Goal: Information Seeking & Learning: Learn about a topic

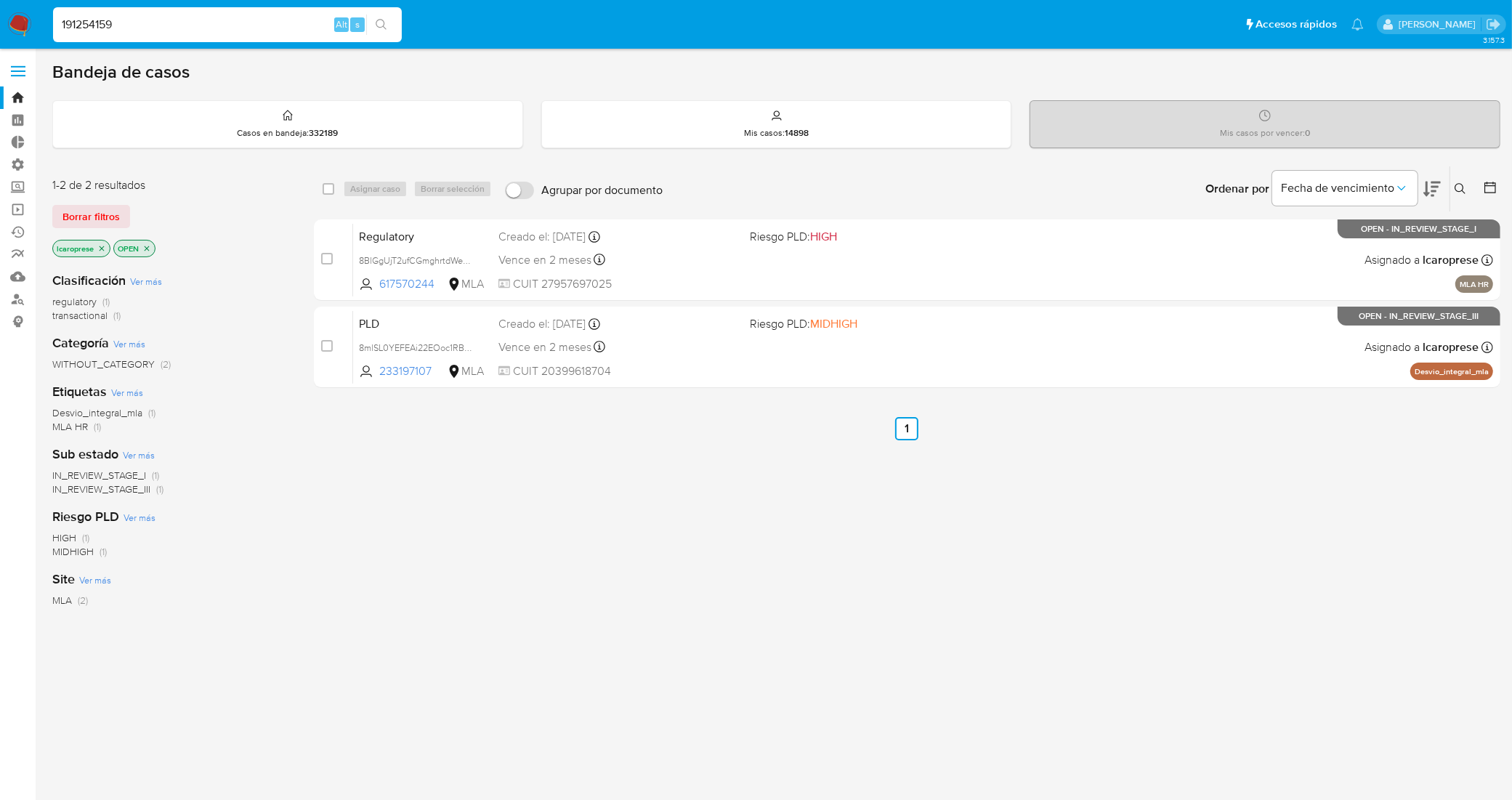
type input "191254159"
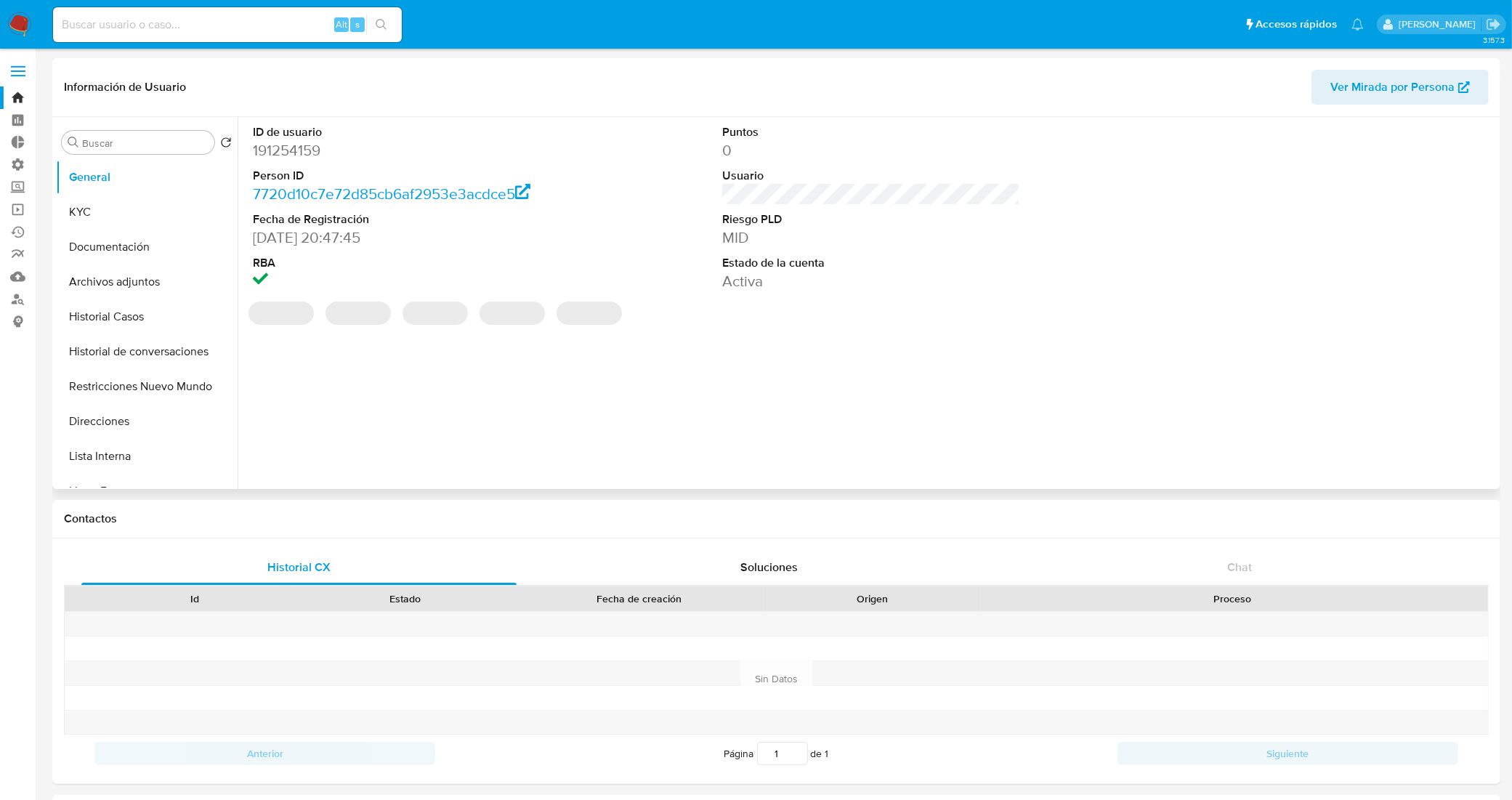
select select "10"
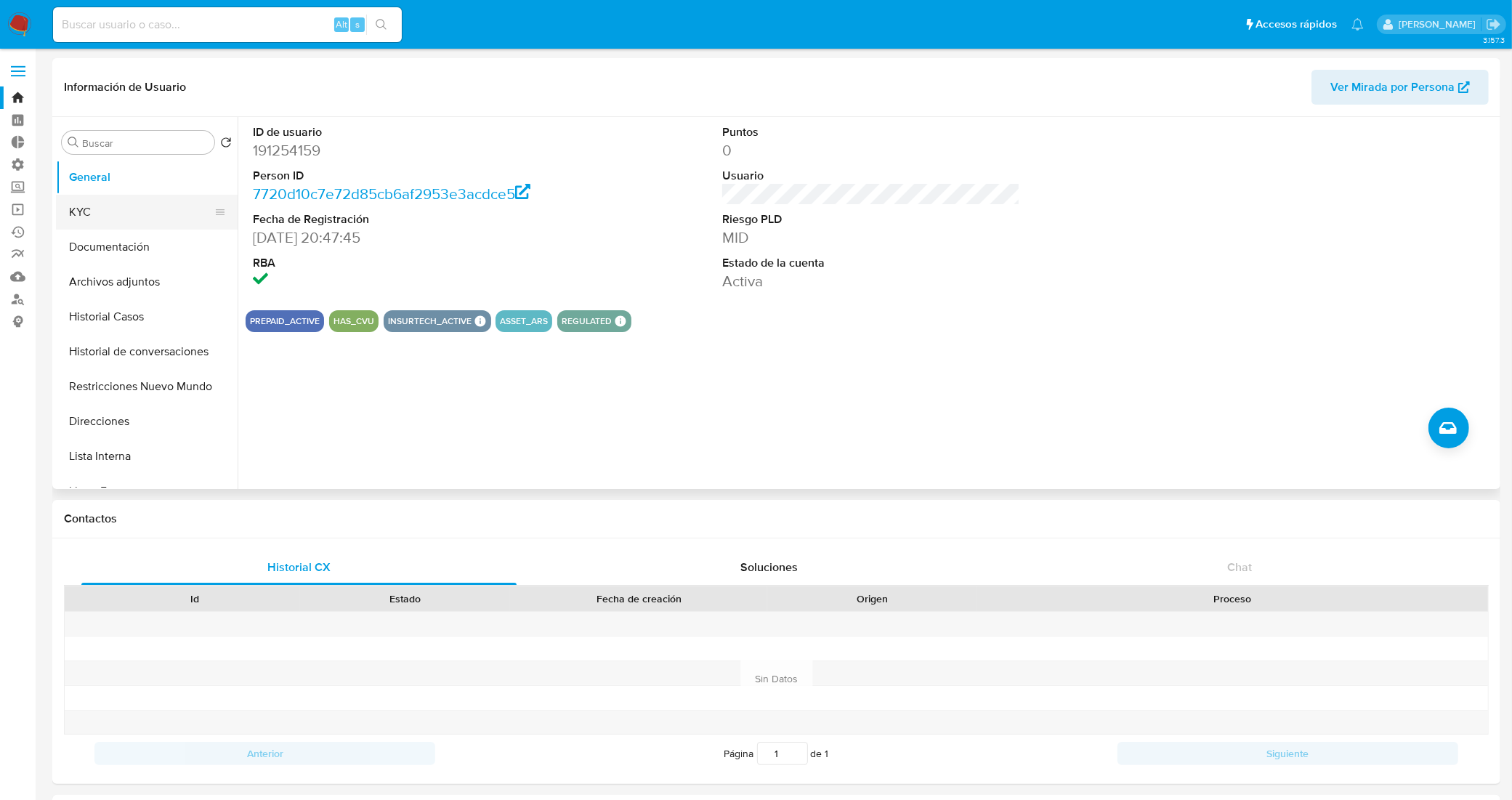
click at [129, 204] on button "KYC" at bounding box center [140, 212] width 170 height 35
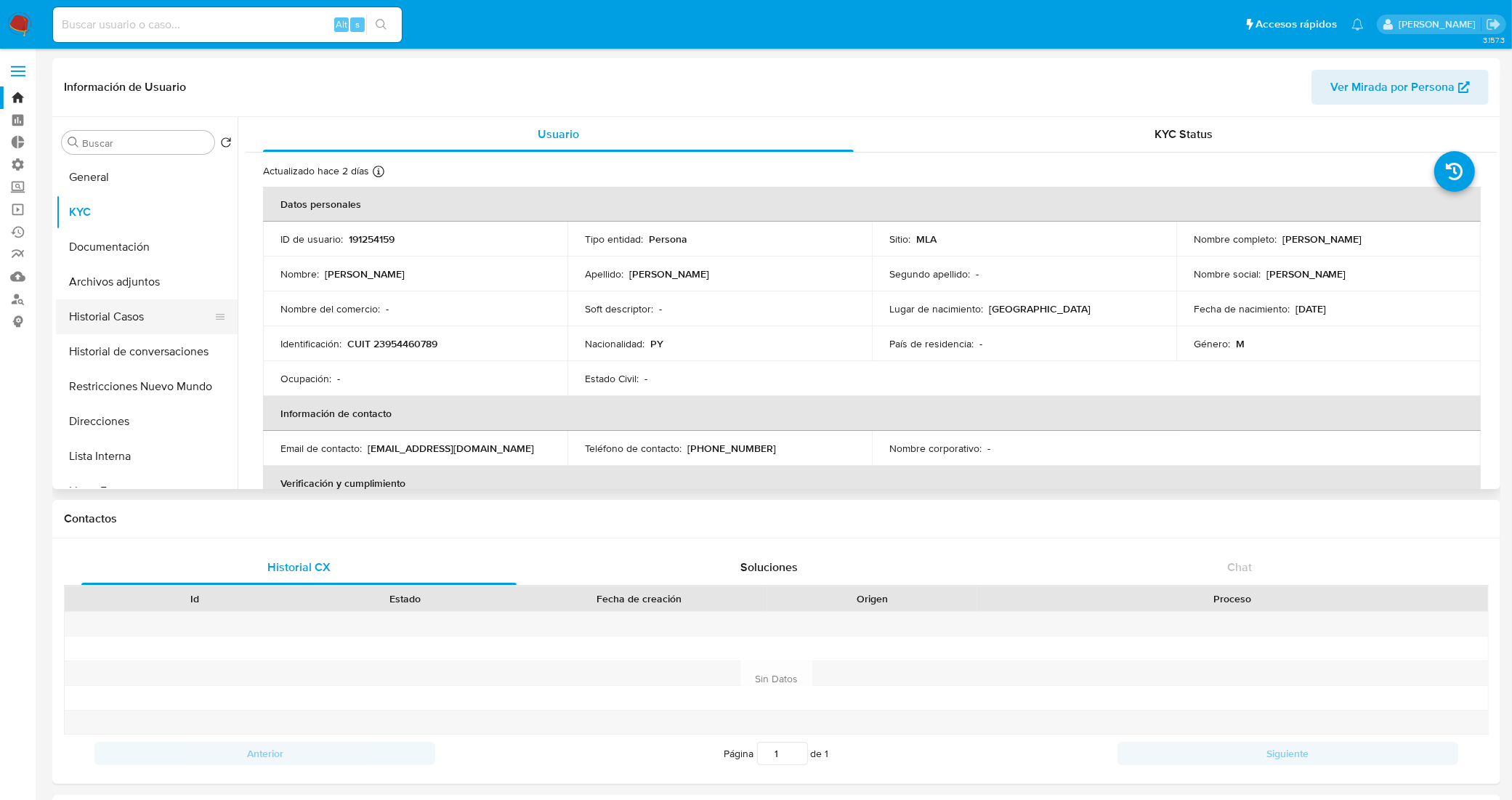
click at [131, 311] on button "Historial Casos" at bounding box center [140, 317] width 170 height 35
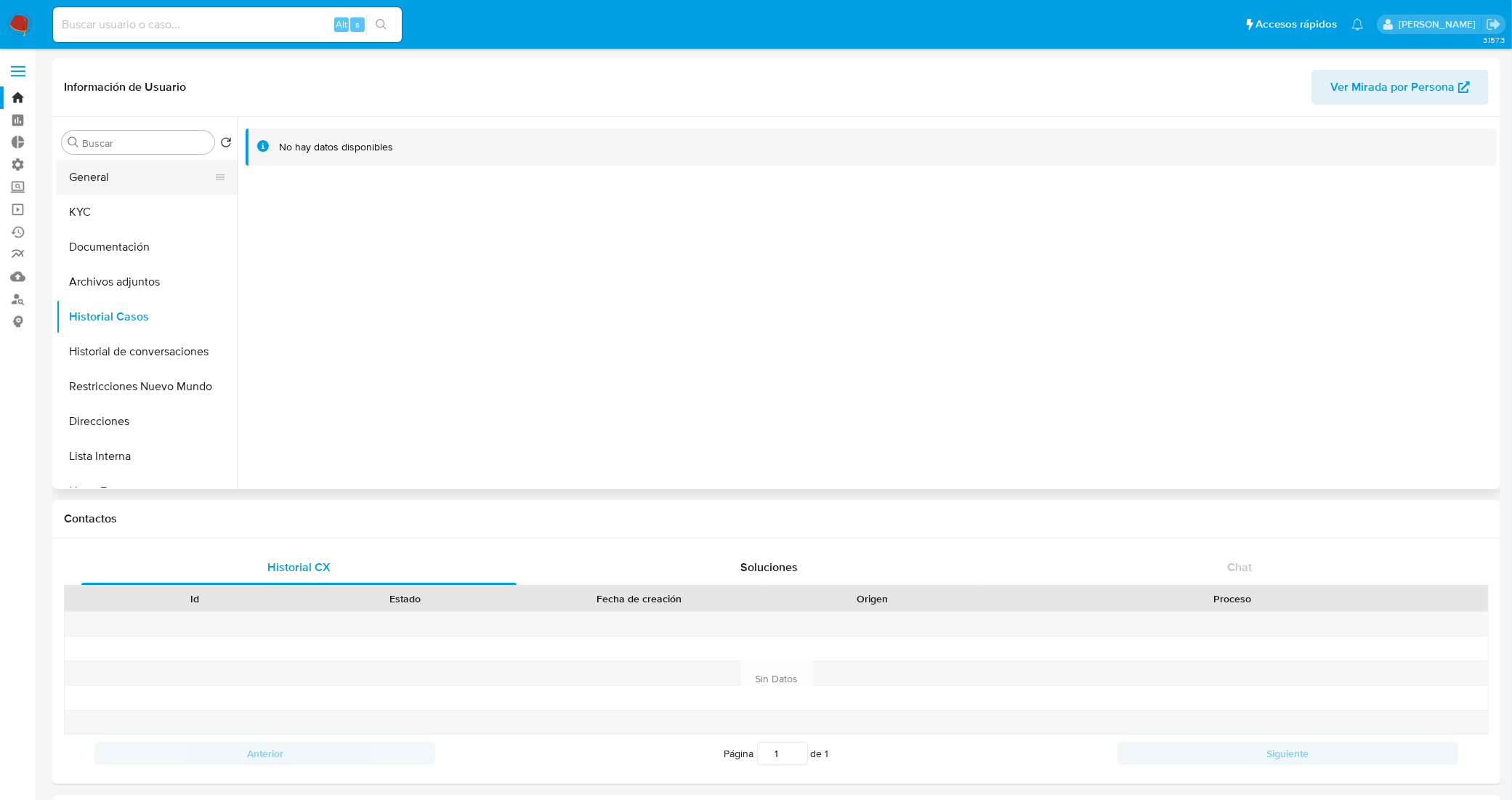
click at [129, 187] on button "General" at bounding box center [140, 178] width 170 height 35
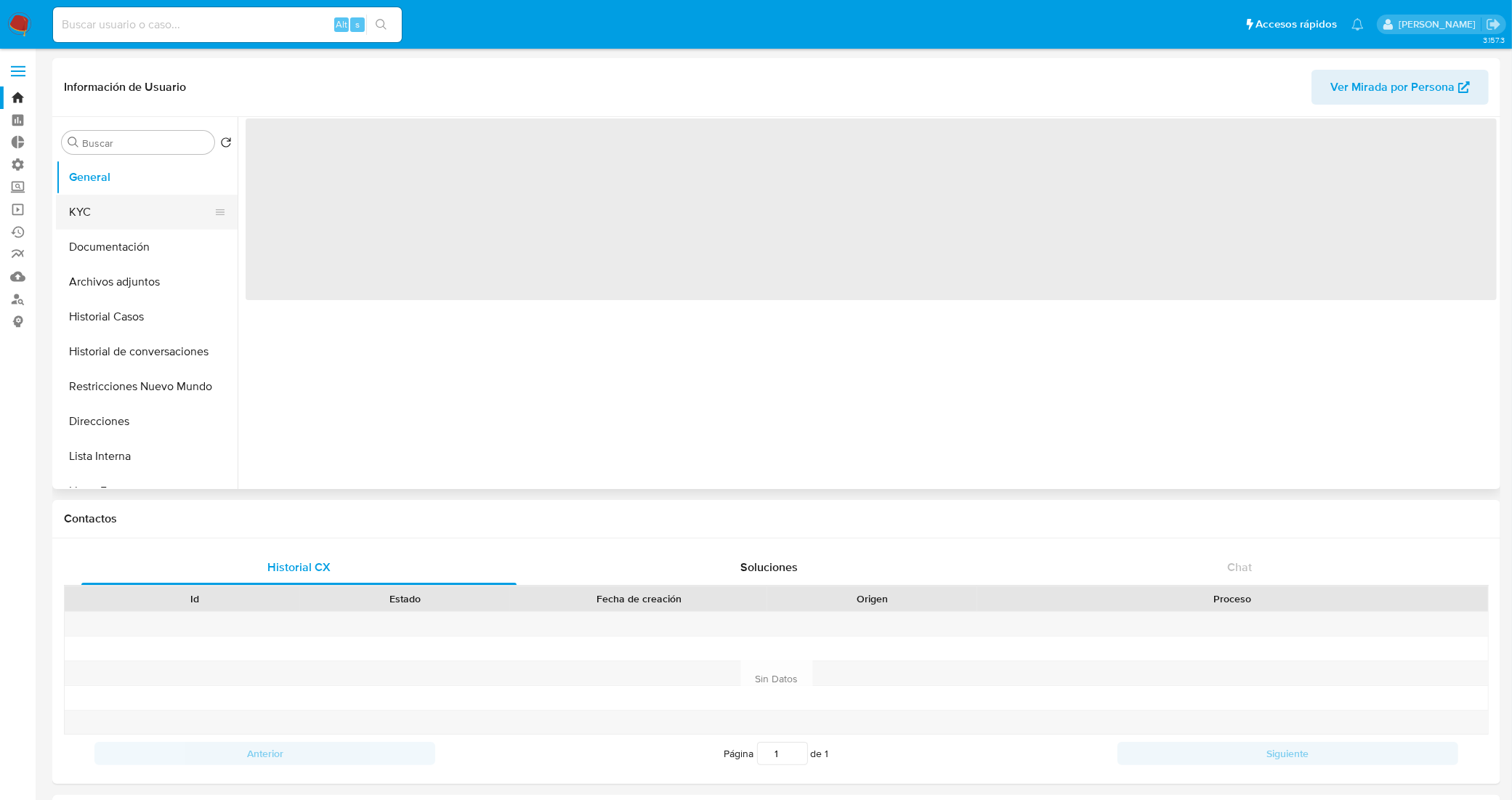
click at [142, 226] on button "KYC" at bounding box center [140, 212] width 170 height 35
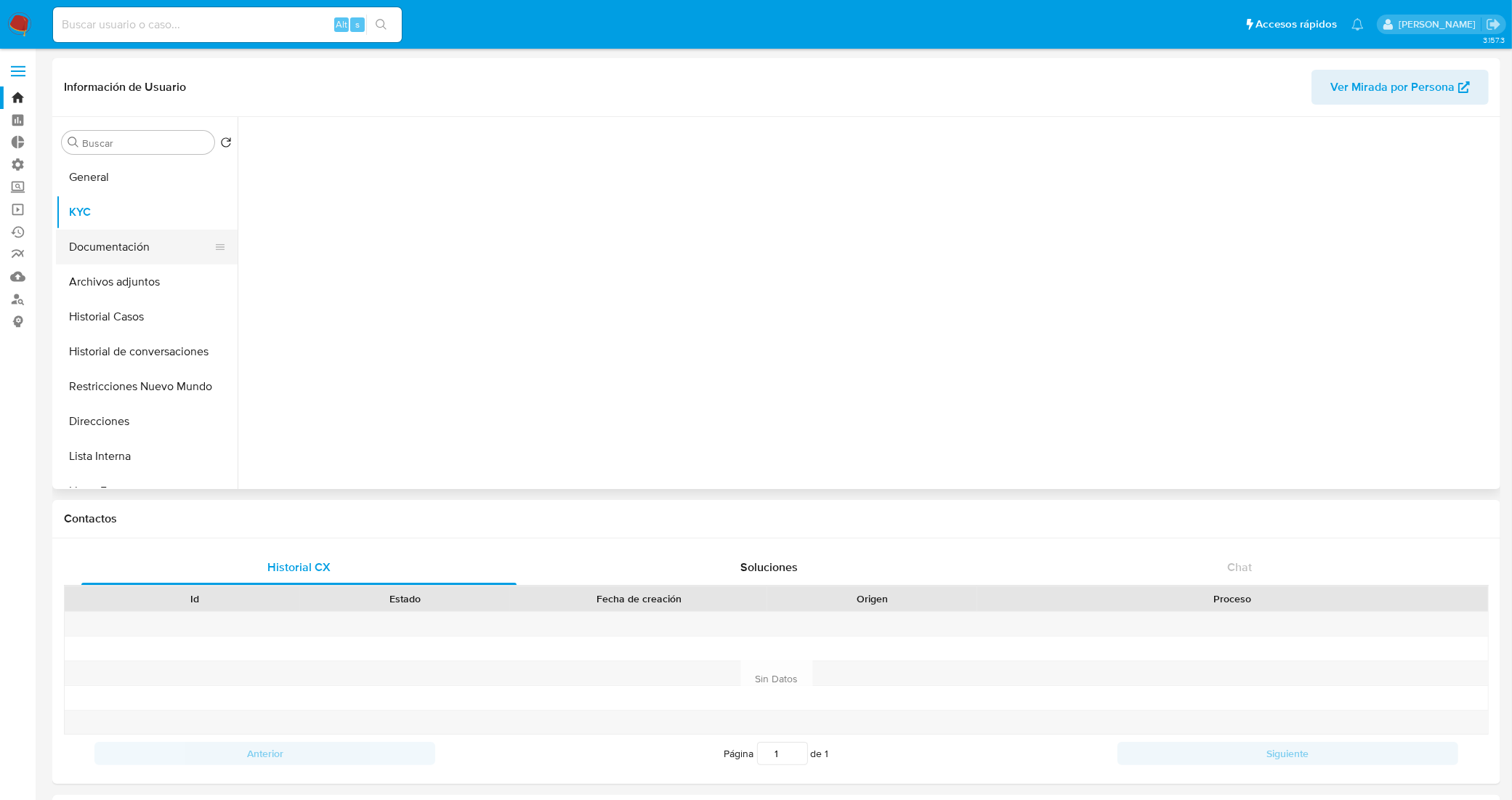
click at [148, 242] on button "Documentación" at bounding box center [140, 247] width 170 height 35
click at [117, 182] on button "General" at bounding box center [140, 178] width 170 height 35
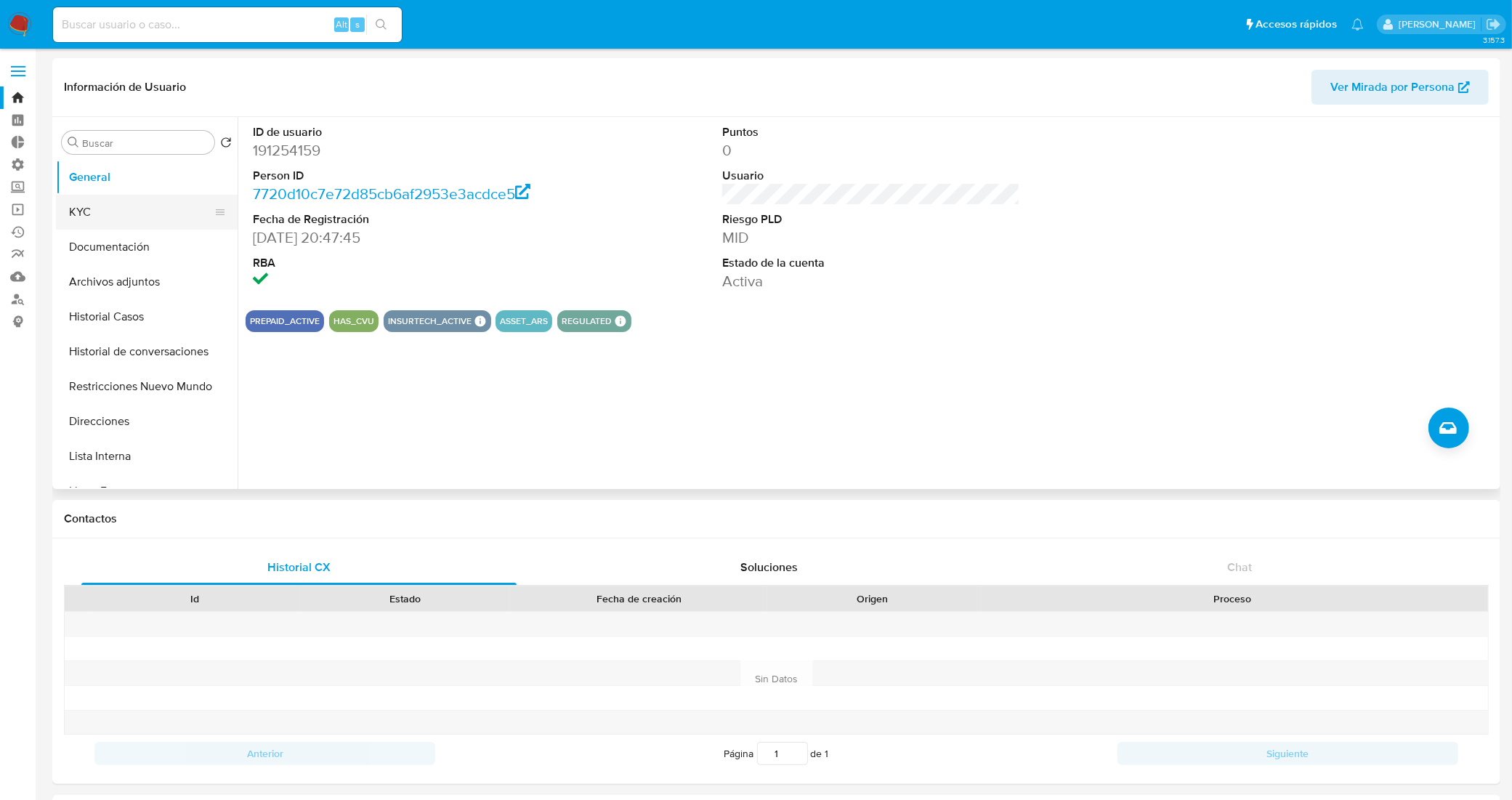
click at [137, 212] on button "KYC" at bounding box center [140, 212] width 170 height 35
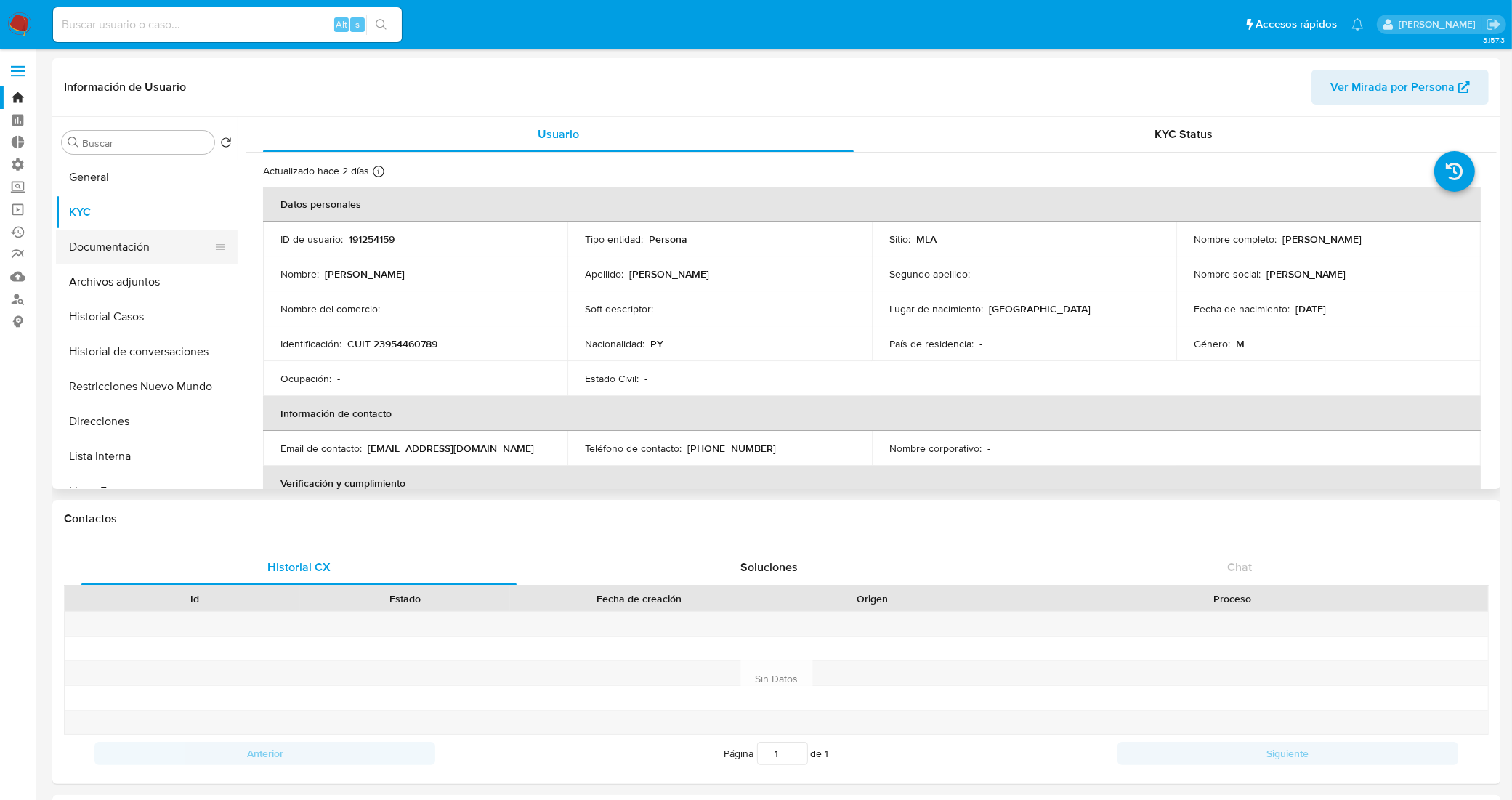
click at [149, 252] on button "Documentación" at bounding box center [140, 247] width 170 height 35
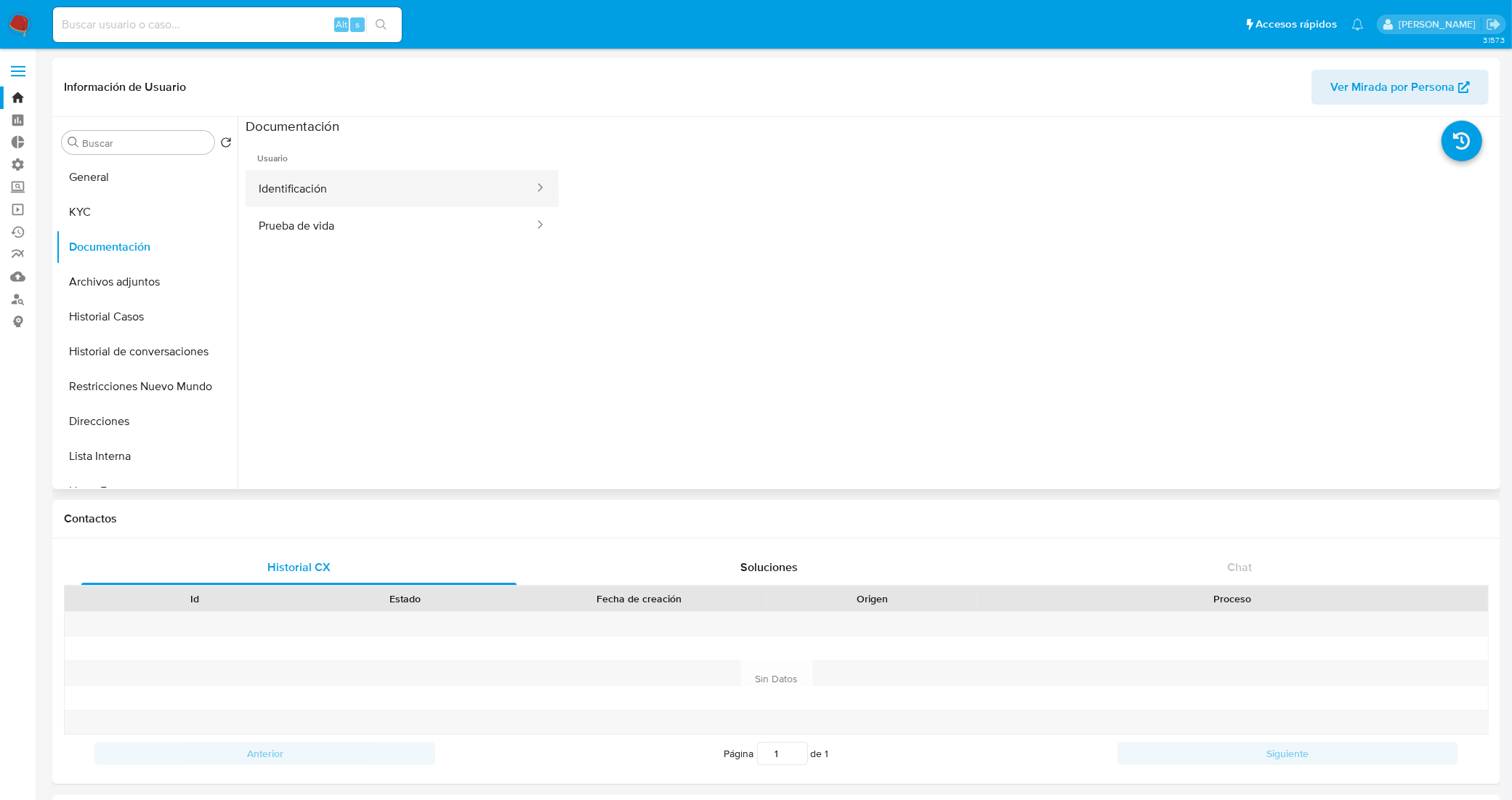
click at [396, 194] on button "Identificación" at bounding box center [391, 189] width 290 height 37
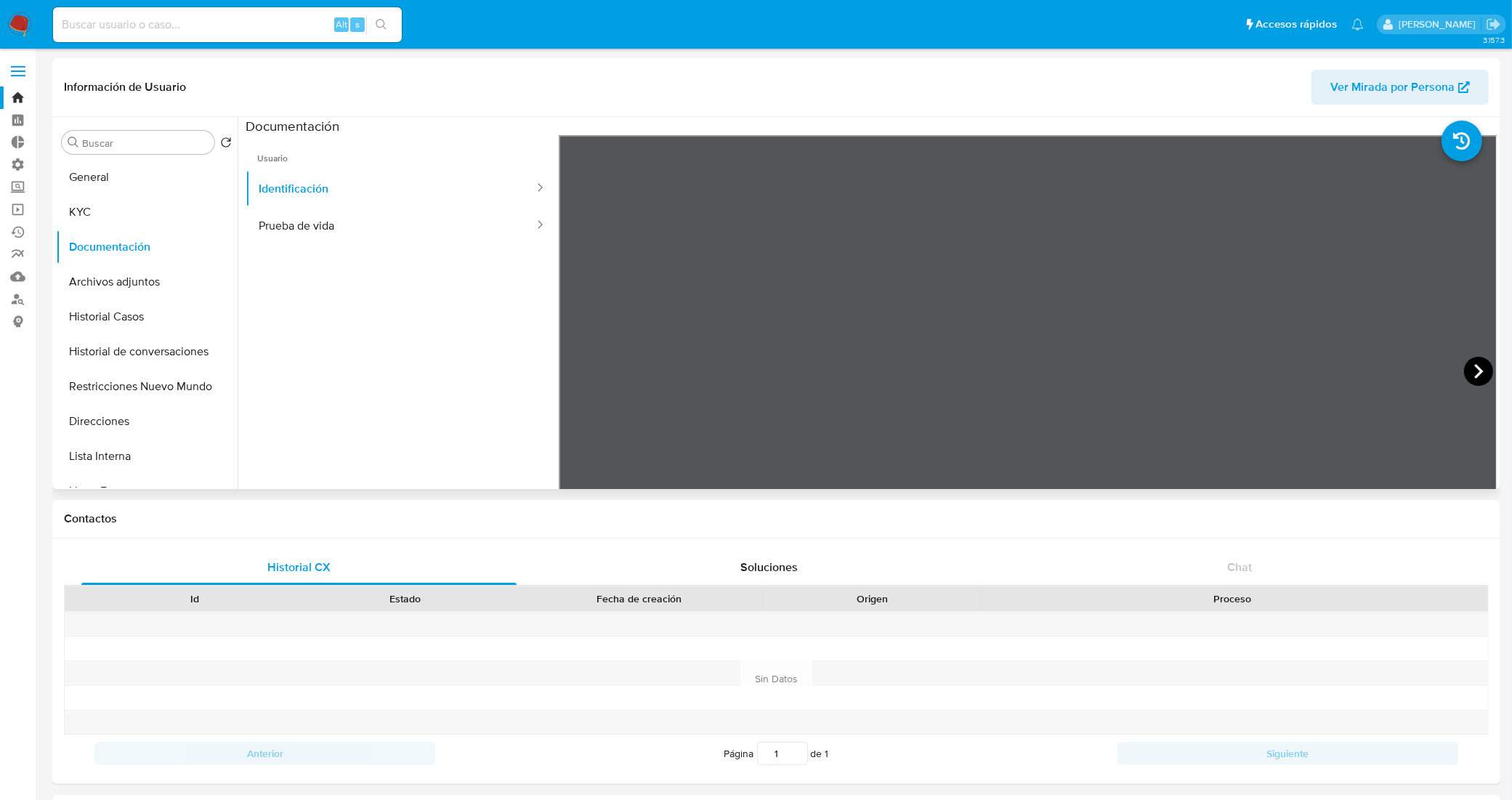
click at [1475, 368] on icon at bounding box center [1479, 372] width 9 height 15
click at [362, 219] on button "Prueba de vida" at bounding box center [391, 225] width 290 height 37
click at [415, 179] on button "Identificación" at bounding box center [391, 189] width 290 height 37
click at [106, 311] on button "Historial Casos" at bounding box center [140, 317] width 170 height 35
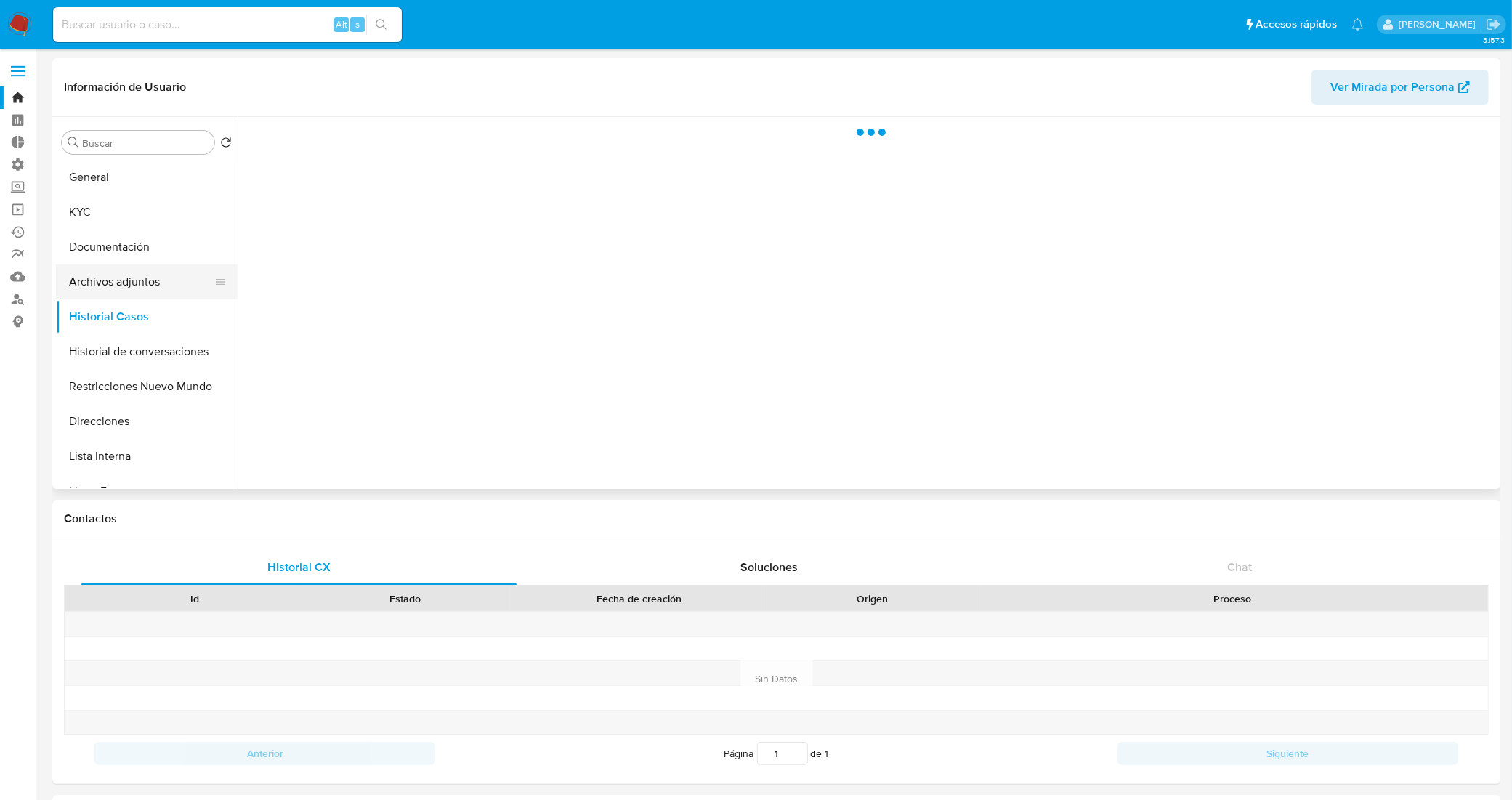
click at [136, 281] on button "Archivos adjuntos" at bounding box center [140, 282] width 170 height 35
click at [139, 424] on button "Direcciones" at bounding box center [140, 422] width 170 height 35
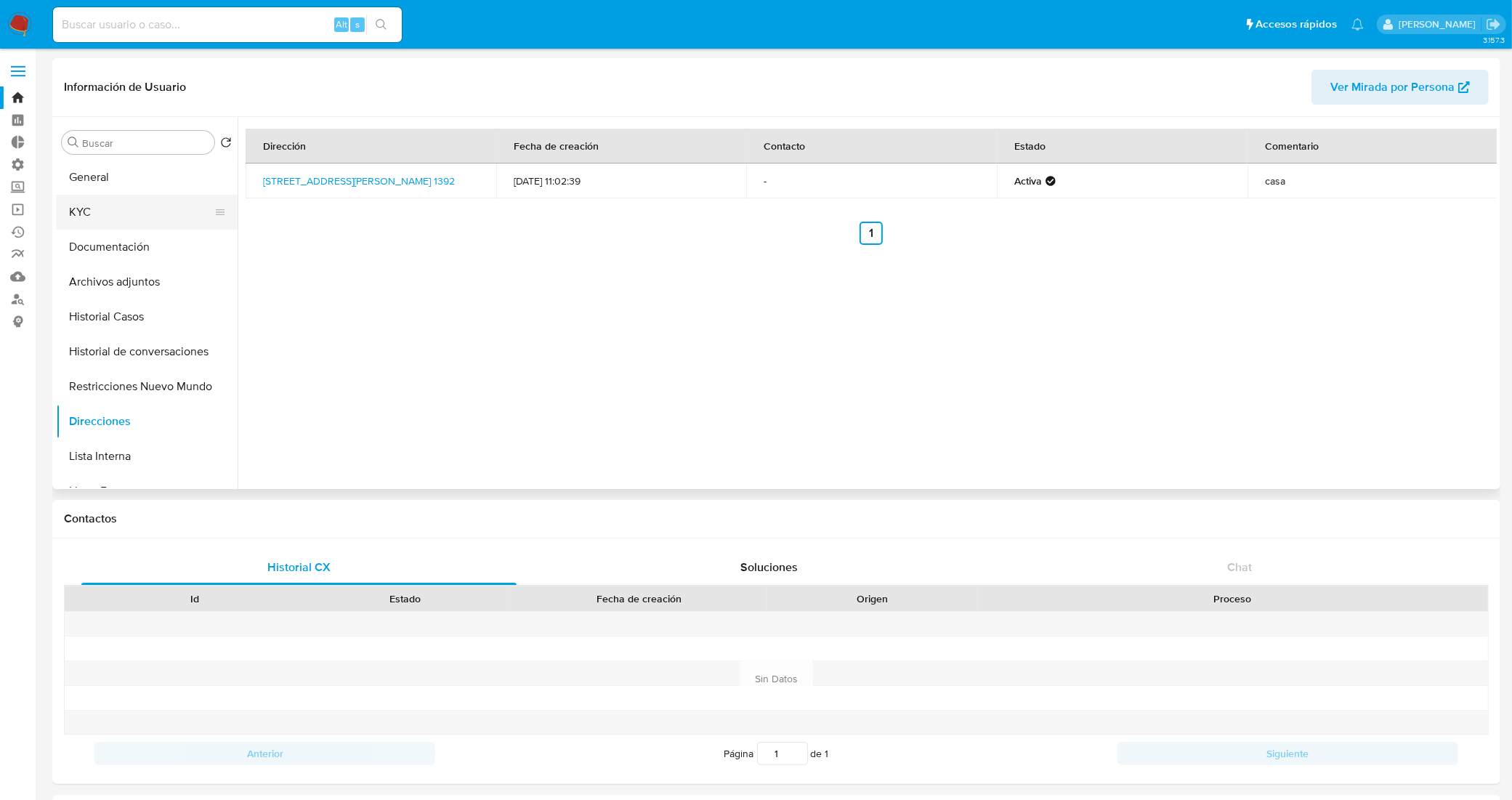
click at [118, 227] on button "KYC" at bounding box center [140, 212] width 170 height 35
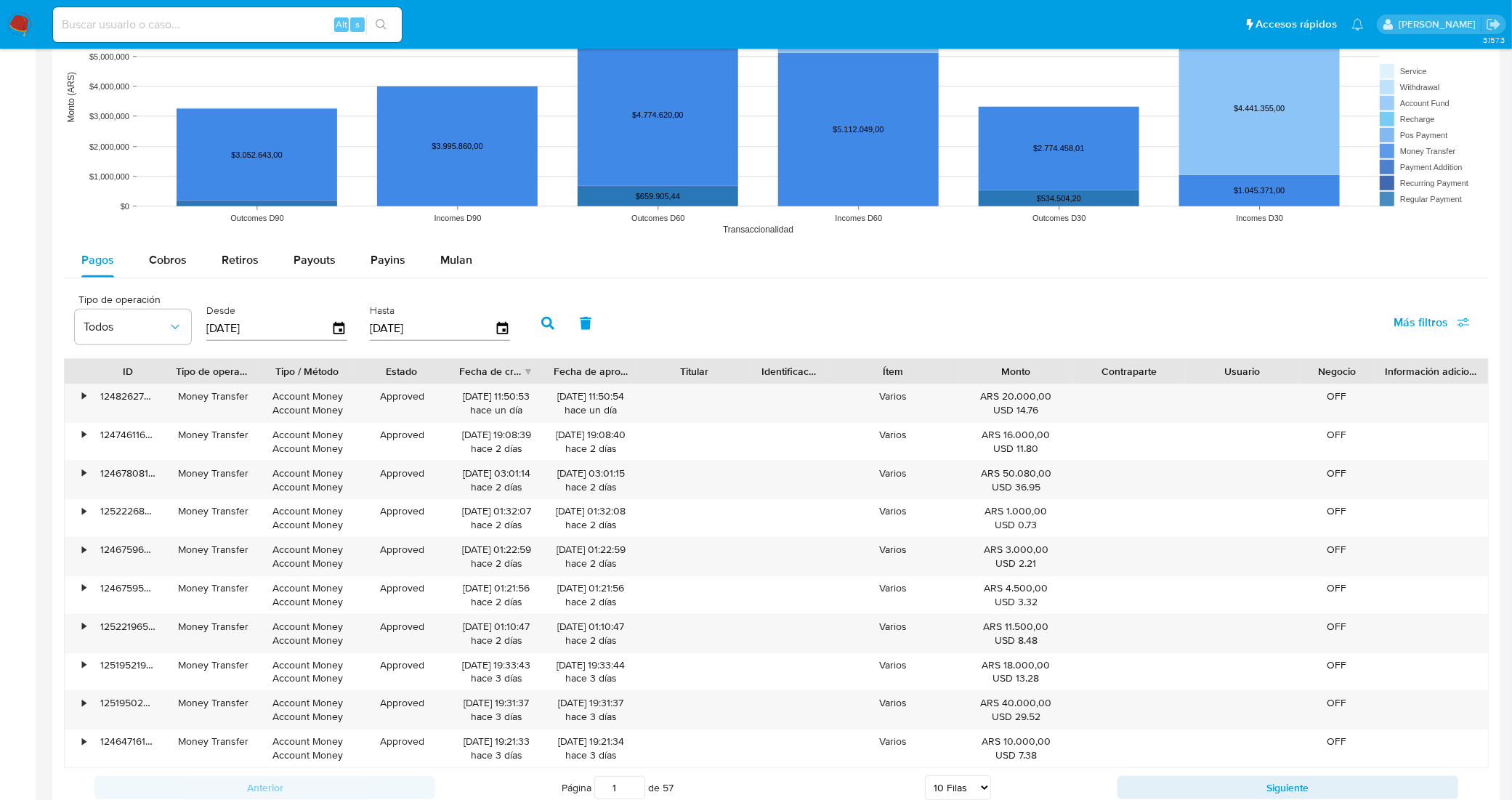
scroll to position [1272, 0]
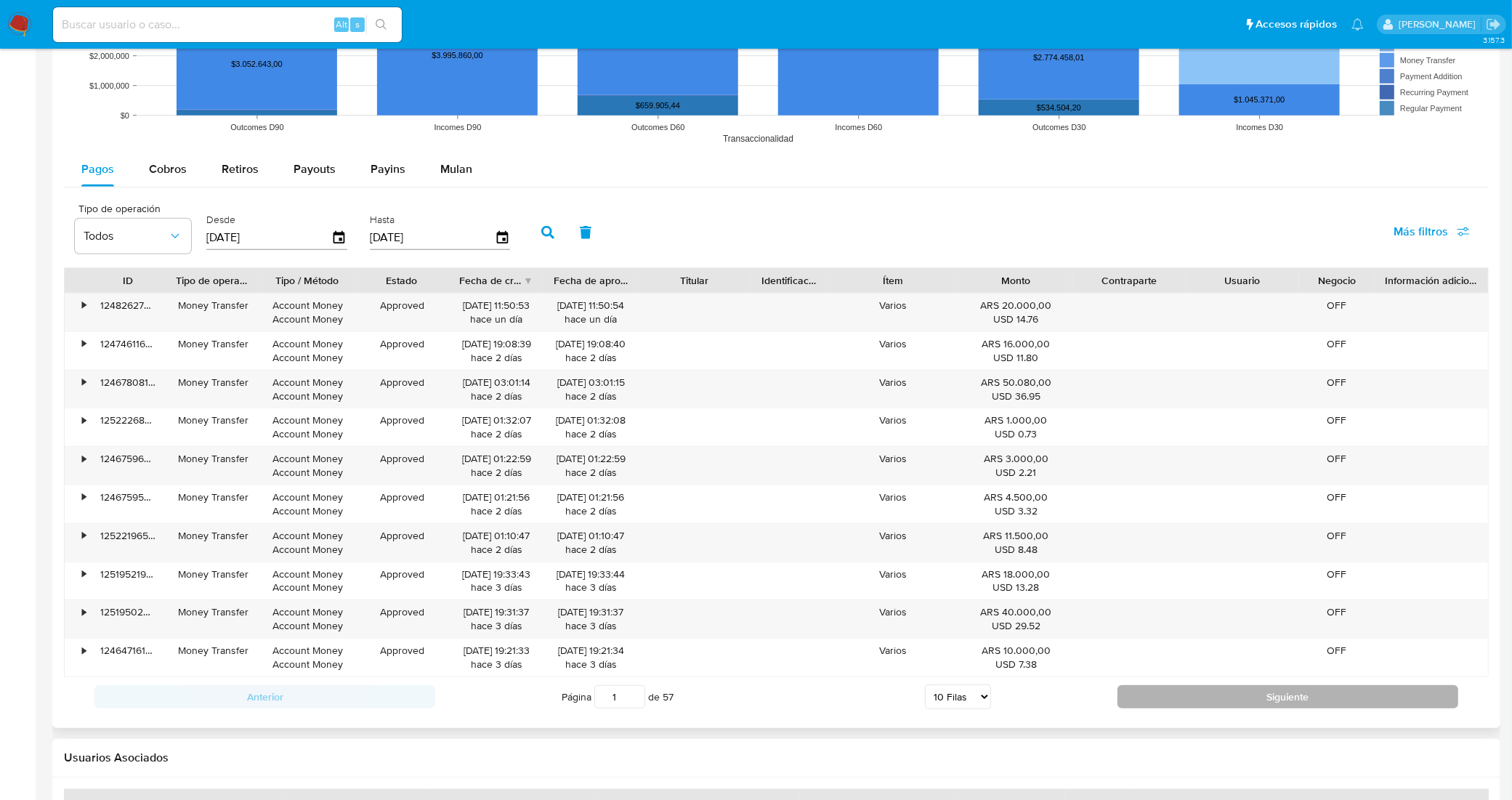
click at [1163, 709] on button "Siguiente" at bounding box center [1288, 697] width 341 height 24
click at [1168, 700] on button "Siguiente" at bounding box center [1288, 697] width 341 height 24
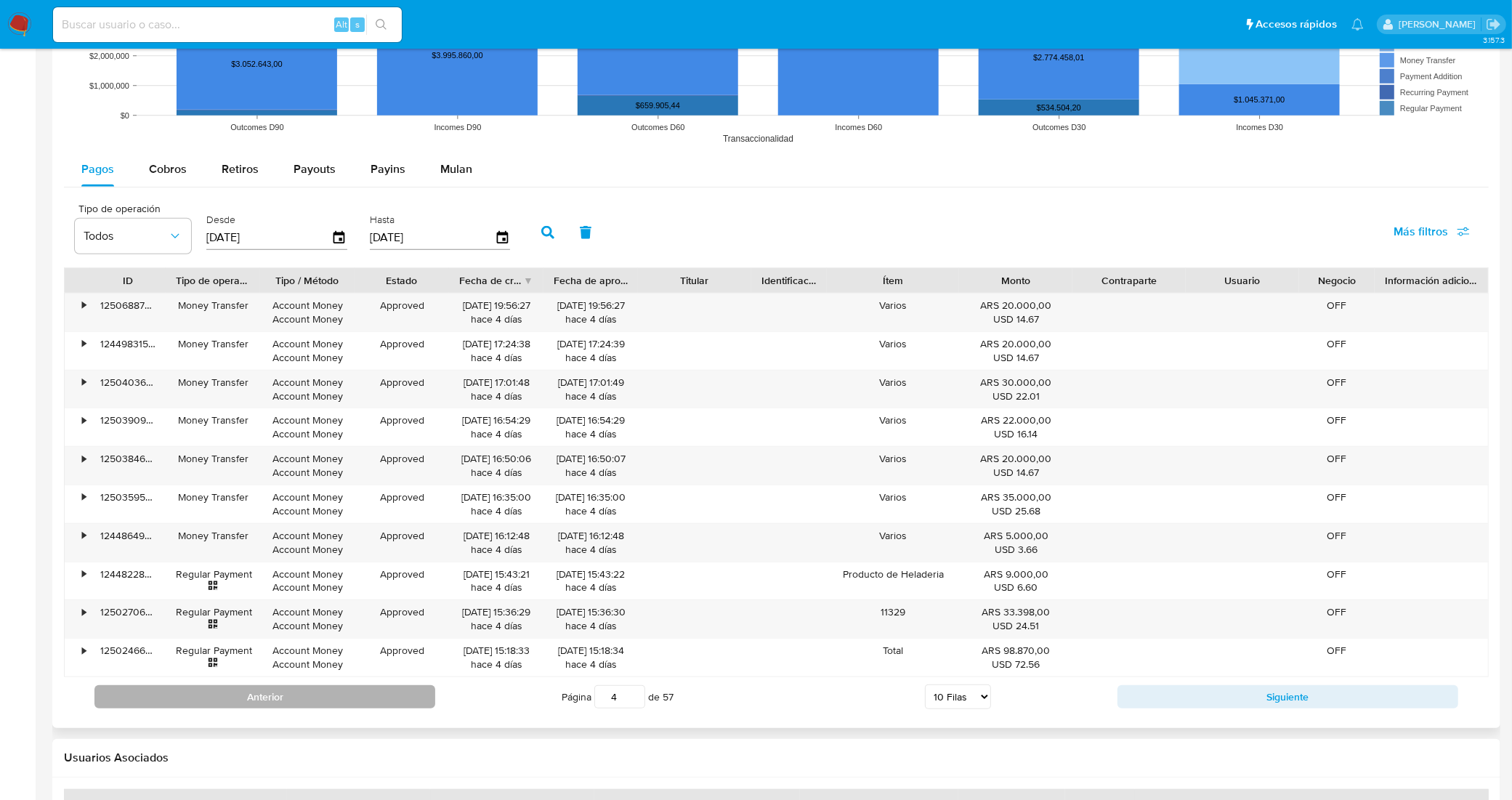
click at [393, 702] on button "Anterior" at bounding box center [265, 697] width 341 height 24
type input "1"
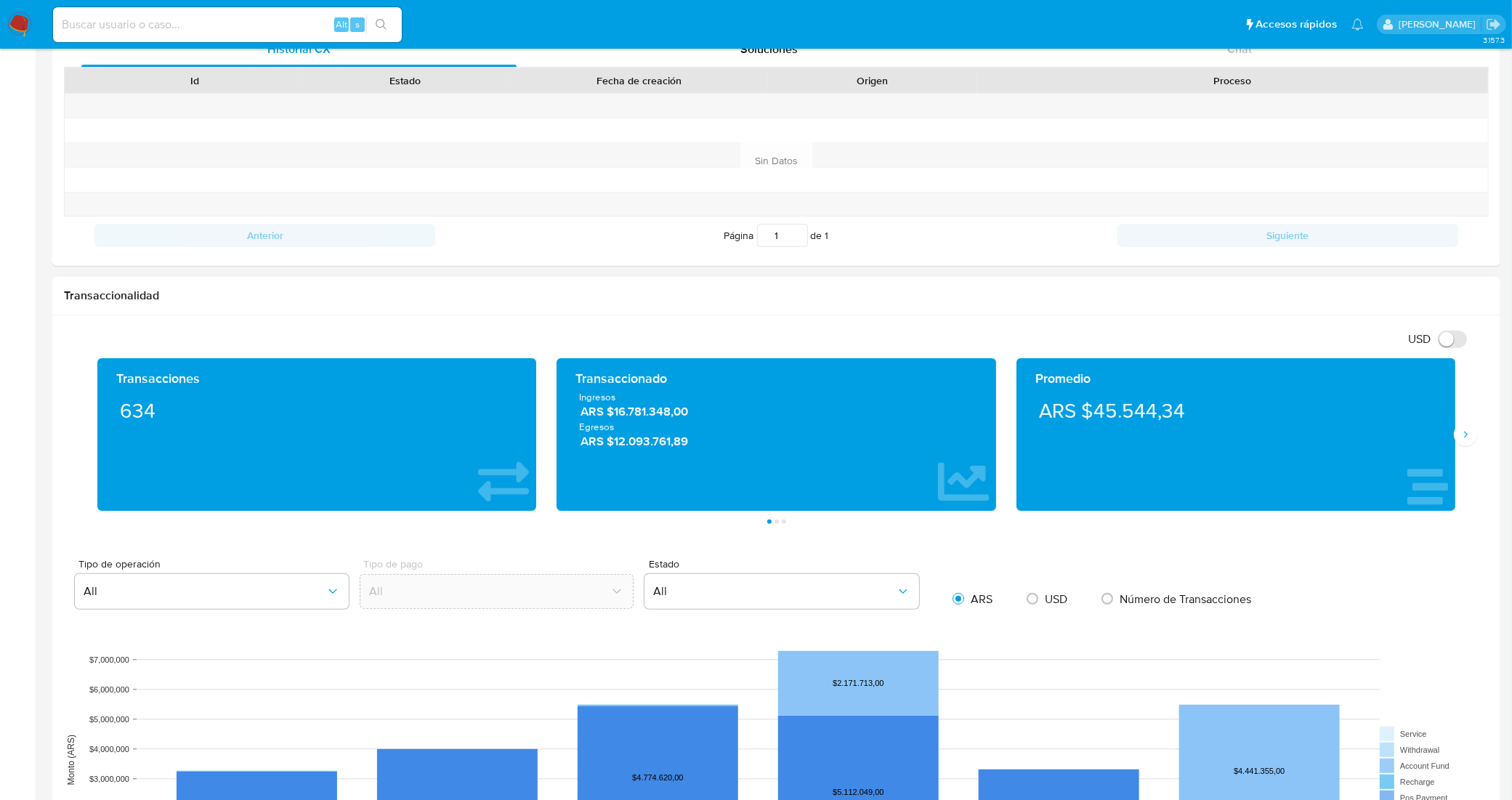
scroll to position [518, 0]
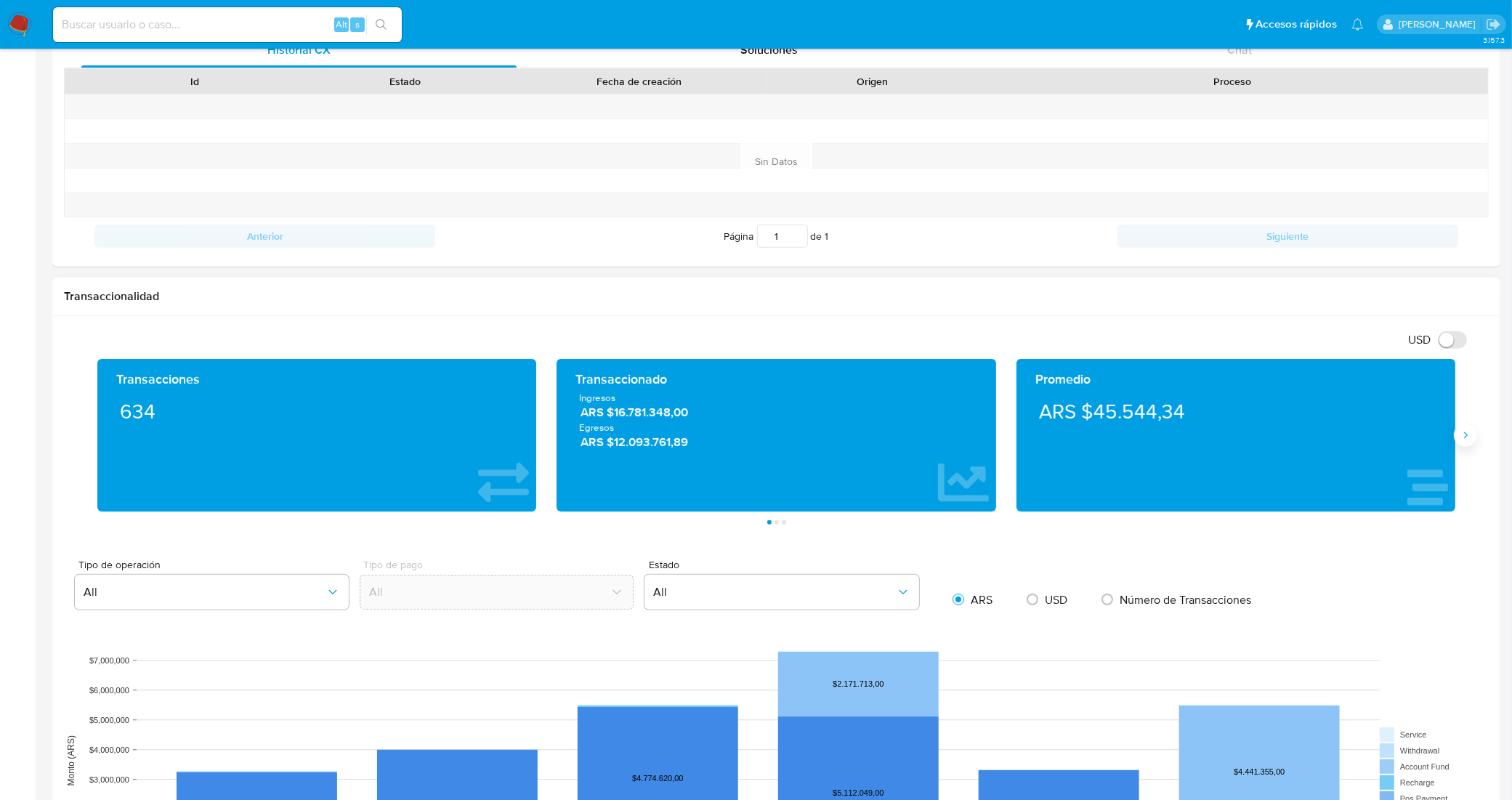
click at [1463, 436] on icon "Siguiente" at bounding box center [1466, 436] width 12 height 12
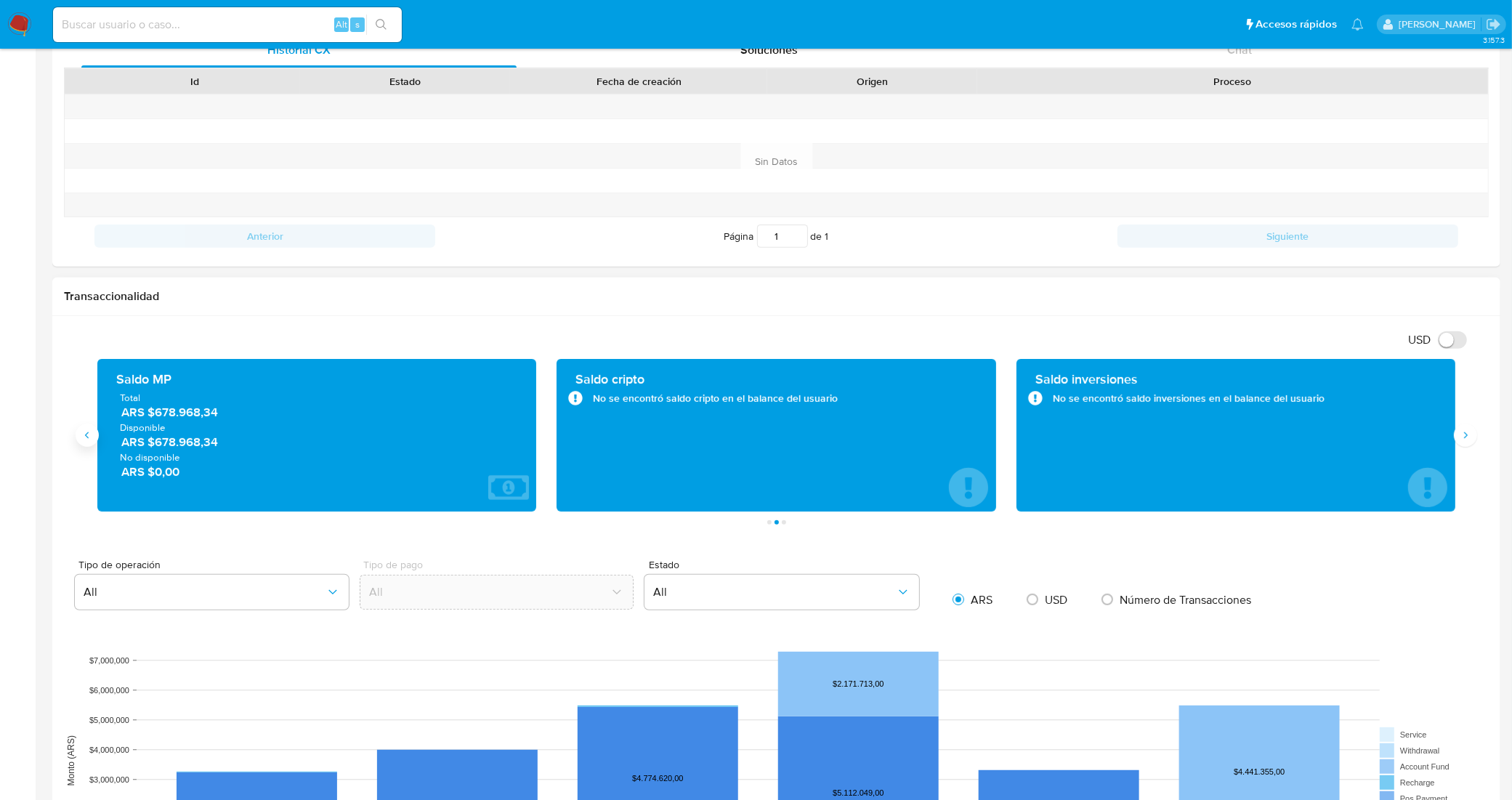
click at [91, 446] on button "Anterior" at bounding box center [87, 436] width 24 height 24
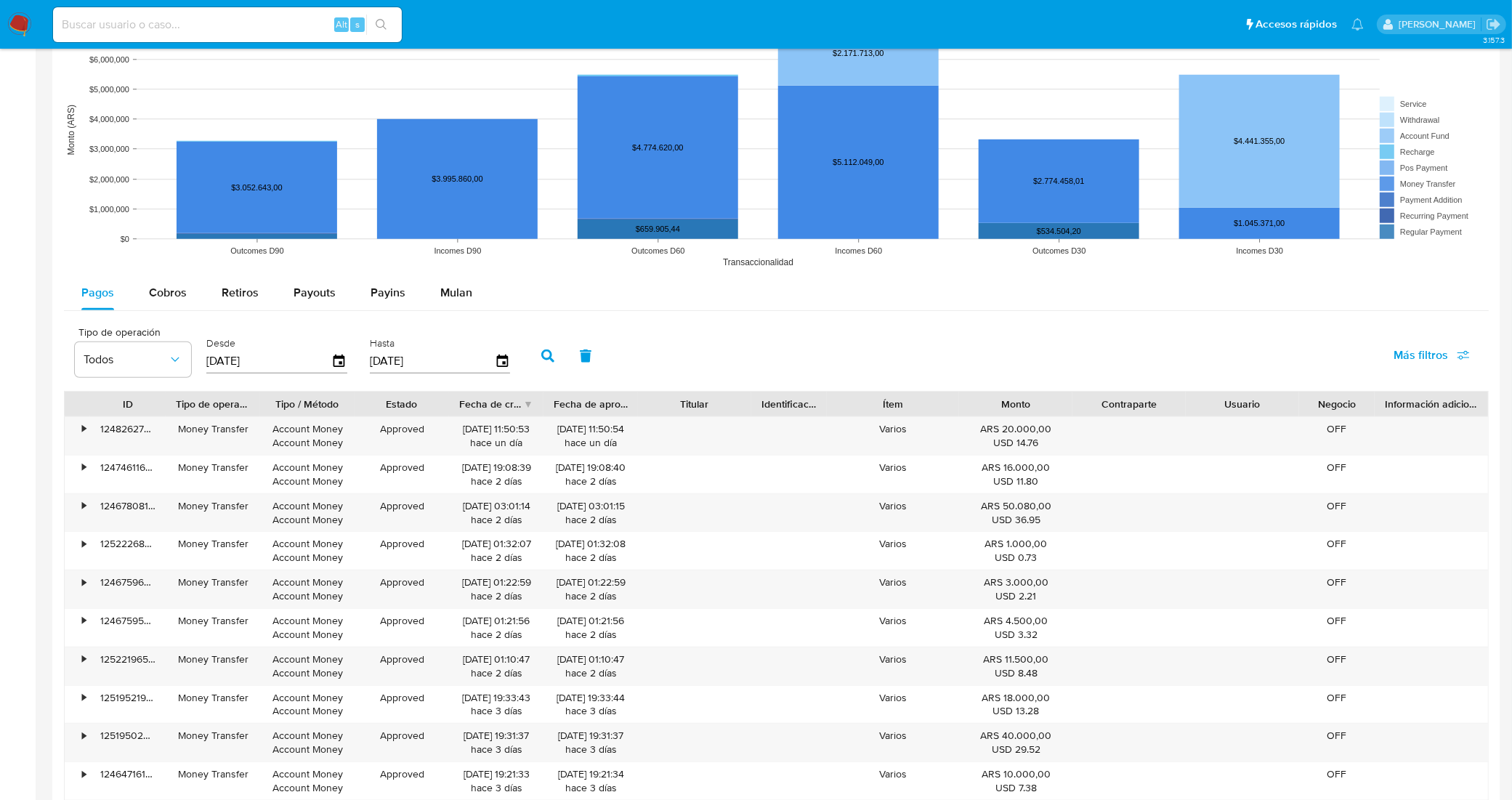
scroll to position [1154, 0]
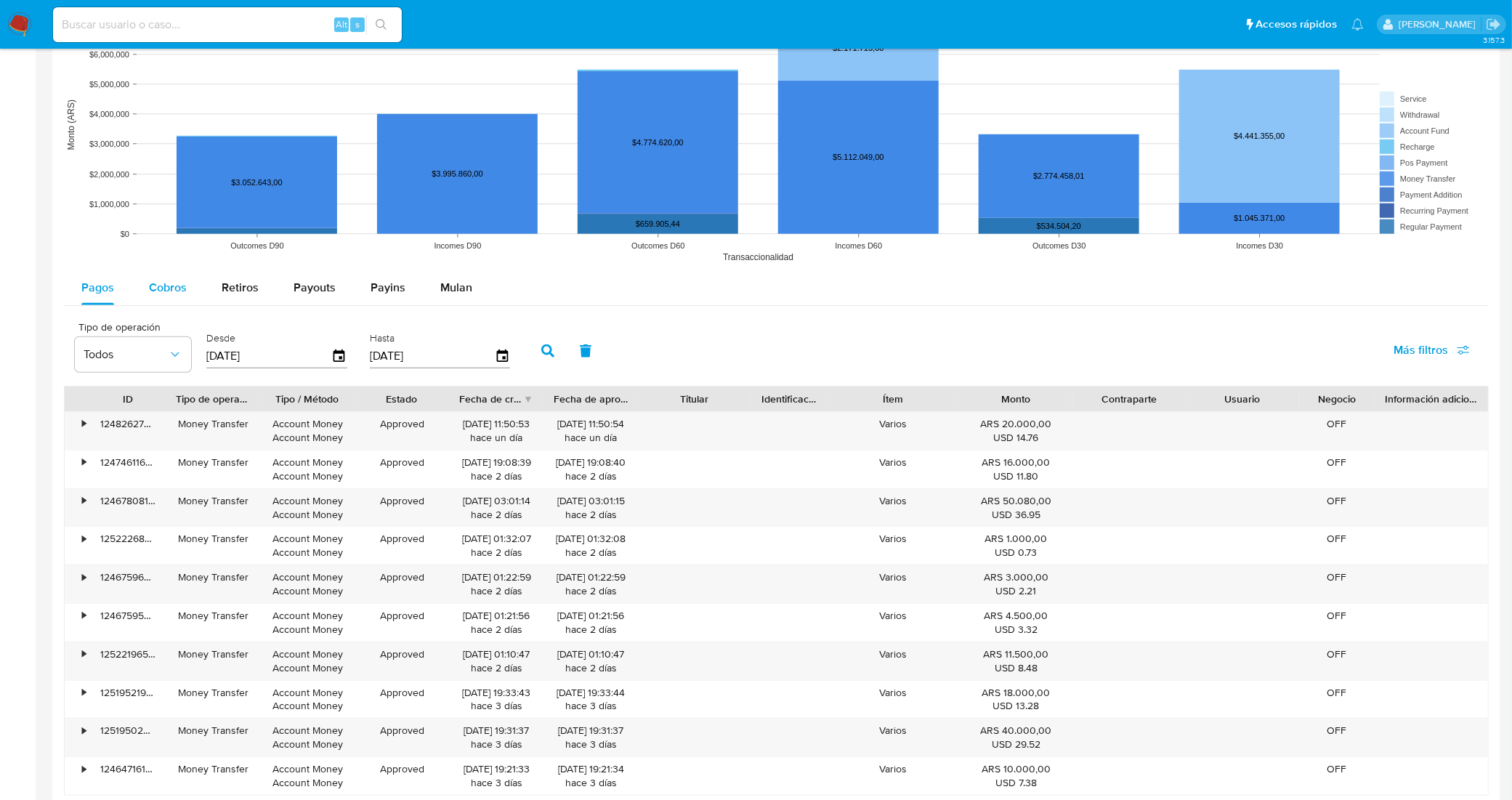
click at [158, 297] on div "Cobros" at bounding box center [168, 288] width 37 height 35
select select "10"
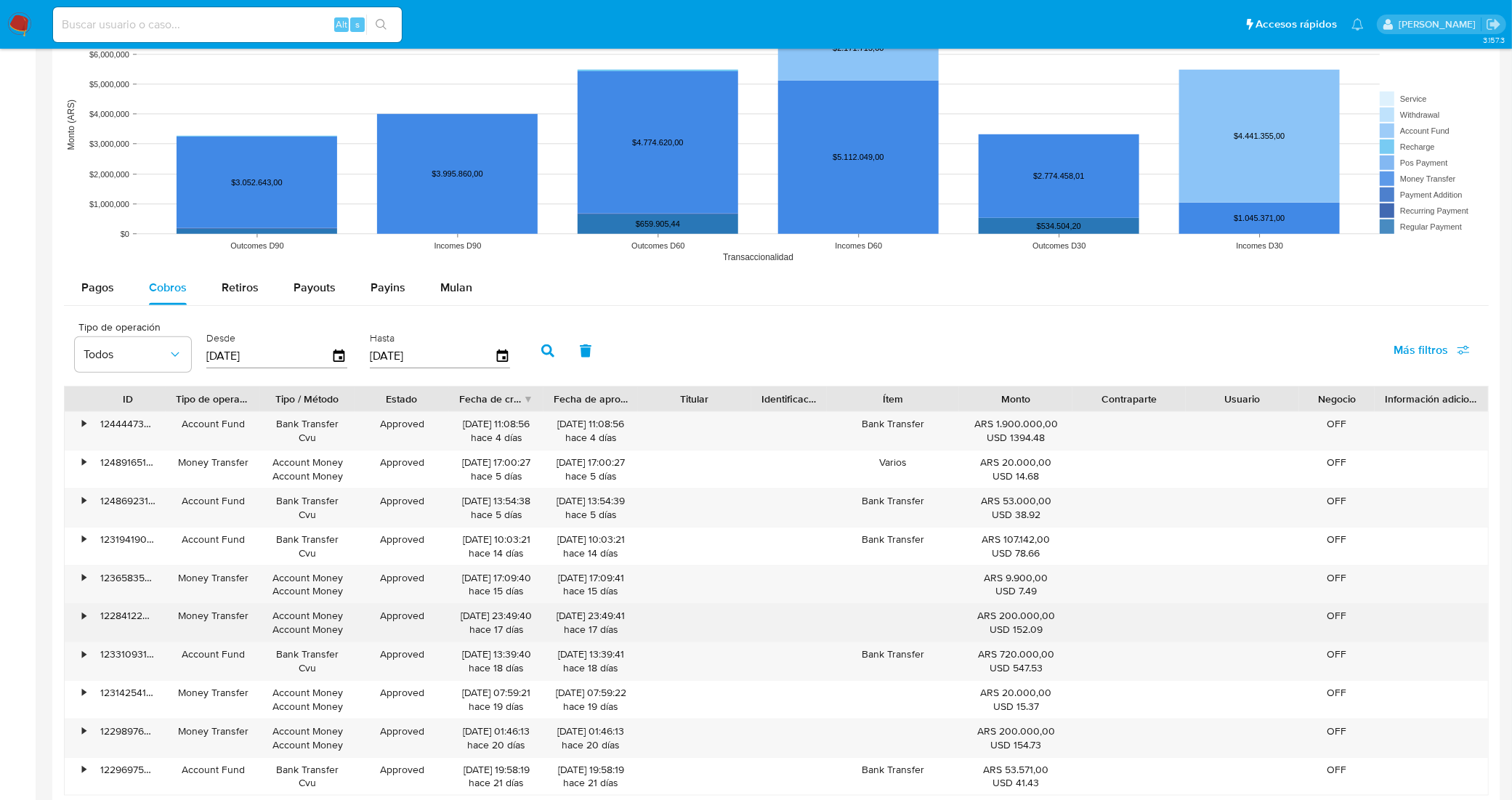
scroll to position [1245, 0]
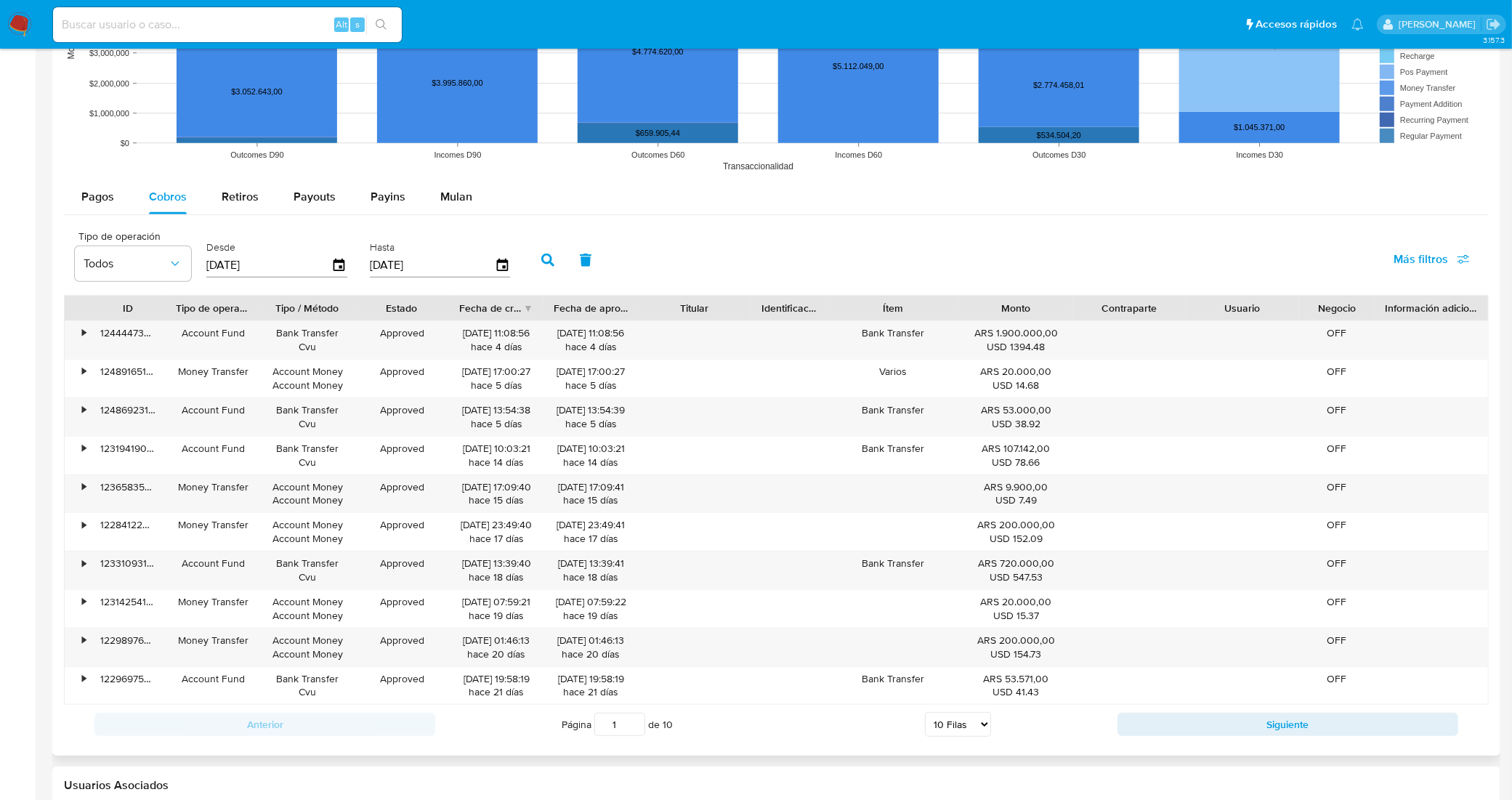
click at [306, 217] on div "Pagos Cobros Retiros Payouts Payins Mulan Tipo de operación Todos Desde 12/06/2…" at bounding box center [776, 462] width 1425 height 565
click at [311, 194] on span "Payouts" at bounding box center [314, 197] width 42 height 16
select select "10"
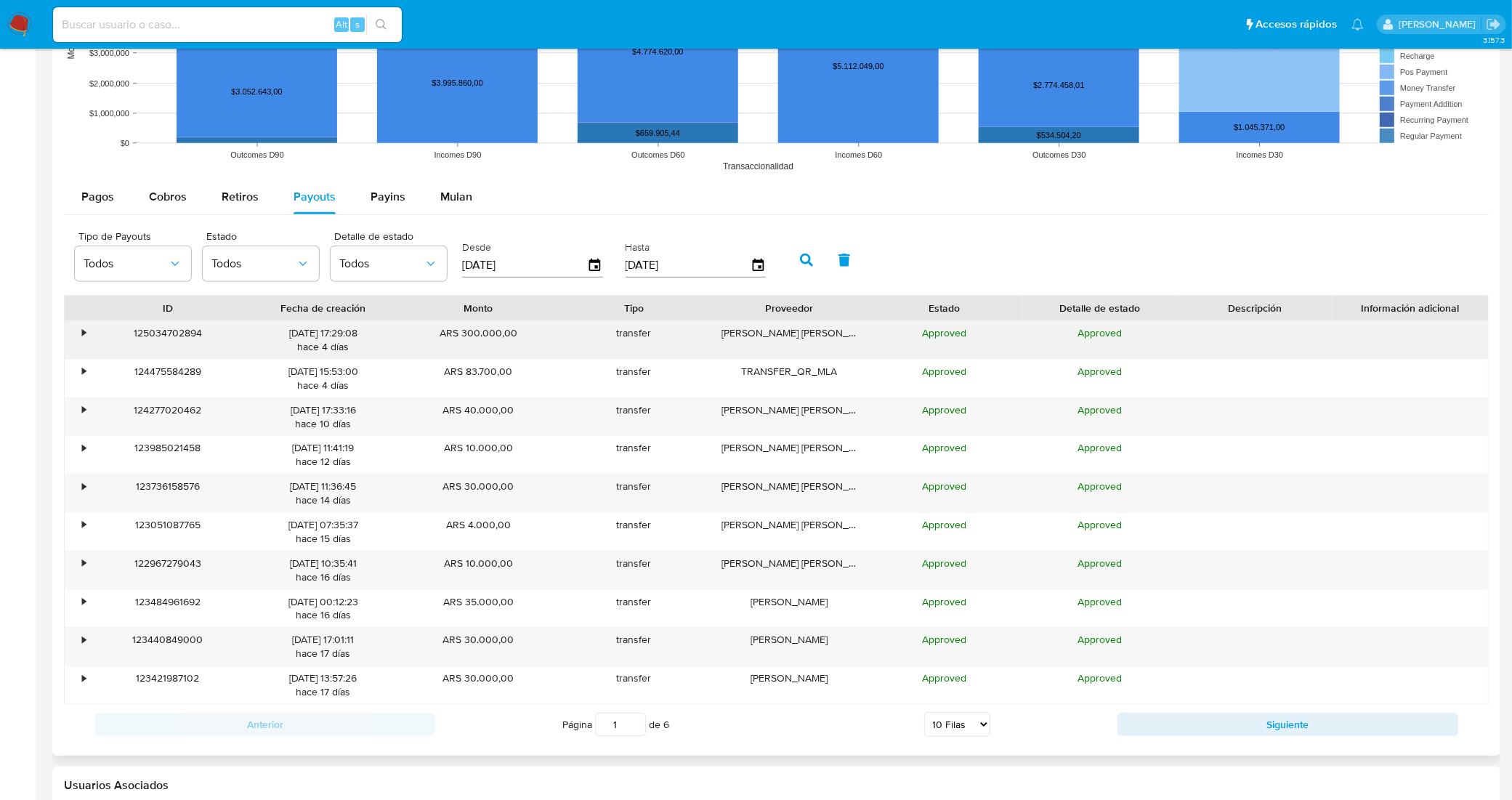
click at [75, 332] on div "•" at bounding box center [77, 340] width 26 height 37
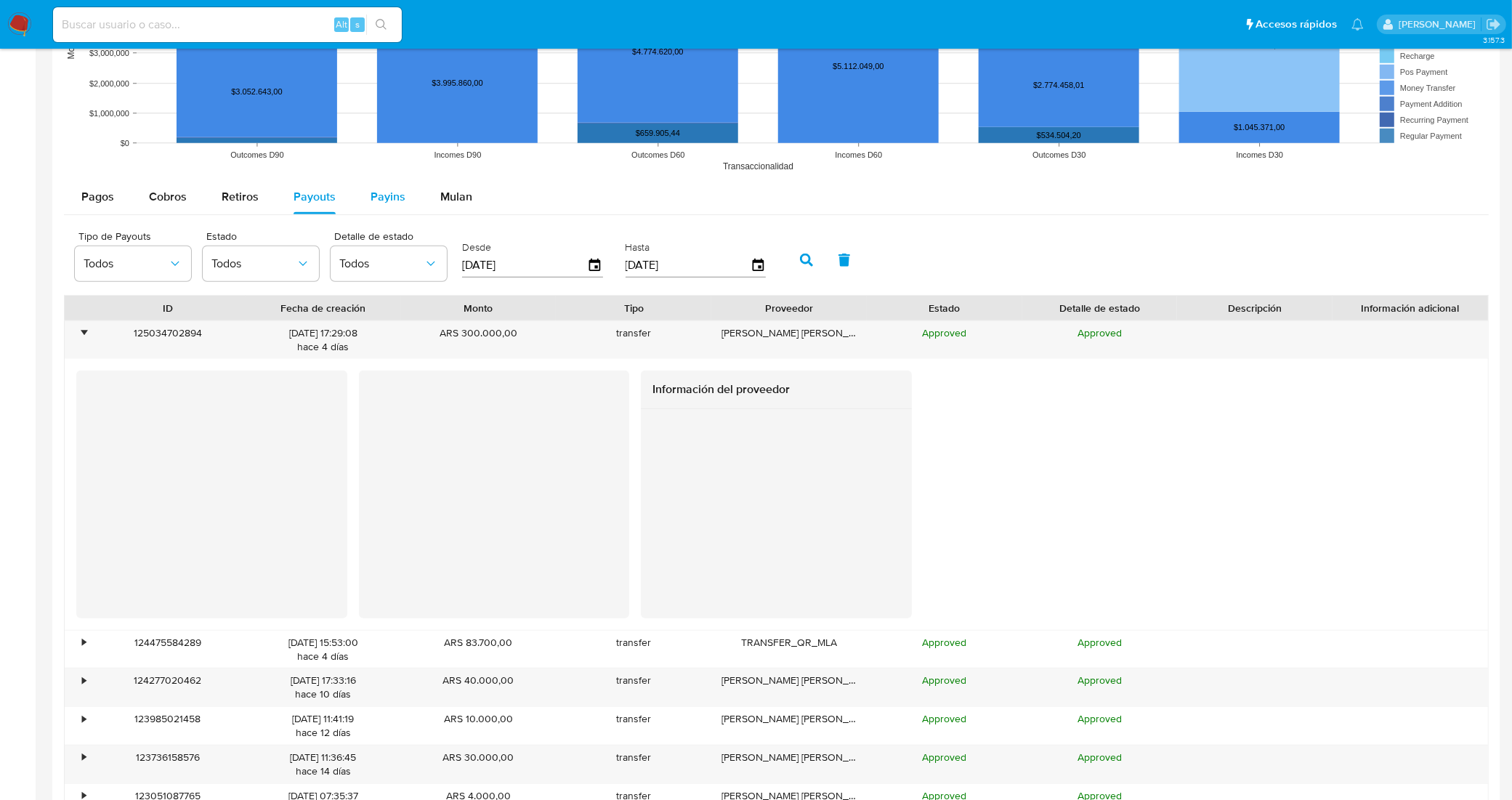
click at [365, 197] on button "Payins" at bounding box center [388, 197] width 70 height 35
select select "10"
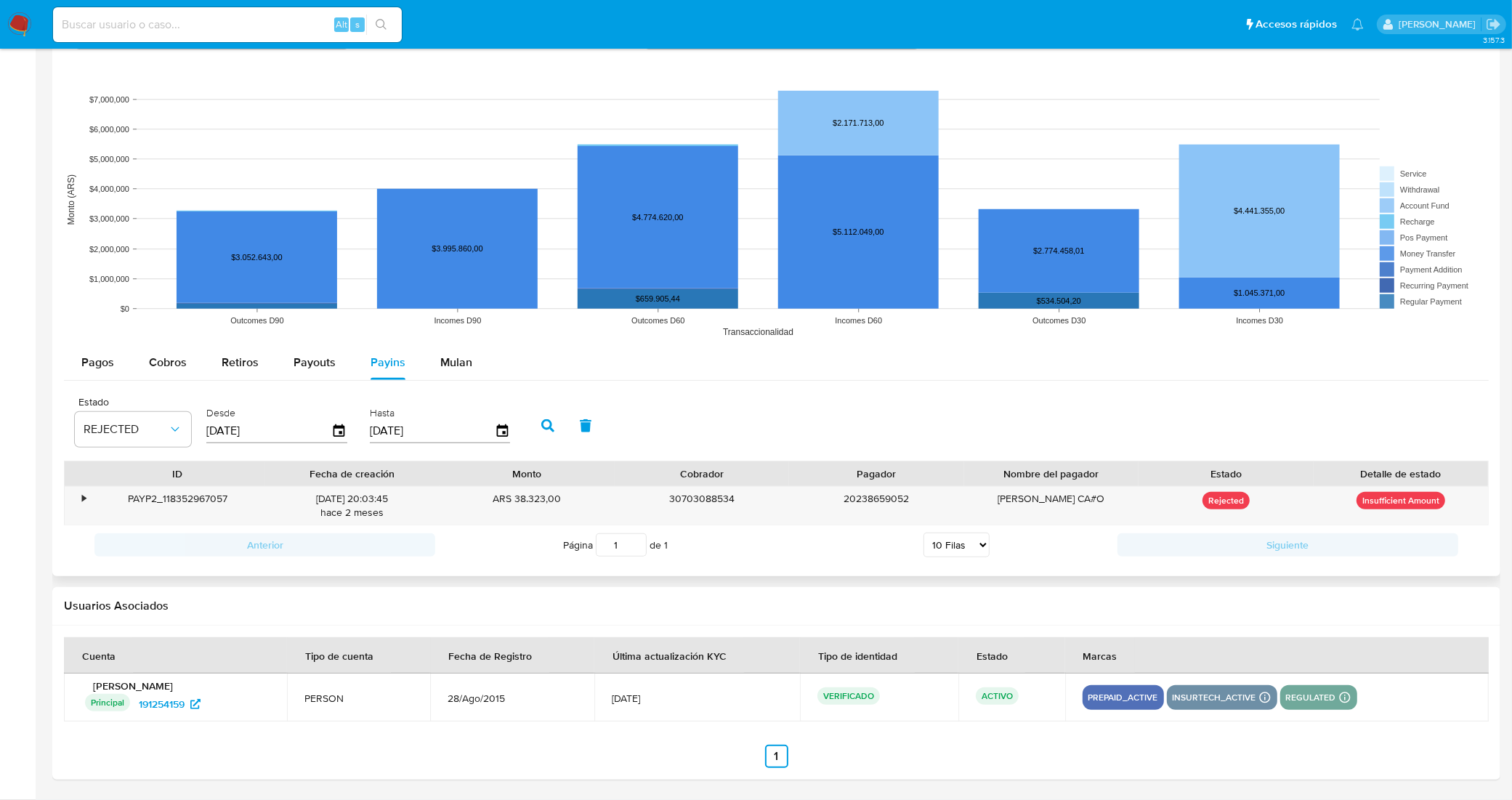
scroll to position [1081, 0]
click at [293, 371] on div "Payouts" at bounding box center [314, 363] width 42 height 35
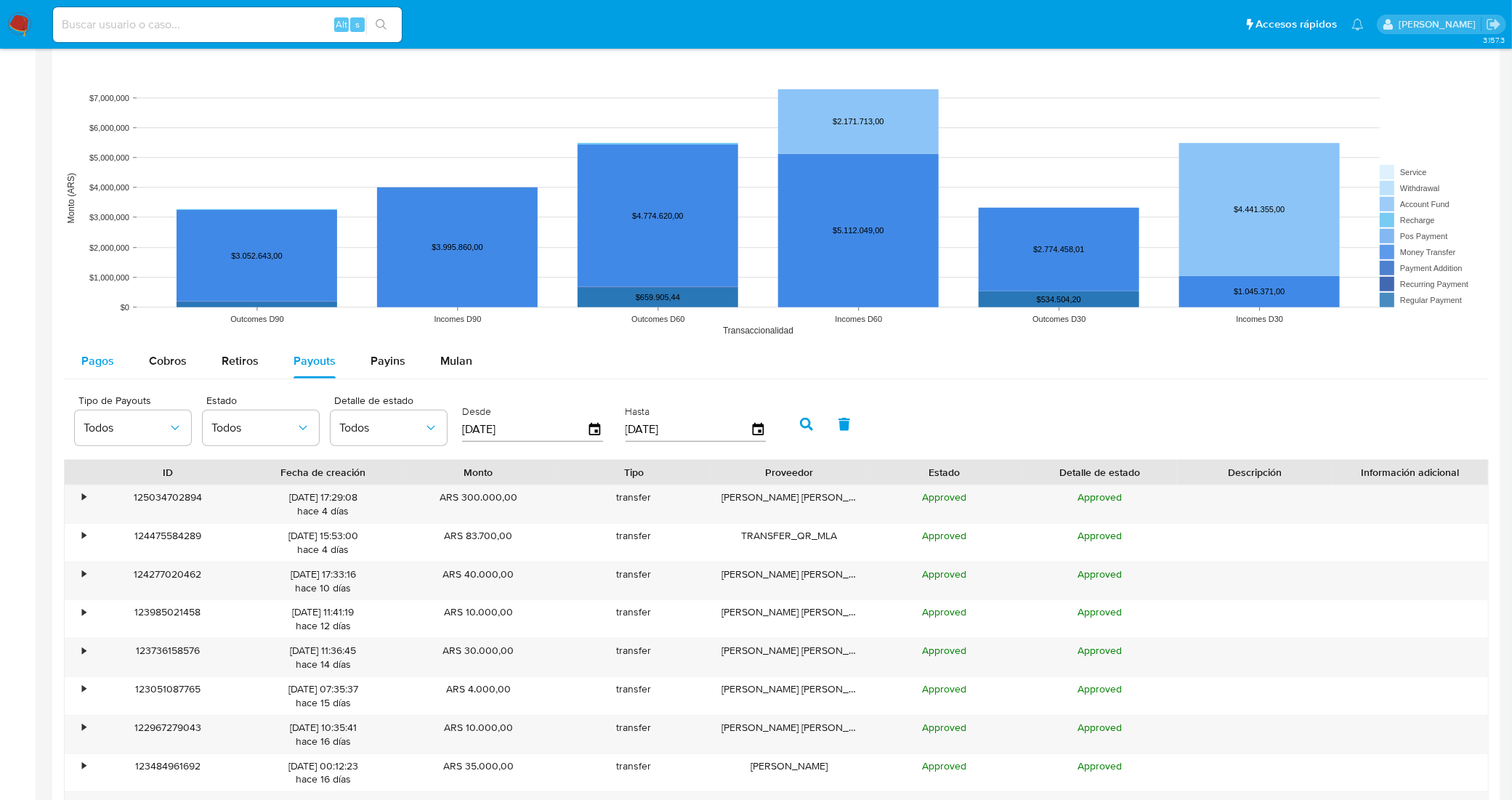
click at [88, 354] on span "Pagos" at bounding box center [97, 361] width 33 height 16
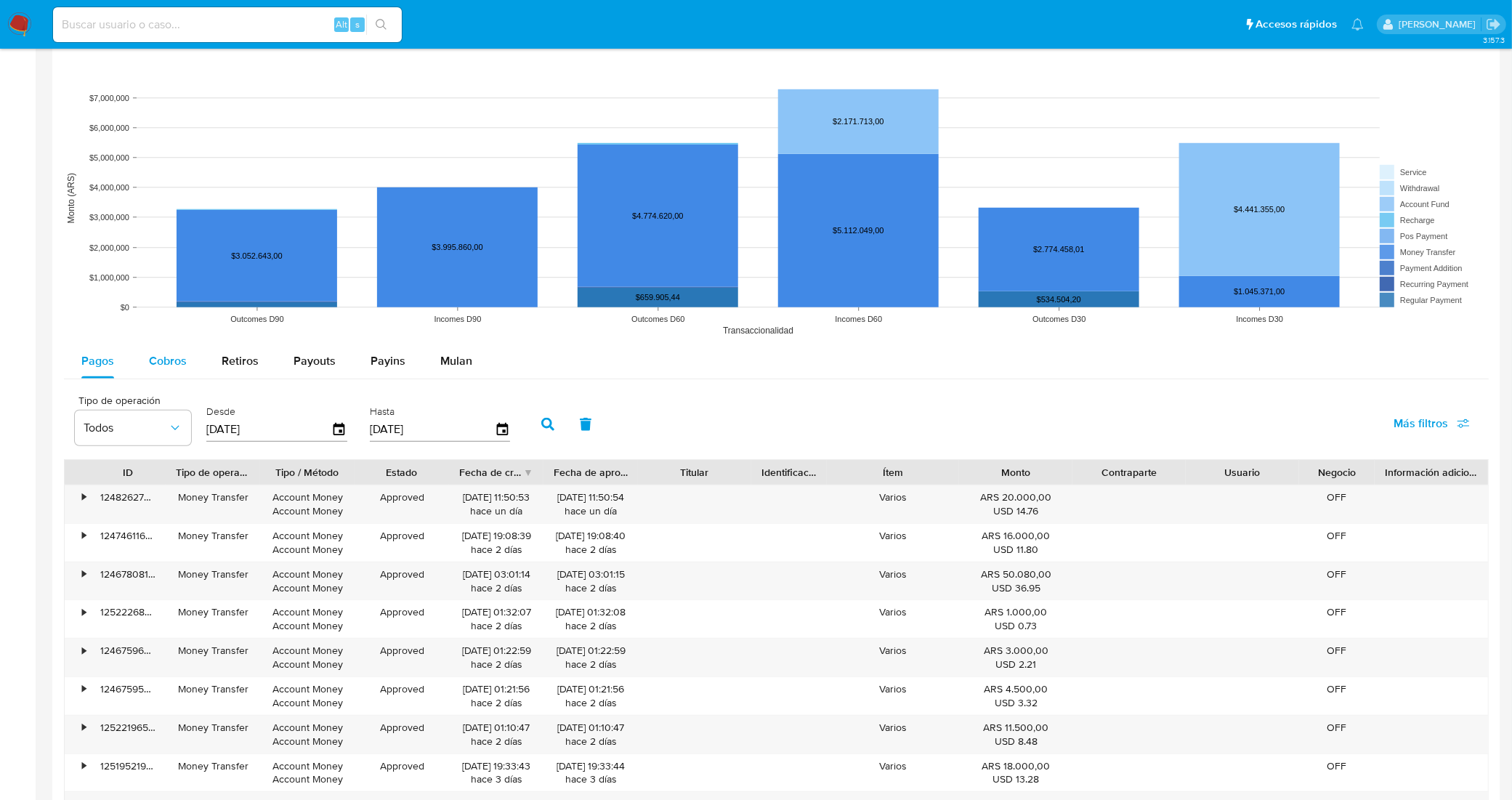
click at [166, 358] on span "Cobros" at bounding box center [168, 361] width 37 height 16
click at [222, 364] on span "Retiros" at bounding box center [240, 361] width 37 height 16
select select "10"
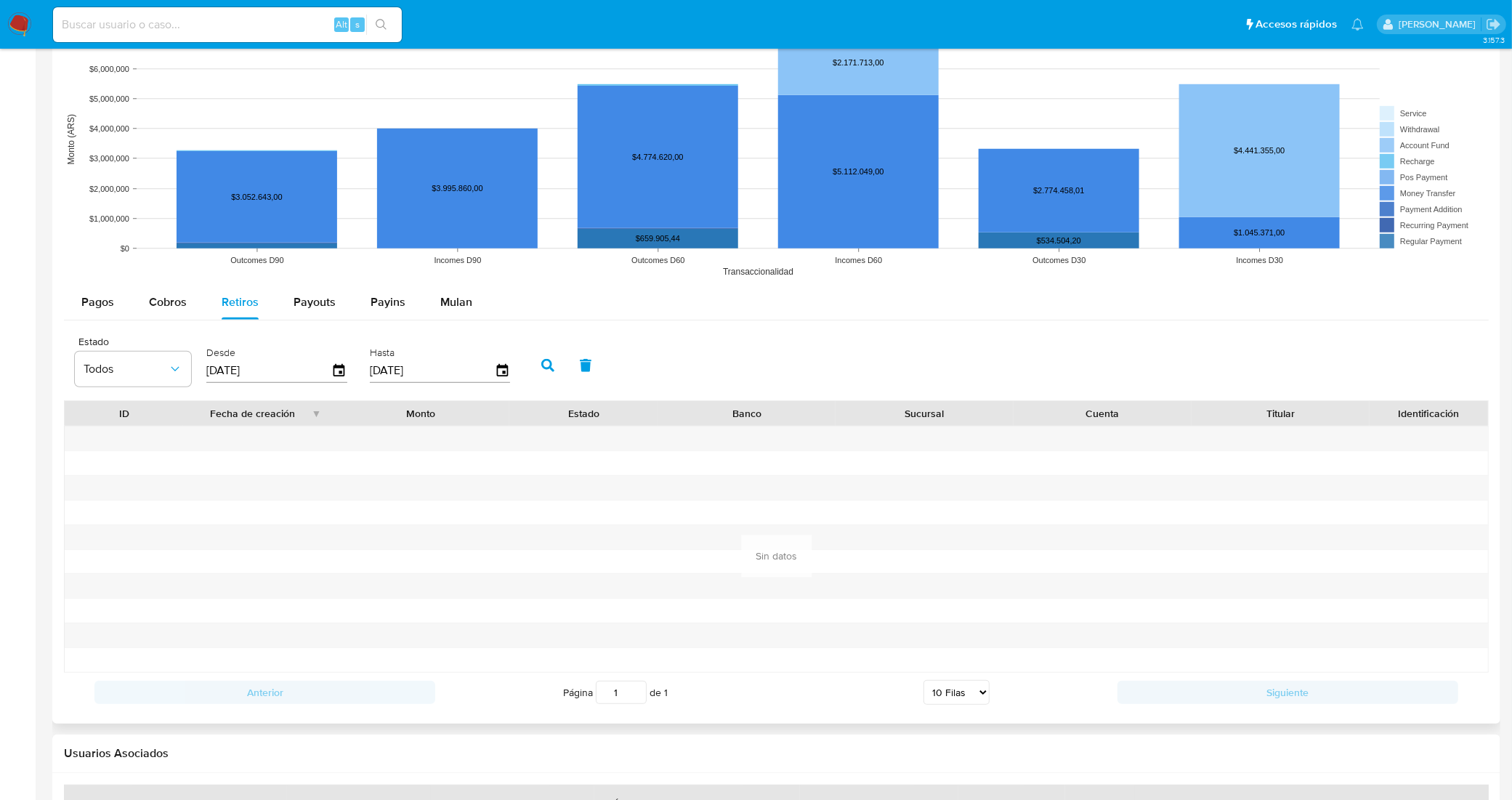
scroll to position [1171, 0]
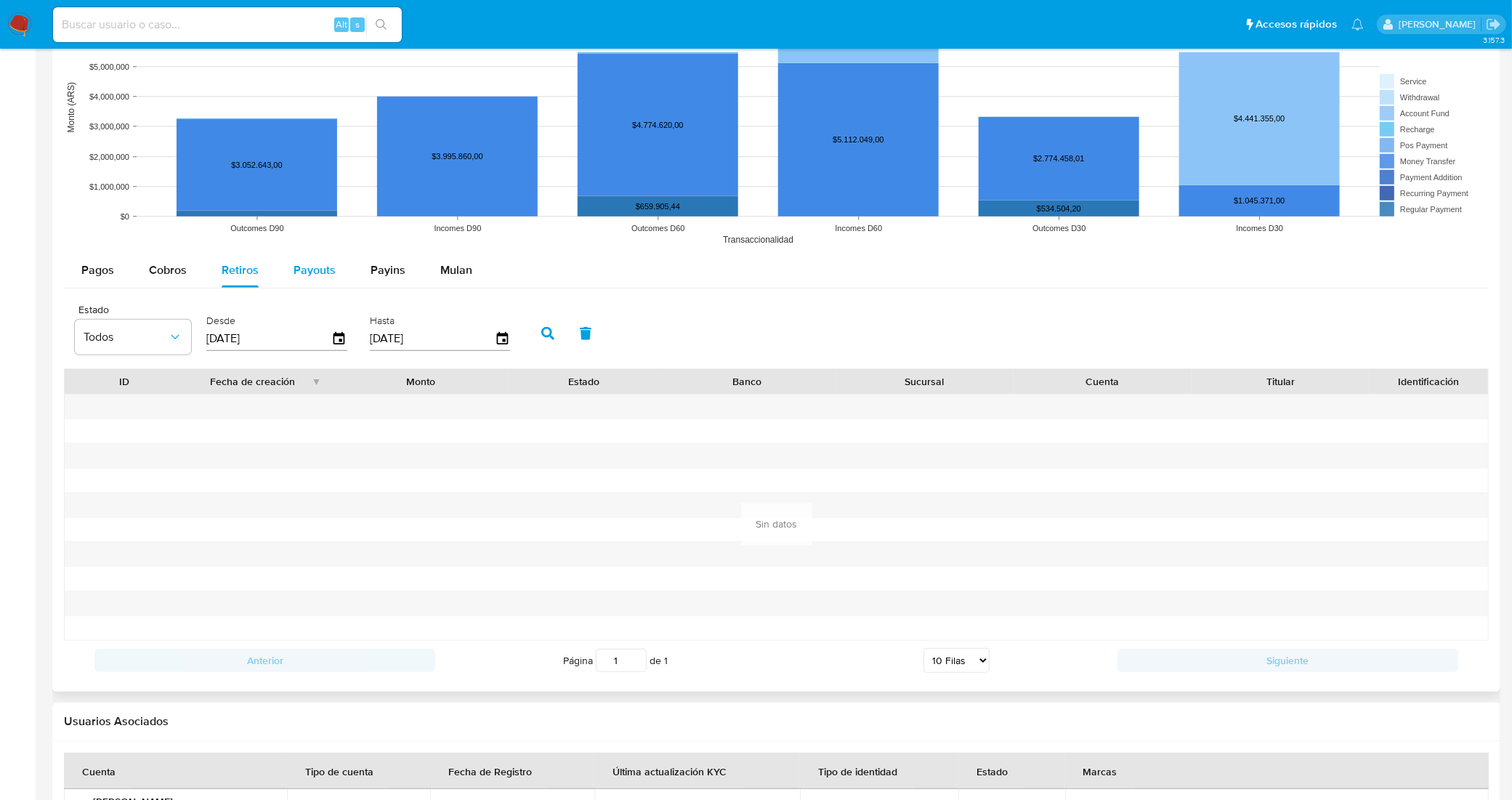
click at [306, 269] on span "Payouts" at bounding box center [314, 270] width 42 height 16
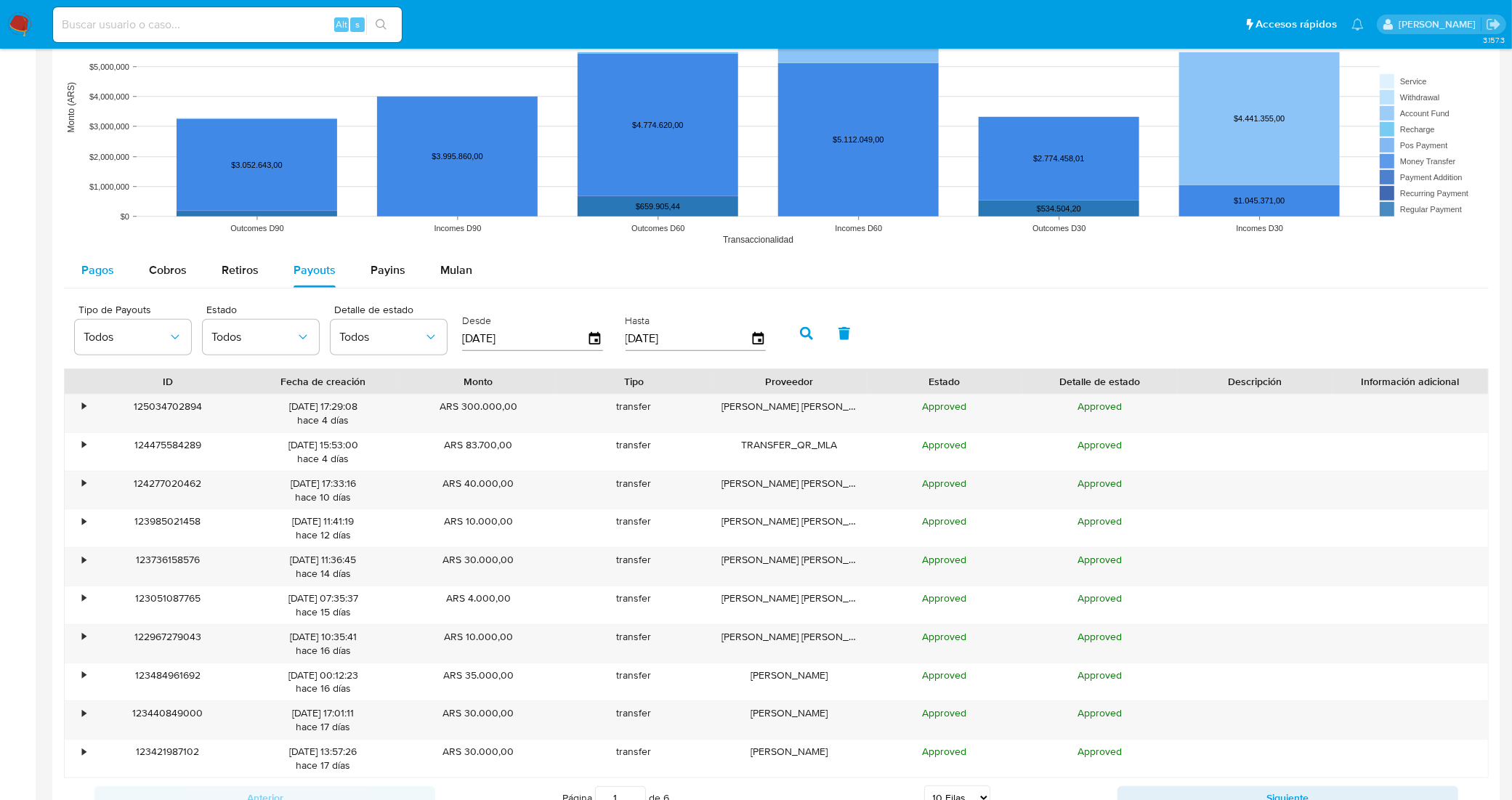
click at [92, 271] on span "Pagos" at bounding box center [97, 270] width 33 height 16
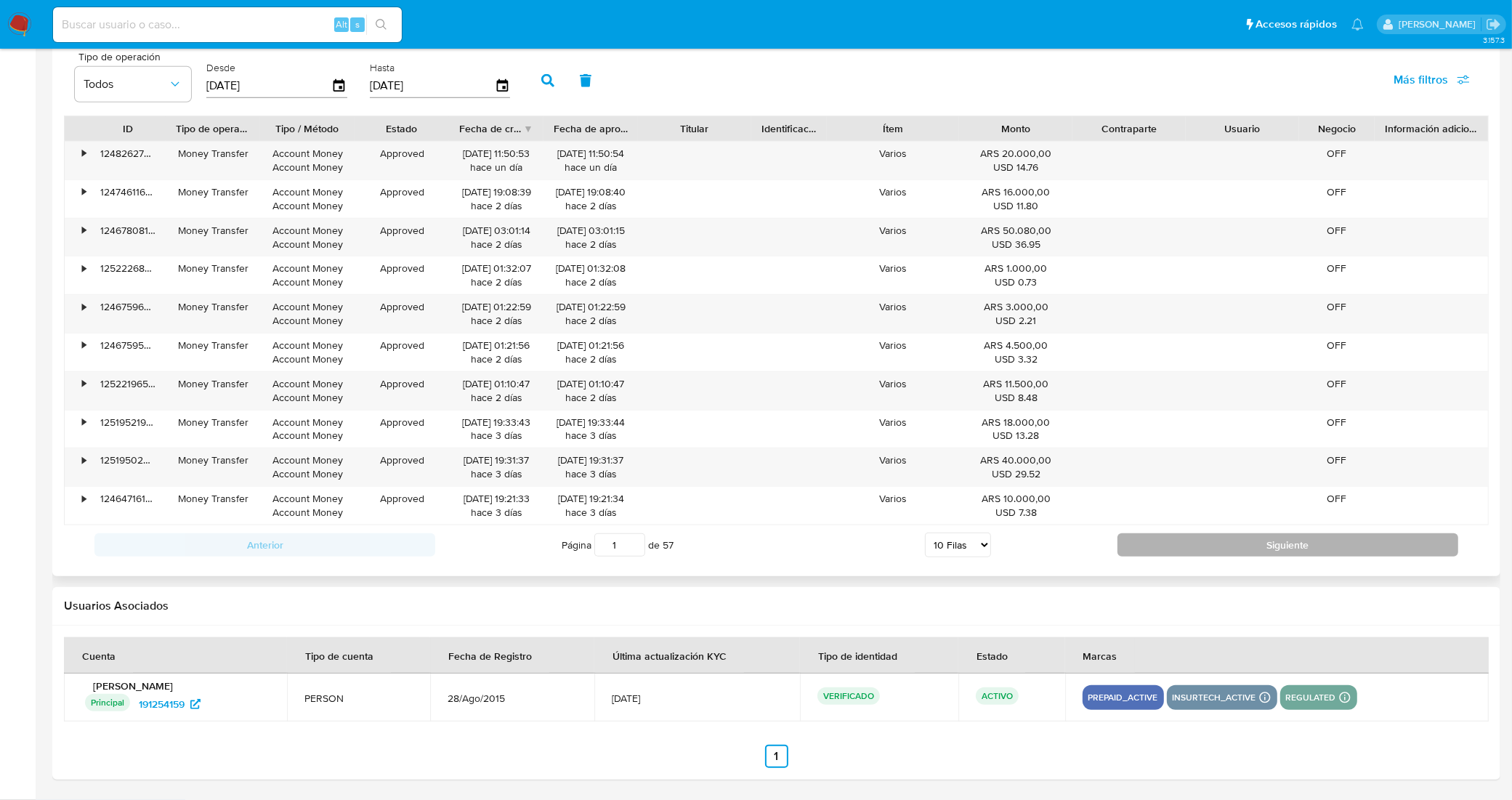
click at [1160, 550] on button "Siguiente" at bounding box center [1288, 546] width 341 height 24
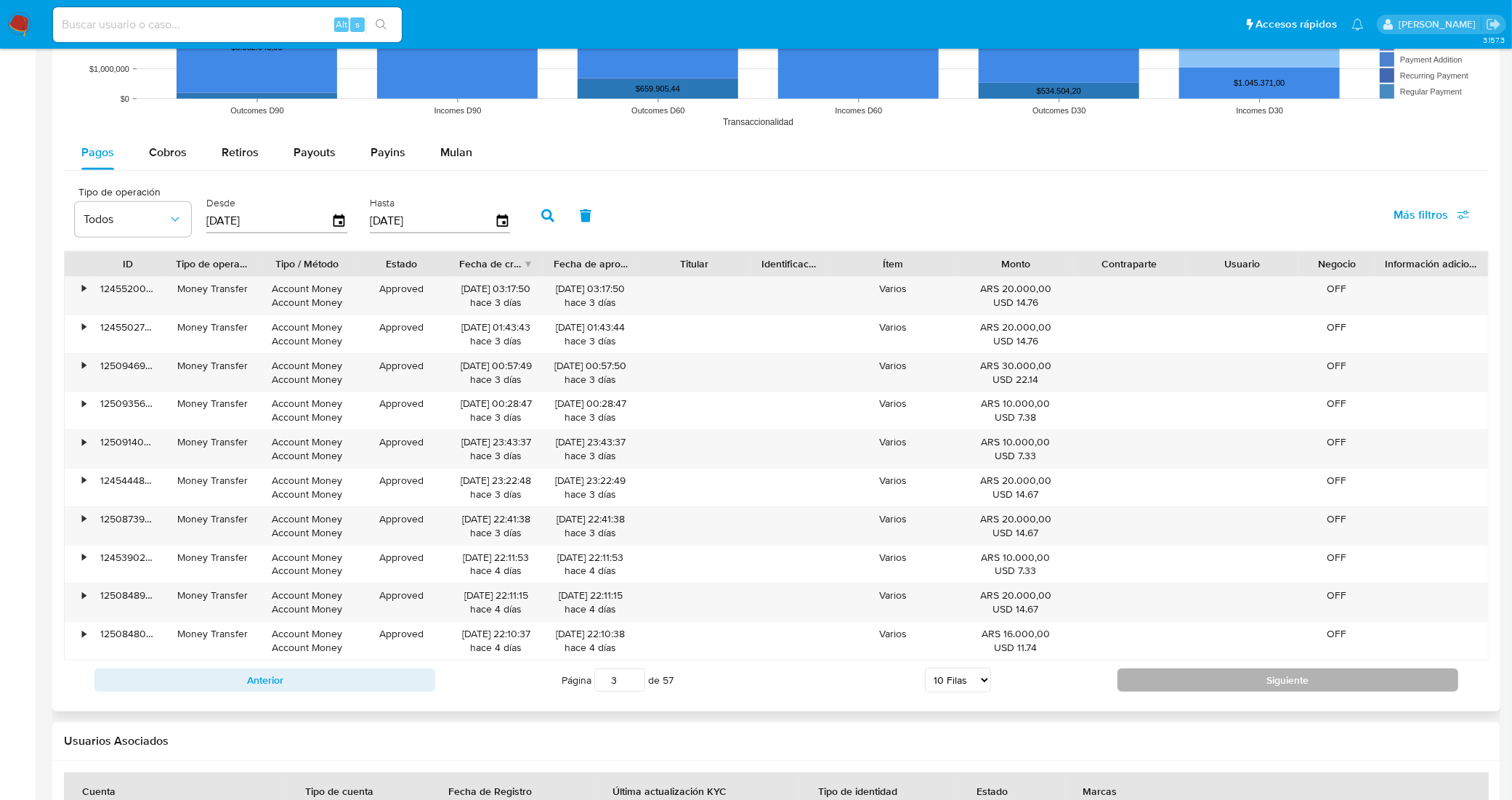
scroll to position [1426, 0]
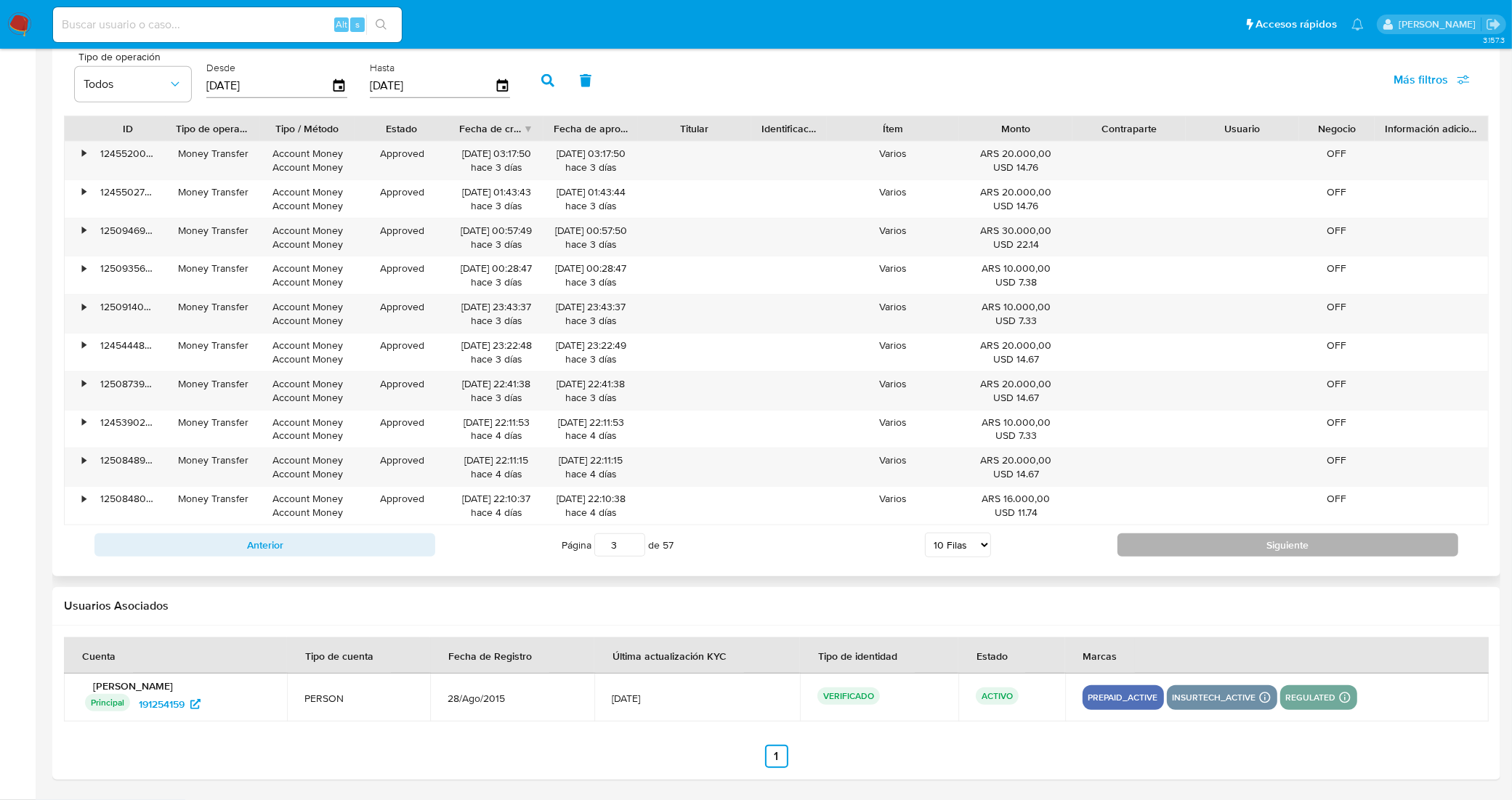
click at [1160, 550] on button "Siguiente" at bounding box center [1288, 546] width 341 height 24
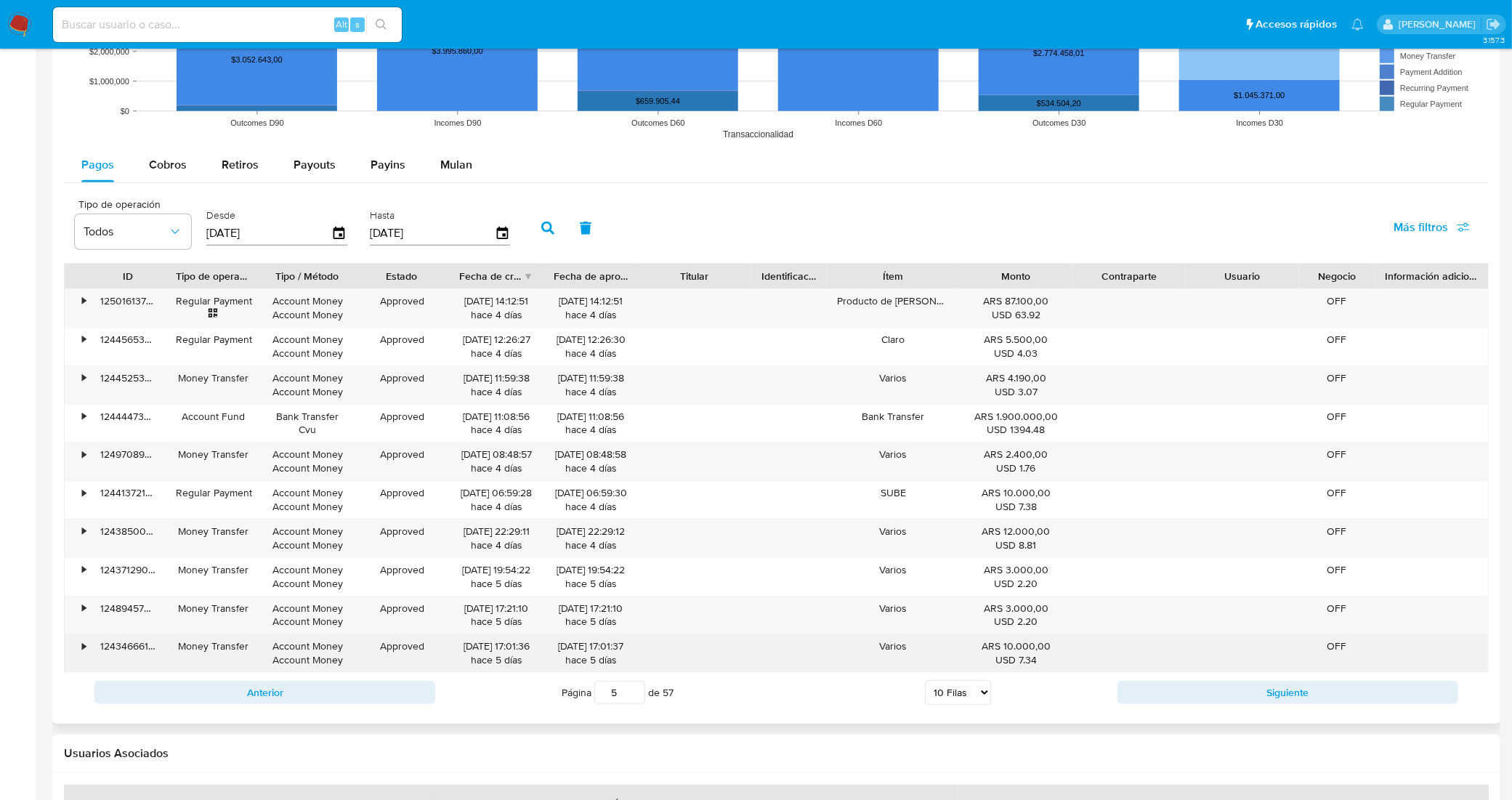
scroll to position [1245, 0]
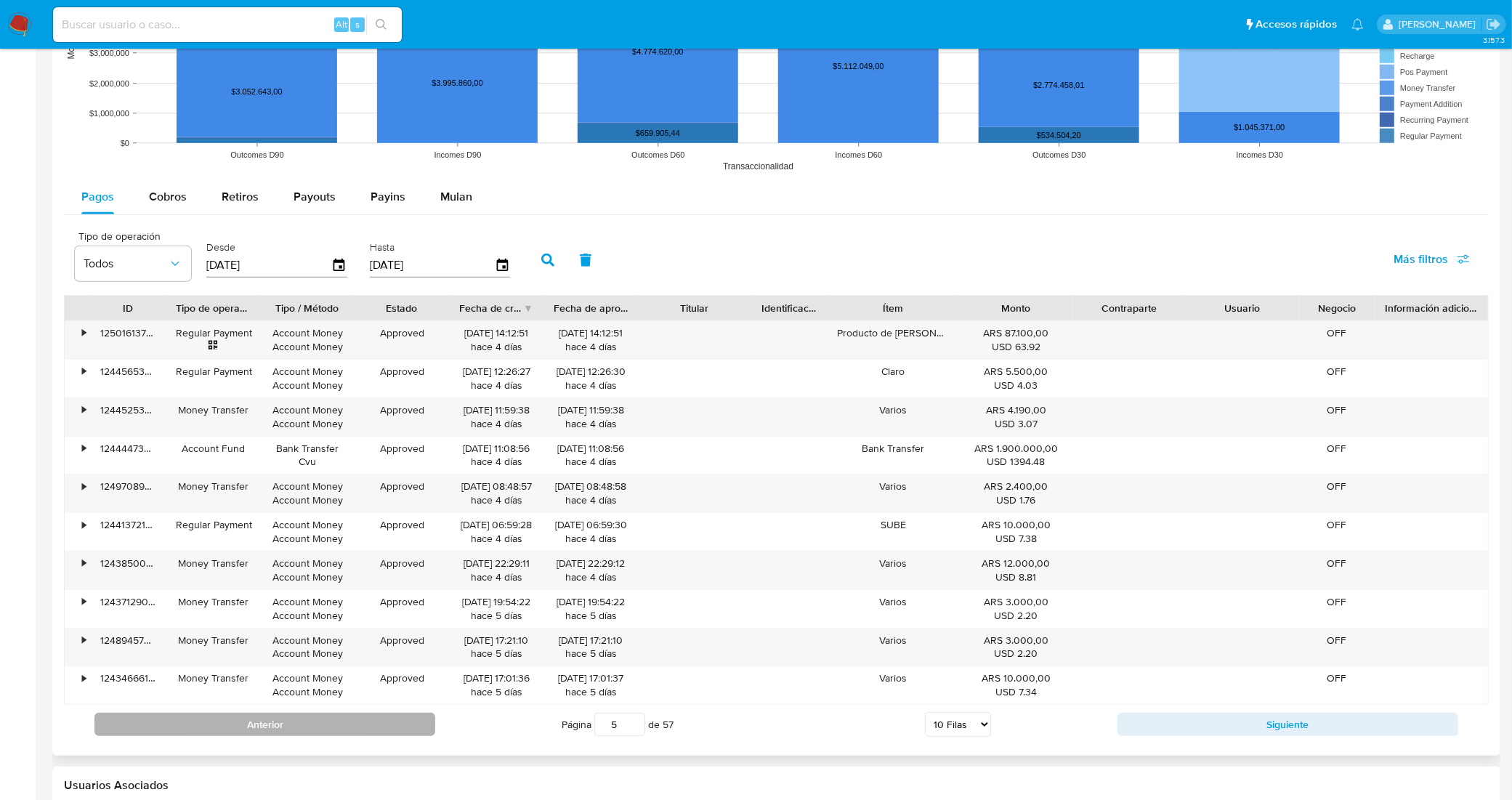
click at [408, 733] on button "Anterior" at bounding box center [265, 725] width 341 height 24
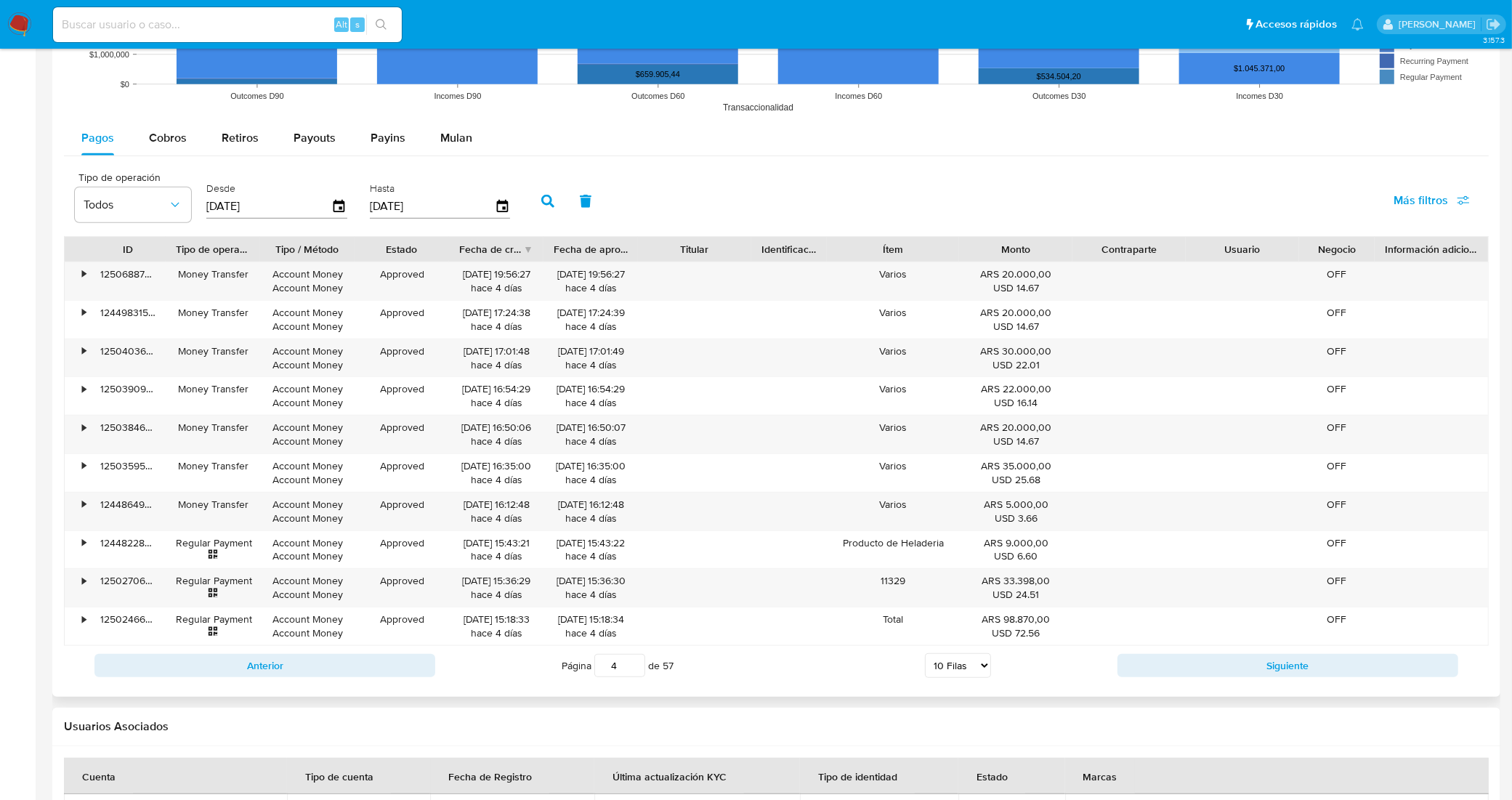
scroll to position [1336, 0]
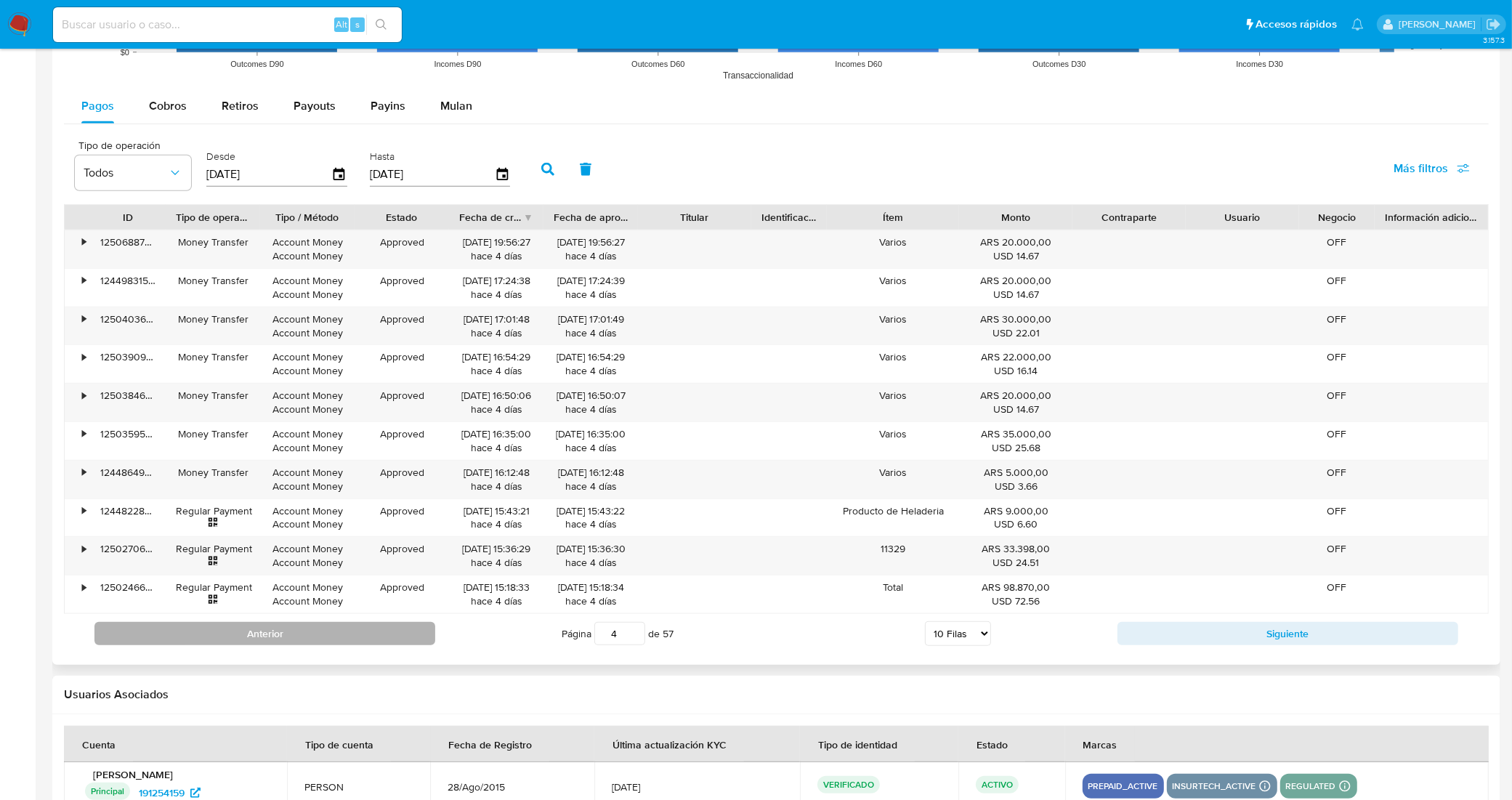
click at [393, 640] on button "Anterior" at bounding box center [265, 634] width 341 height 24
click at [378, 632] on button "Anterior" at bounding box center [265, 634] width 341 height 24
click at [358, 631] on button "Anterior" at bounding box center [265, 634] width 341 height 24
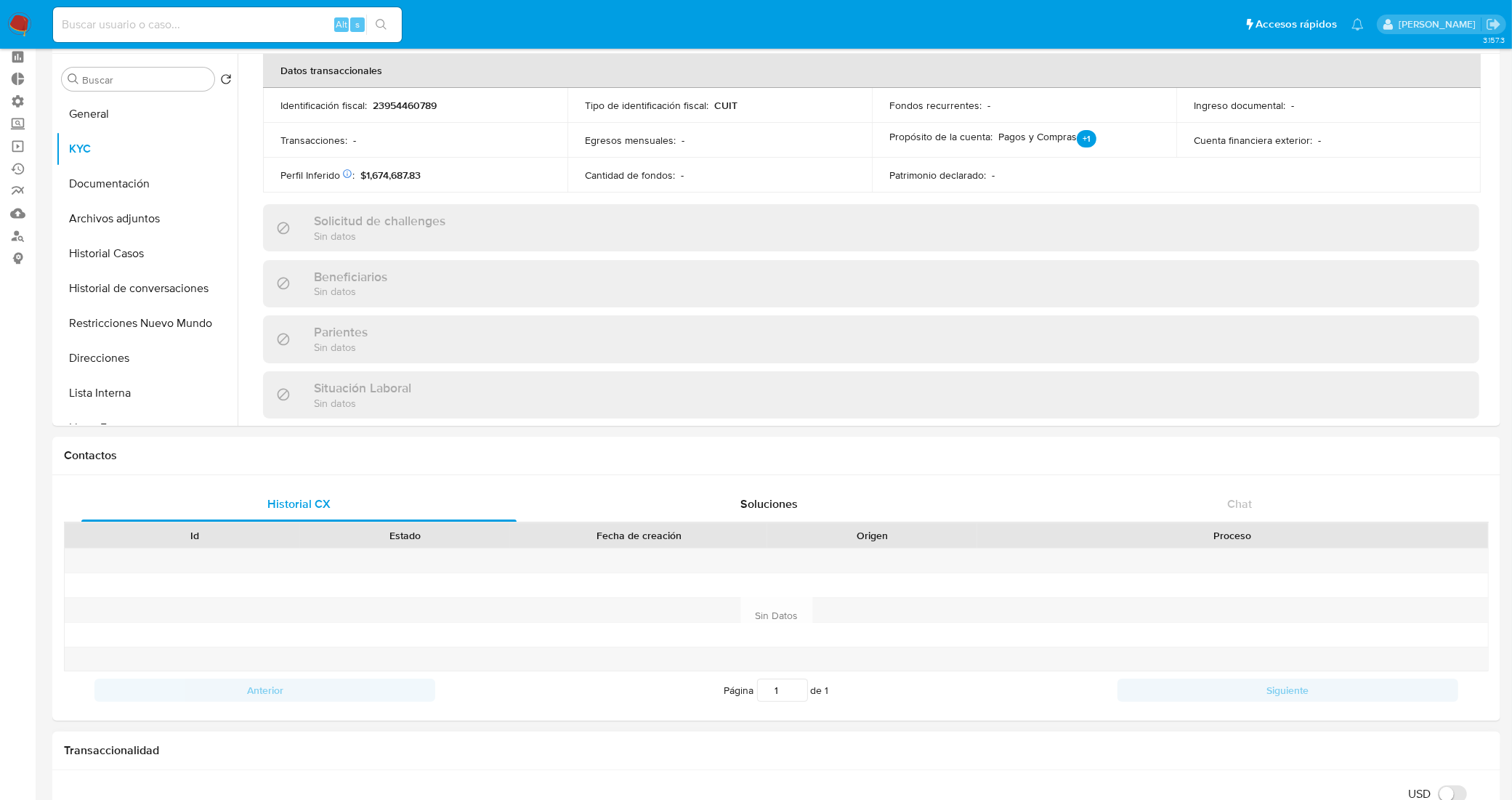
scroll to position [0, 0]
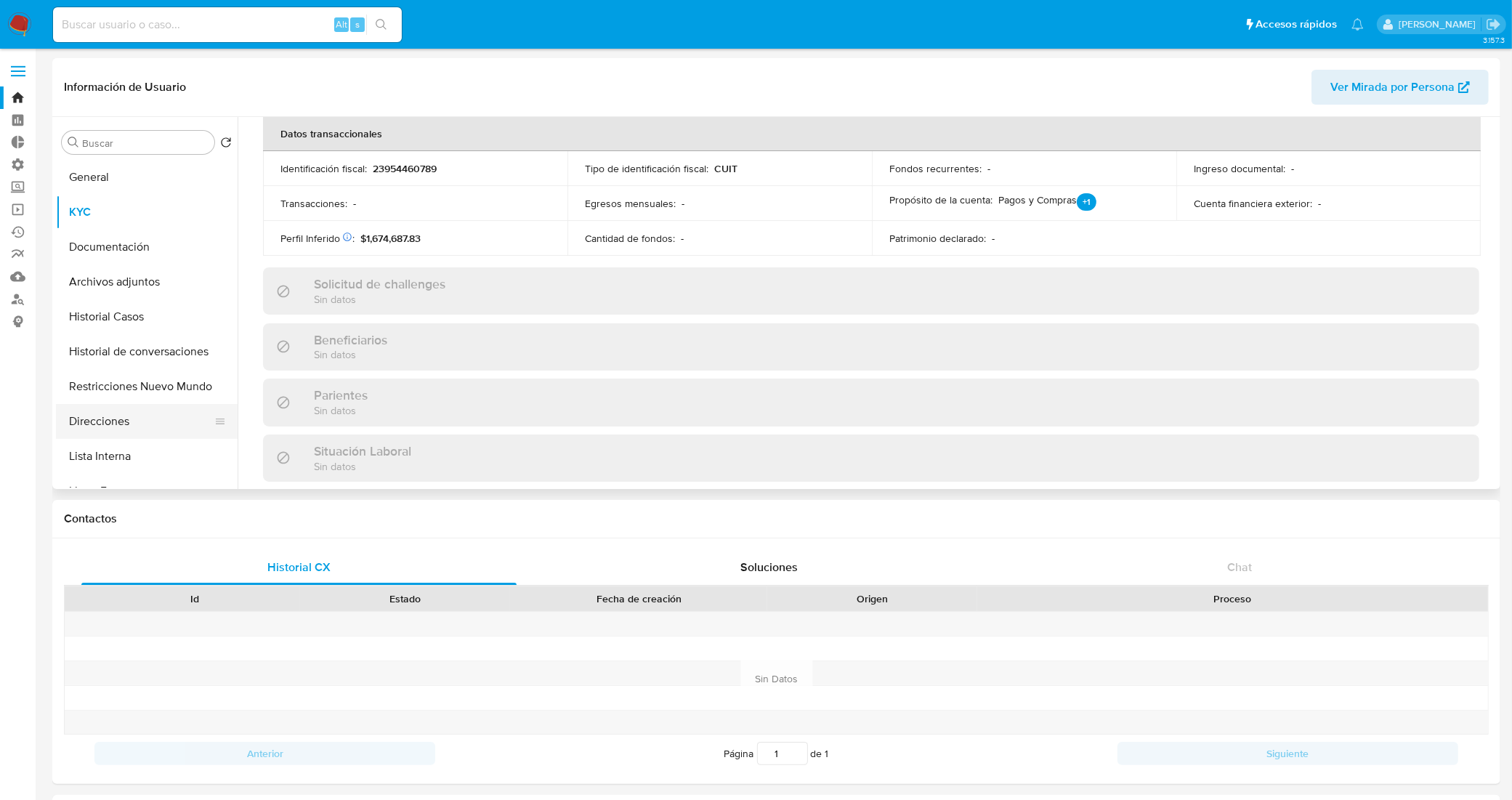
click at [109, 429] on button "Direcciones" at bounding box center [140, 422] width 170 height 35
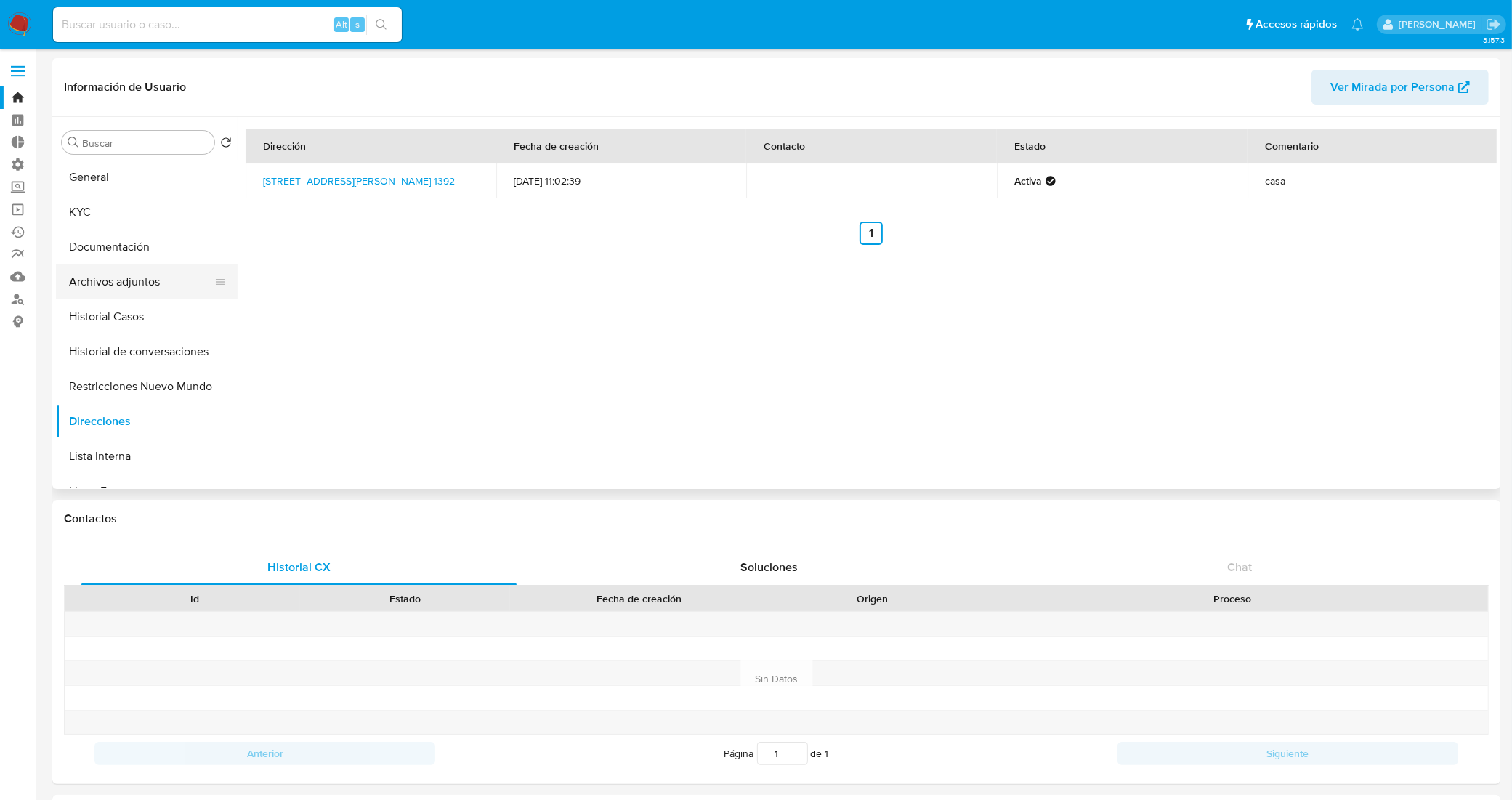
click at [149, 274] on button "Archivos adjuntos" at bounding box center [140, 282] width 170 height 35
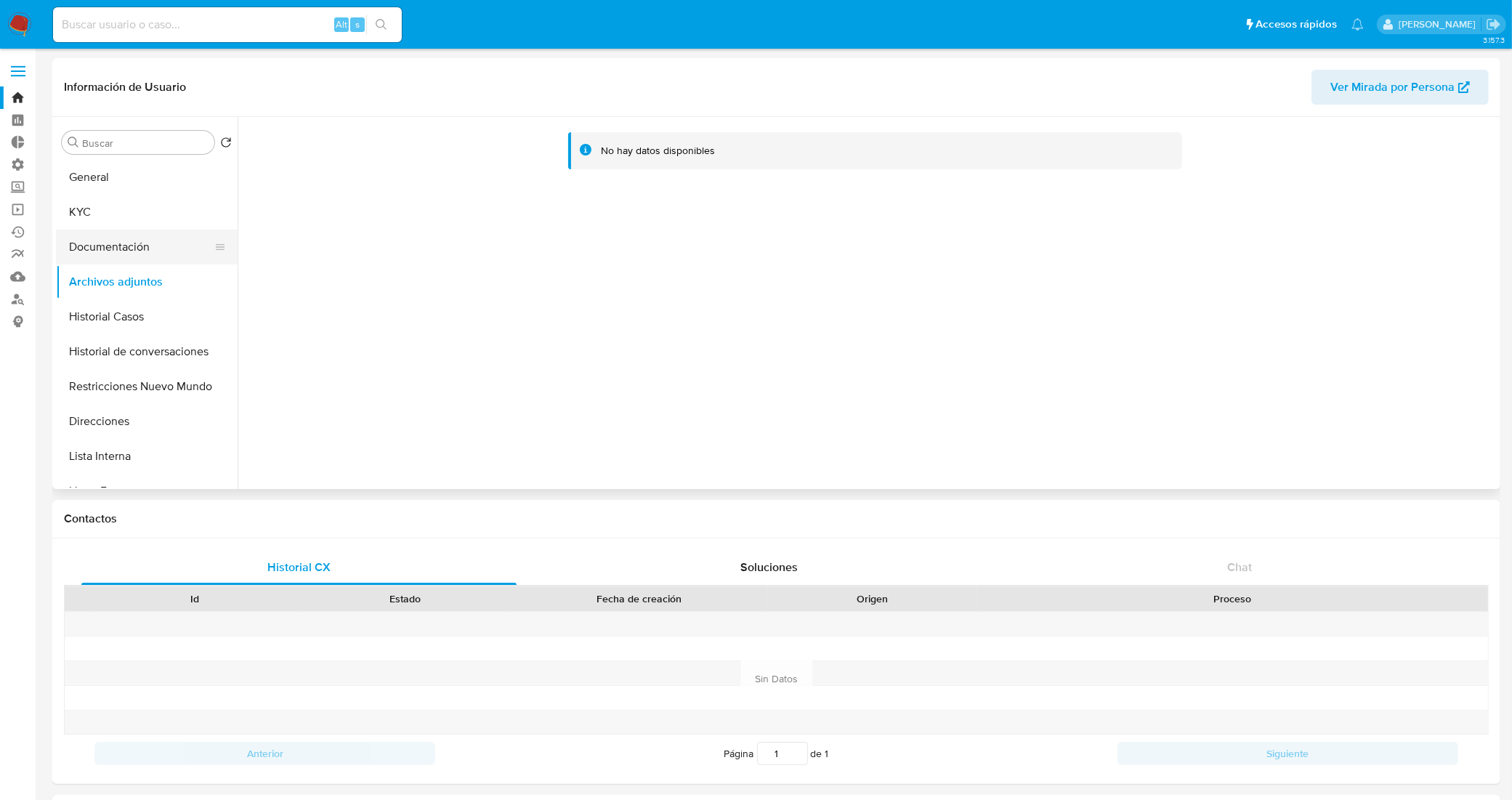
click at [146, 254] on button "Documentación" at bounding box center [140, 247] width 170 height 35
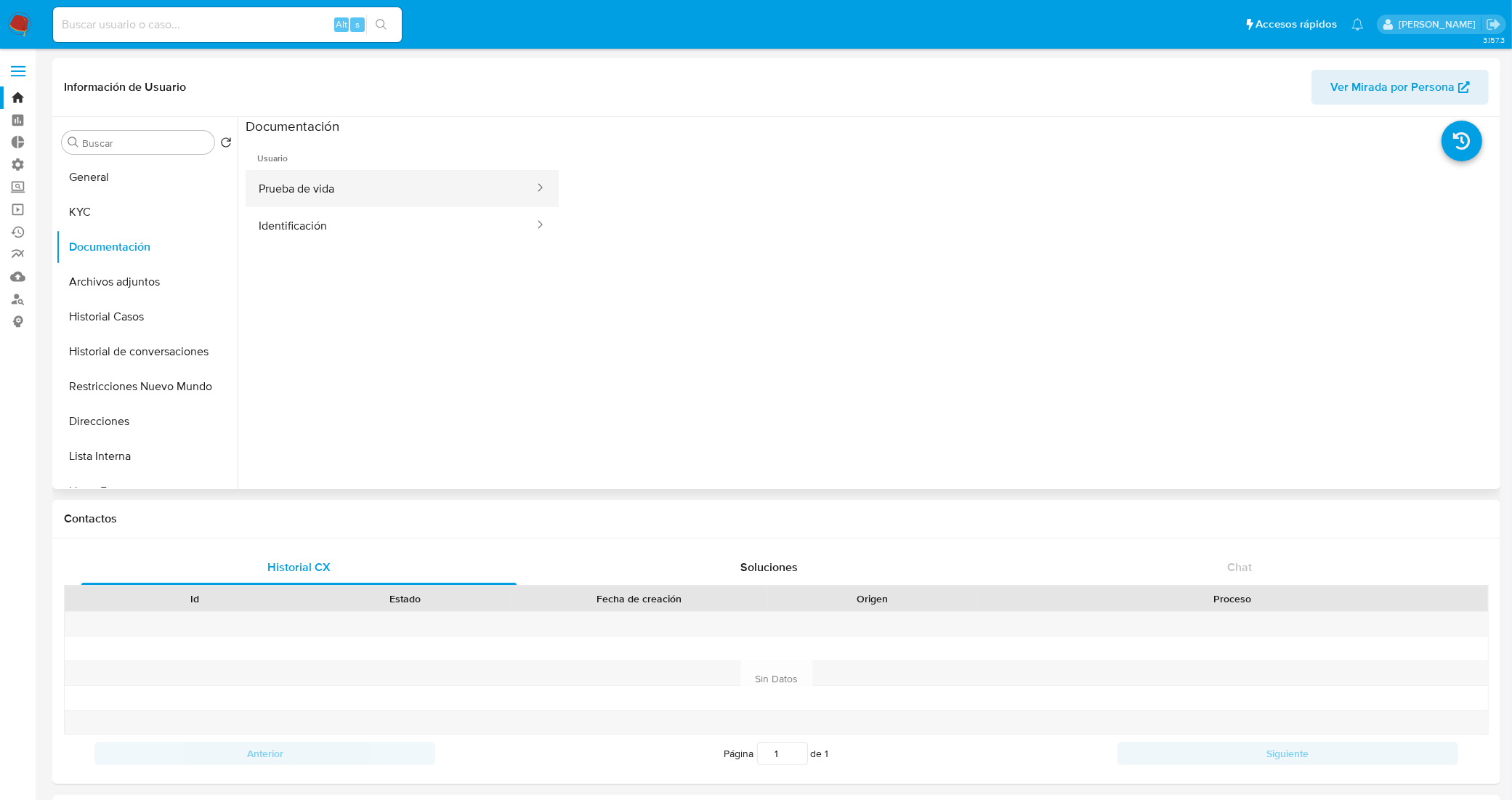
click at [383, 185] on button "Prueba de vida" at bounding box center [391, 189] width 290 height 37
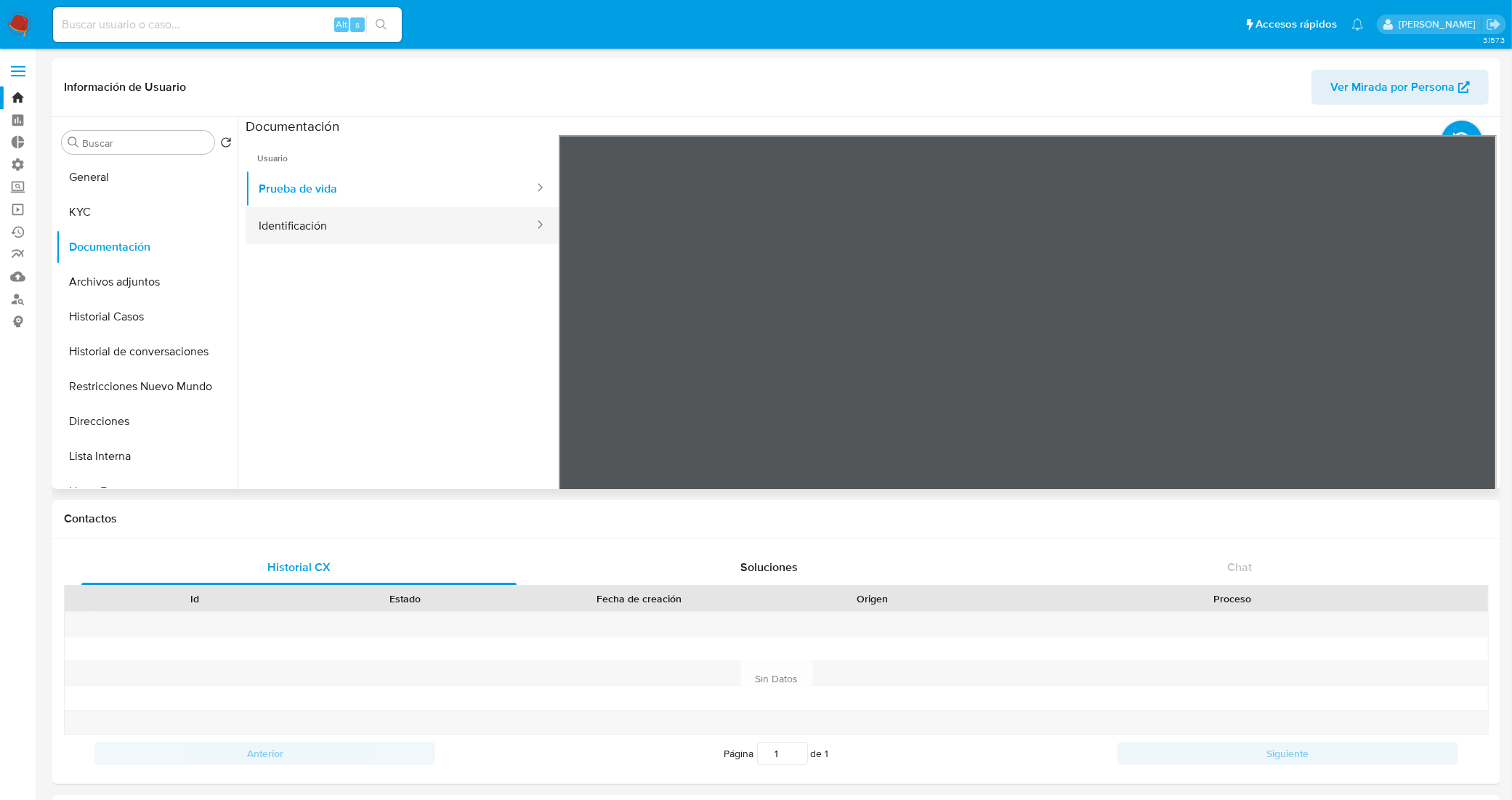
click at [452, 221] on button "Identificación" at bounding box center [391, 225] width 290 height 37
click at [1472, 362] on icon at bounding box center [1479, 372] width 29 height 29
click at [165, 218] on button "KYC" at bounding box center [140, 212] width 170 height 35
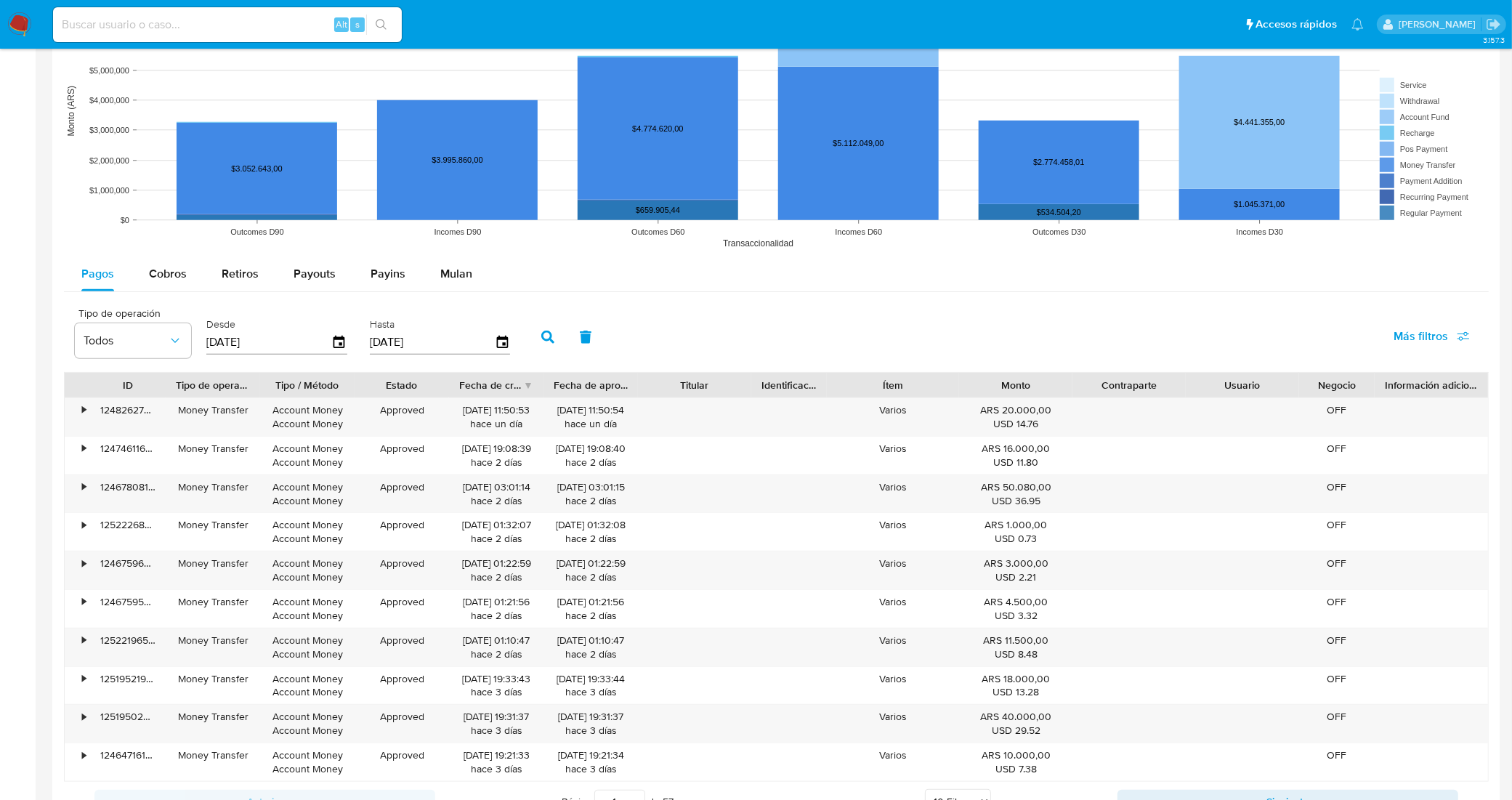
scroll to position [1181, 0]
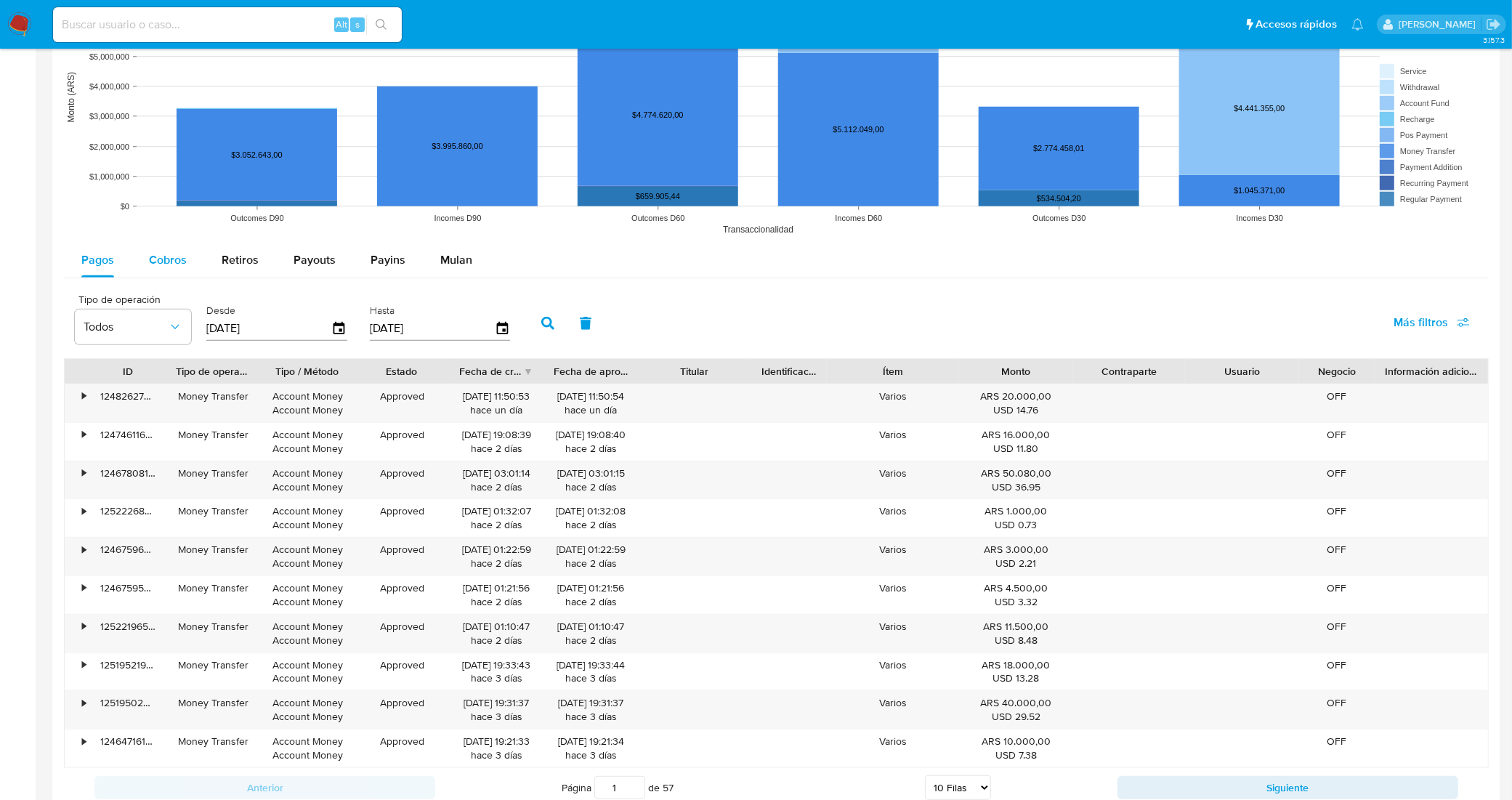
click at [179, 264] on span "Cobros" at bounding box center [168, 260] width 37 height 16
click at [107, 260] on span "Pagos" at bounding box center [97, 260] width 33 height 16
click at [153, 245] on div "Cobros" at bounding box center [168, 260] width 37 height 35
click at [84, 397] on div "•" at bounding box center [84, 396] width 4 height 14
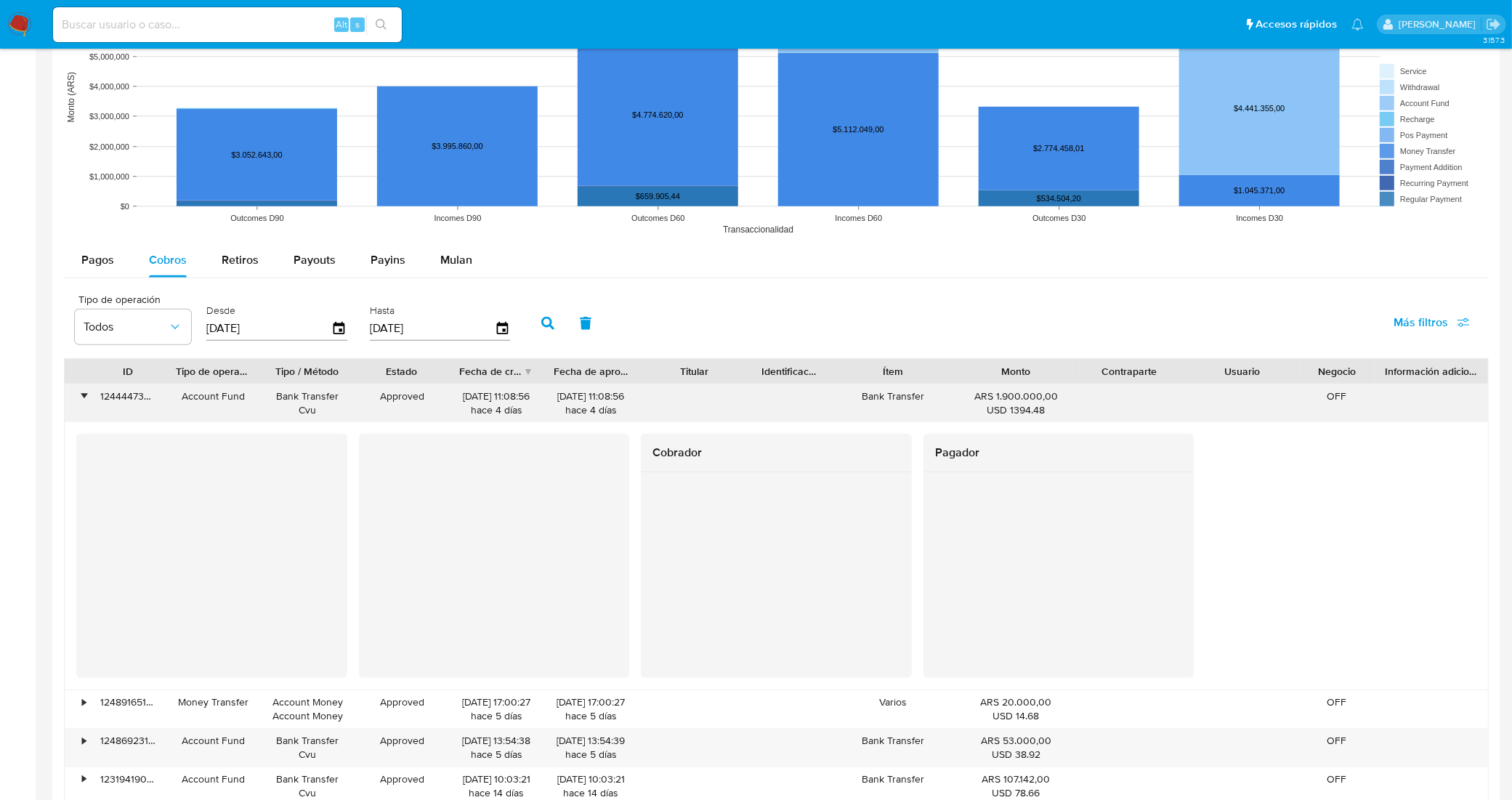
click at [77, 396] on div "•" at bounding box center [77, 403] width 26 height 37
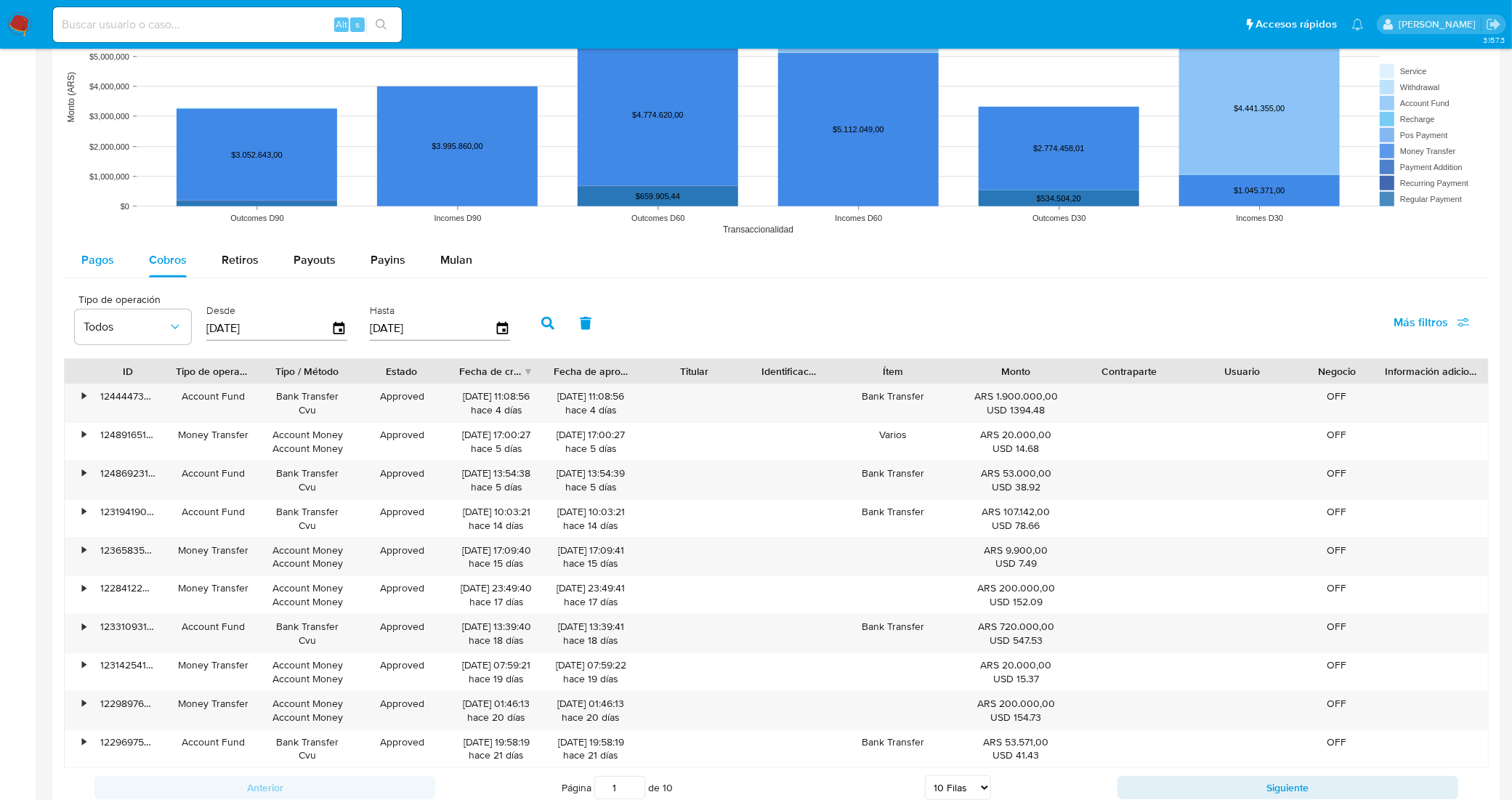
click at [99, 256] on span "Pagos" at bounding box center [97, 260] width 33 height 16
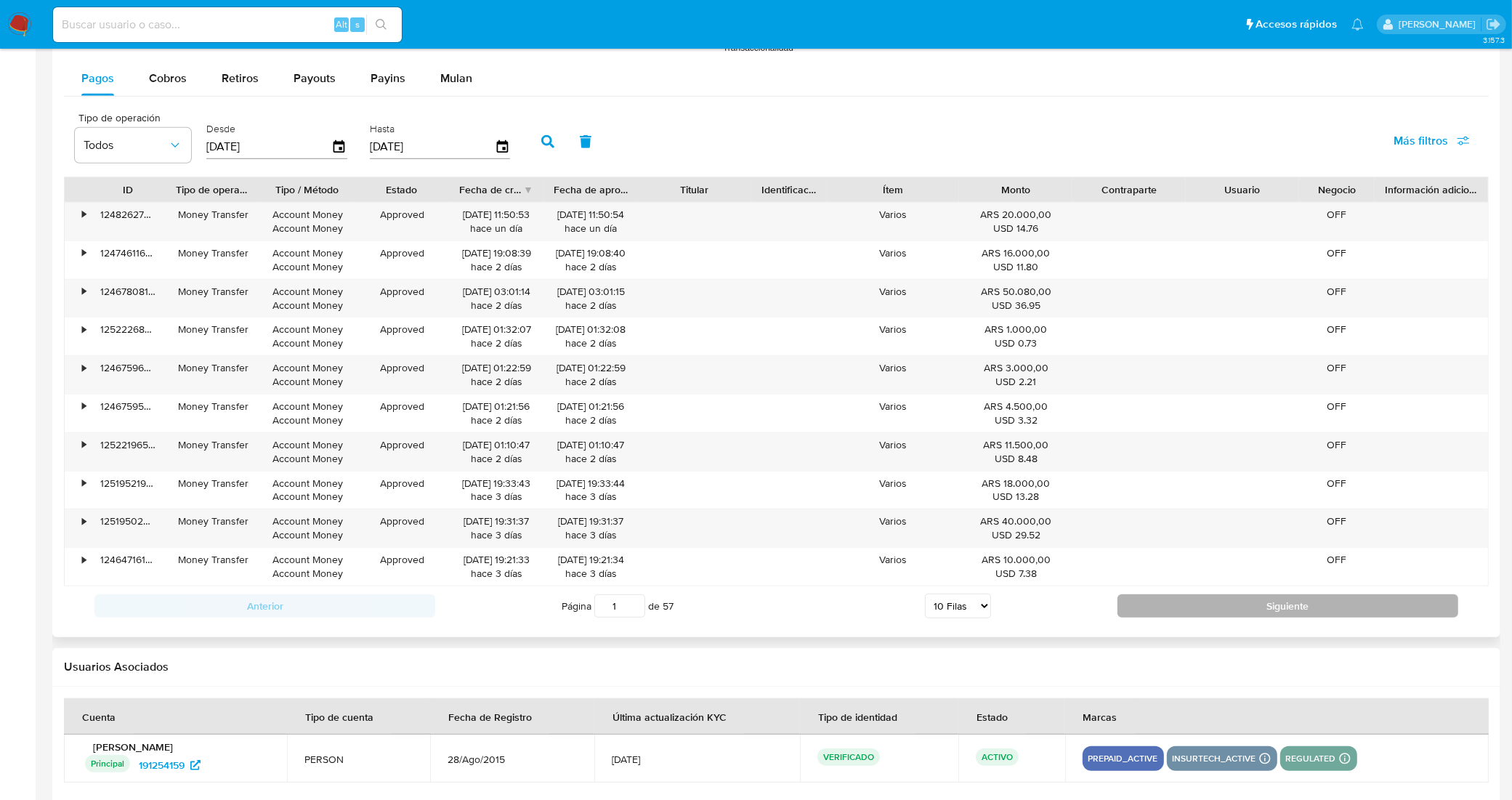
click at [1130, 617] on button "Siguiente" at bounding box center [1288, 607] width 341 height 24
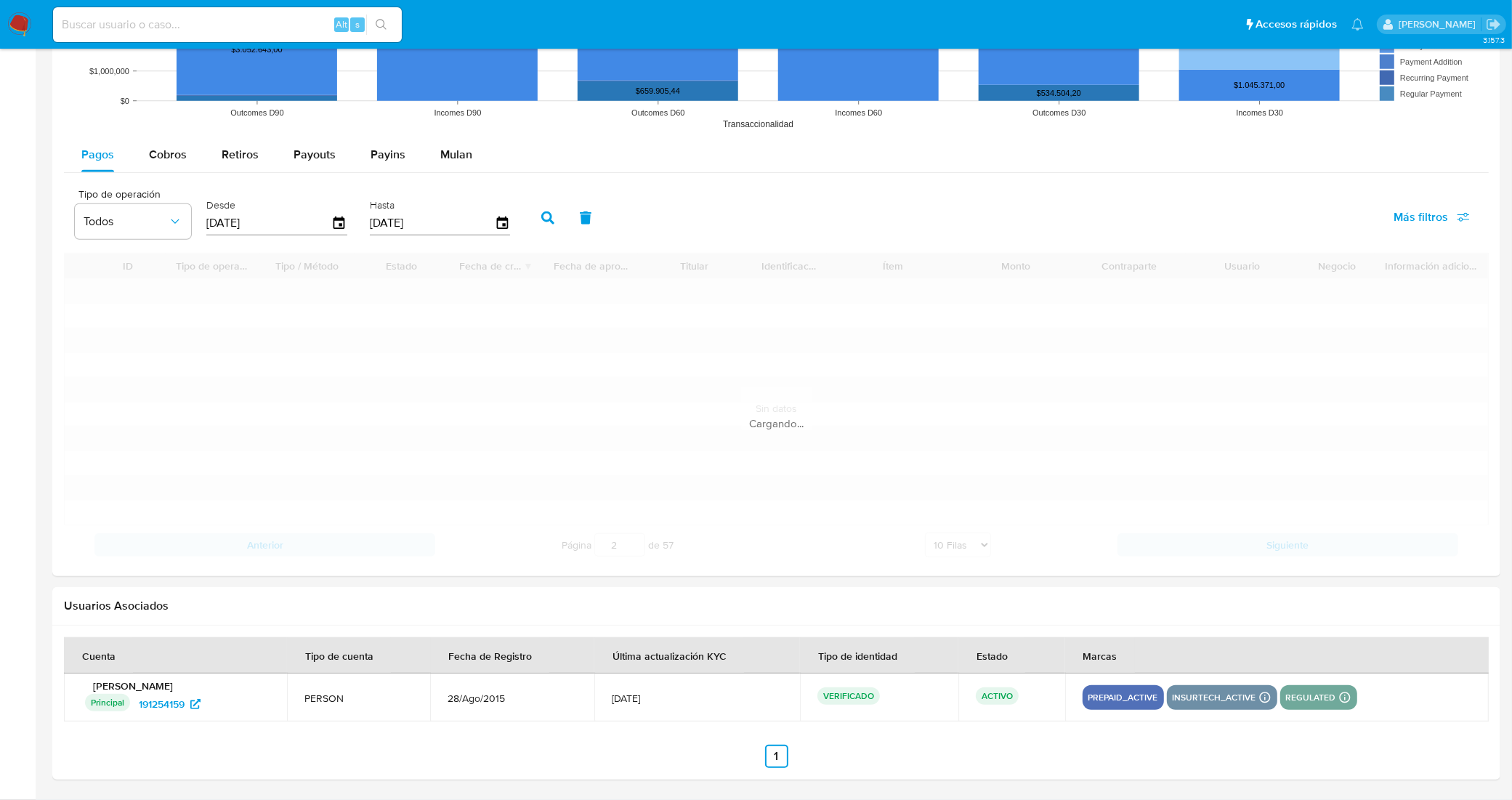
scroll to position [1363, 0]
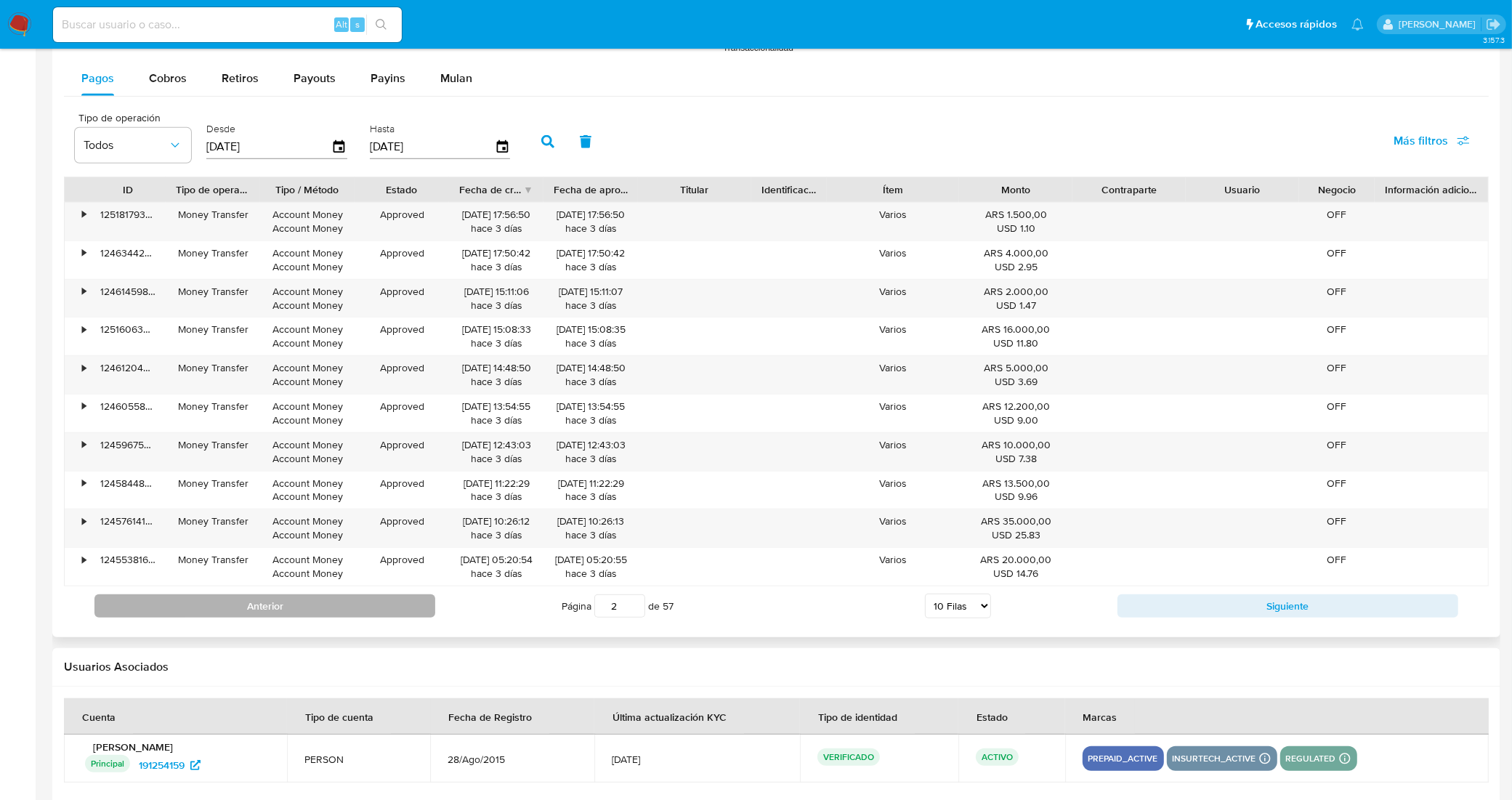
click at [342, 610] on button "Anterior" at bounding box center [265, 607] width 341 height 24
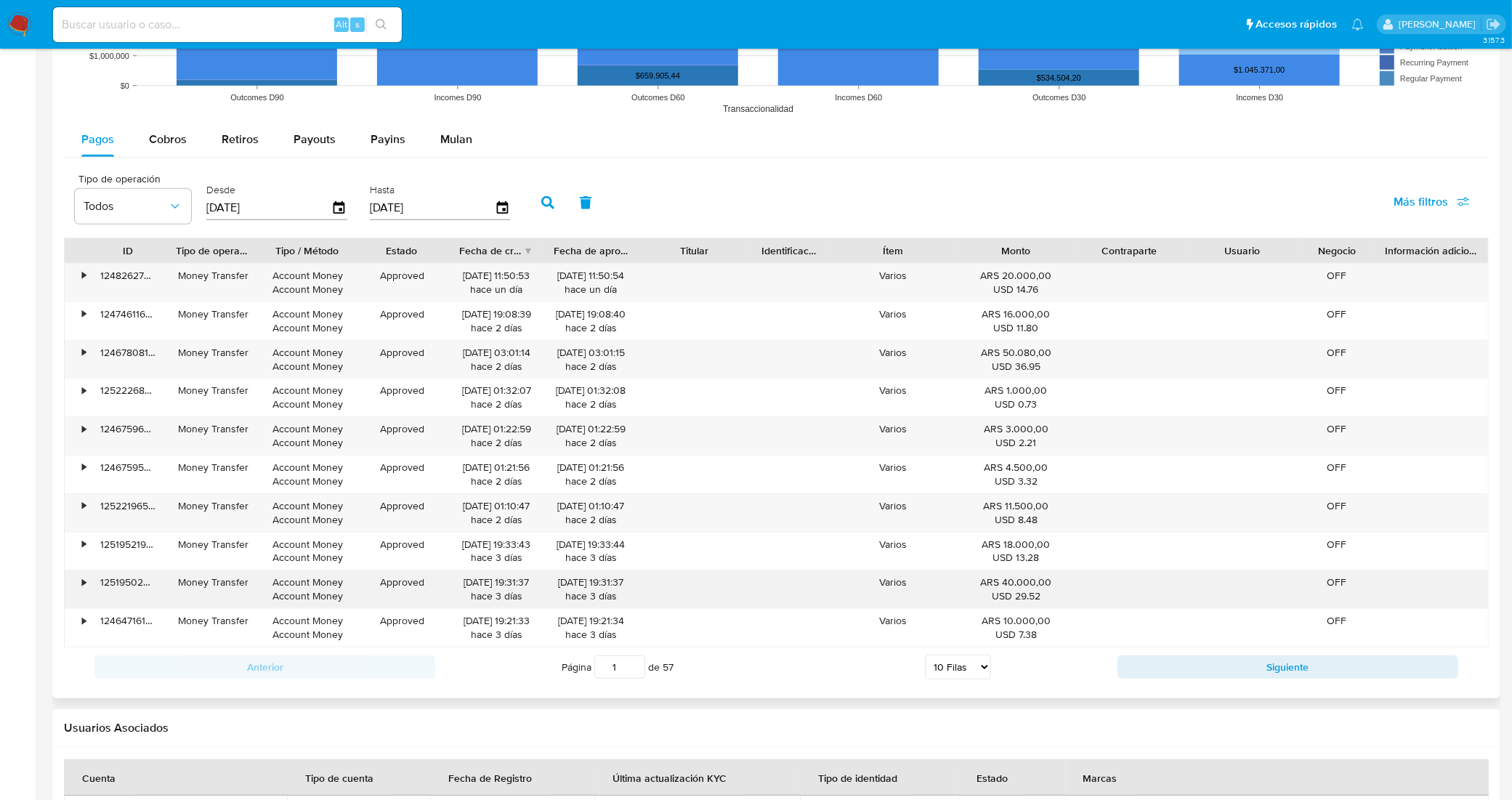
scroll to position [1272, 0]
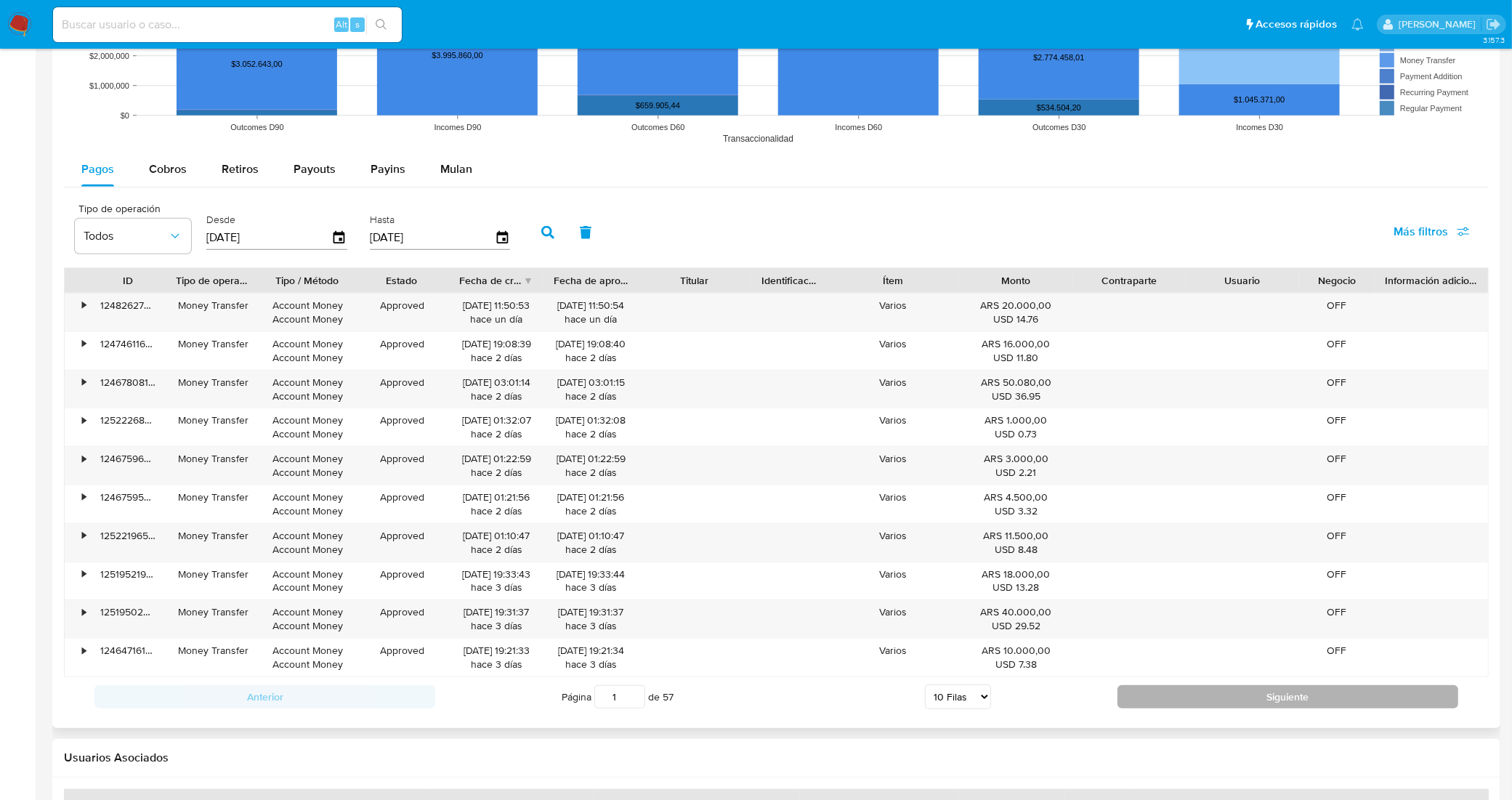
click at [1152, 698] on button "Siguiente" at bounding box center [1288, 697] width 341 height 24
click at [1190, 699] on button "Siguiente" at bounding box center [1288, 697] width 341 height 24
click at [1189, 699] on button "Siguiente" at bounding box center [1288, 697] width 341 height 24
type input "5"
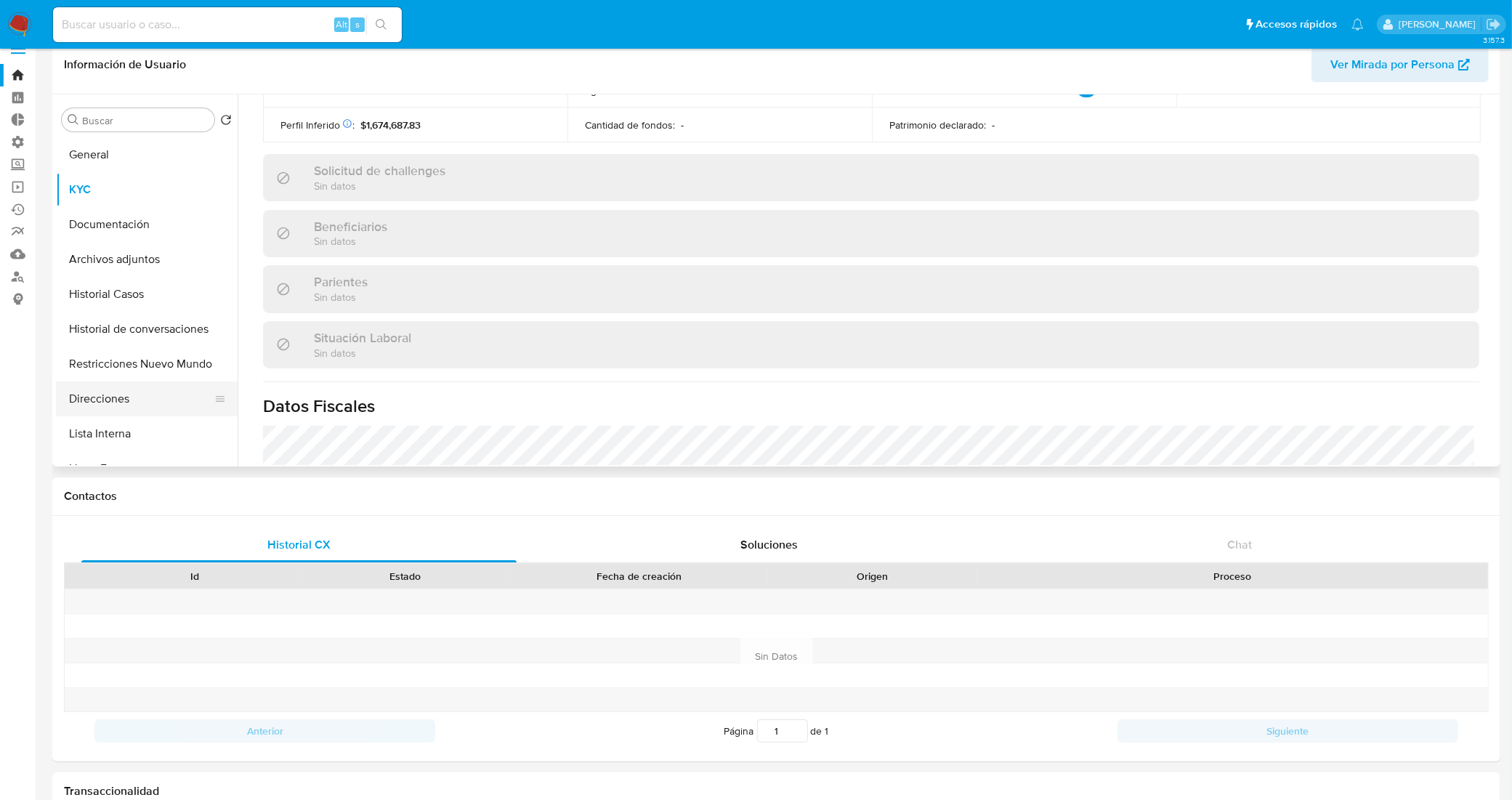
scroll to position [0, 0]
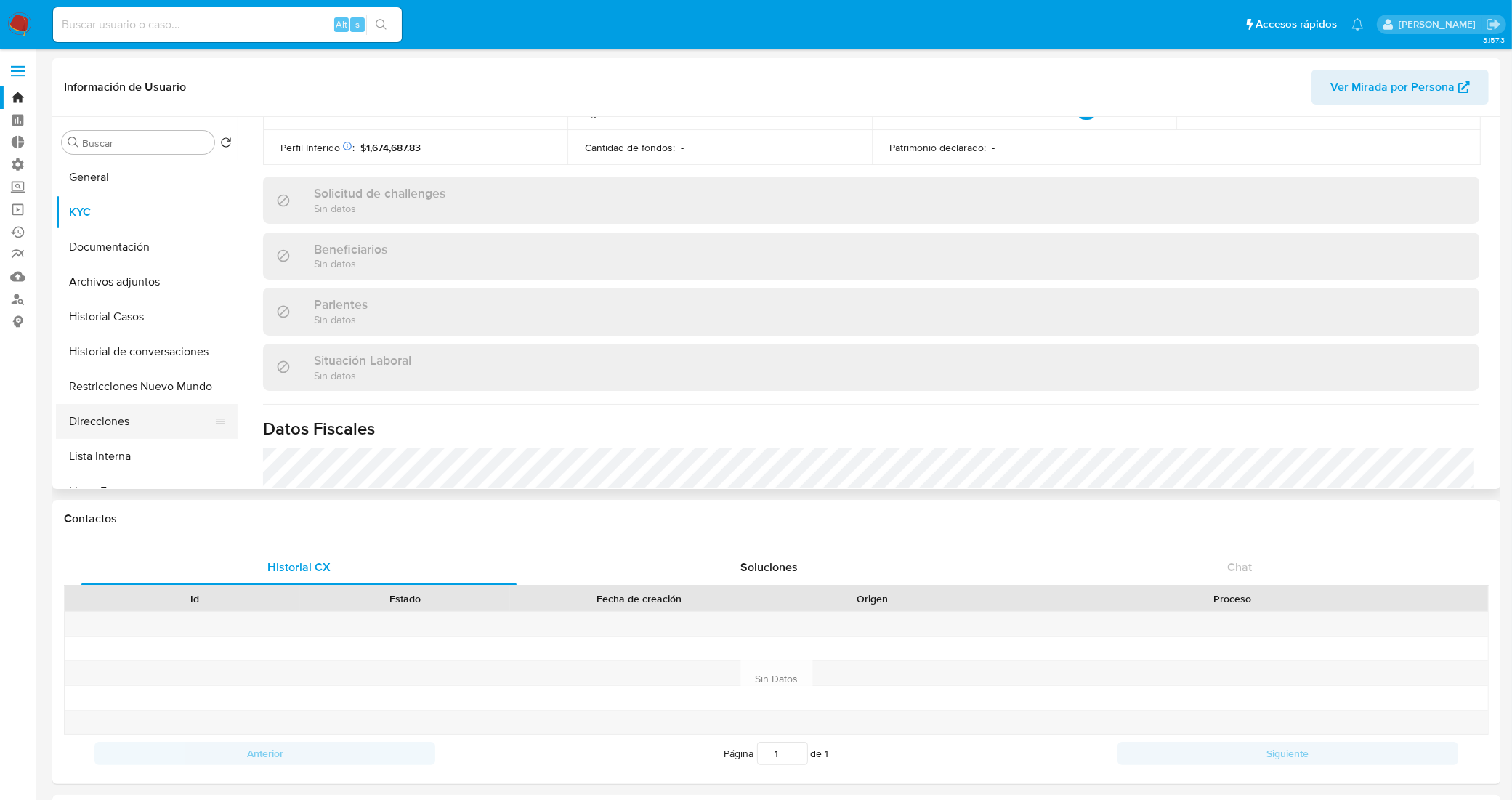
click at [129, 423] on button "Direcciones" at bounding box center [140, 422] width 170 height 35
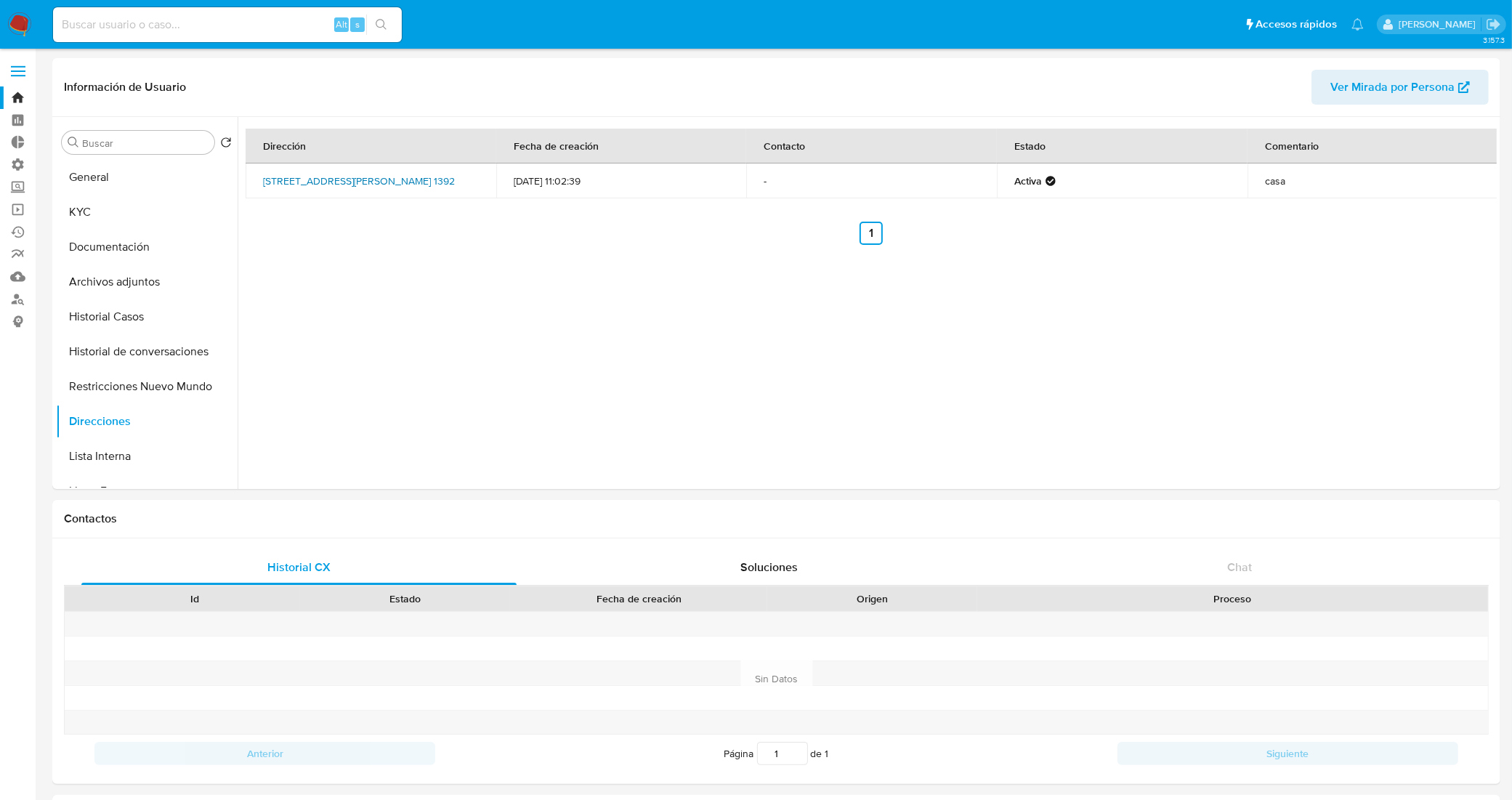
click at [375, 176] on link "La Aguada 1392, F.varela, Buenos Aires, 1888, Argentina 1392" at bounding box center [359, 181] width 192 height 15
click at [113, 165] on button "General" at bounding box center [140, 178] width 170 height 35
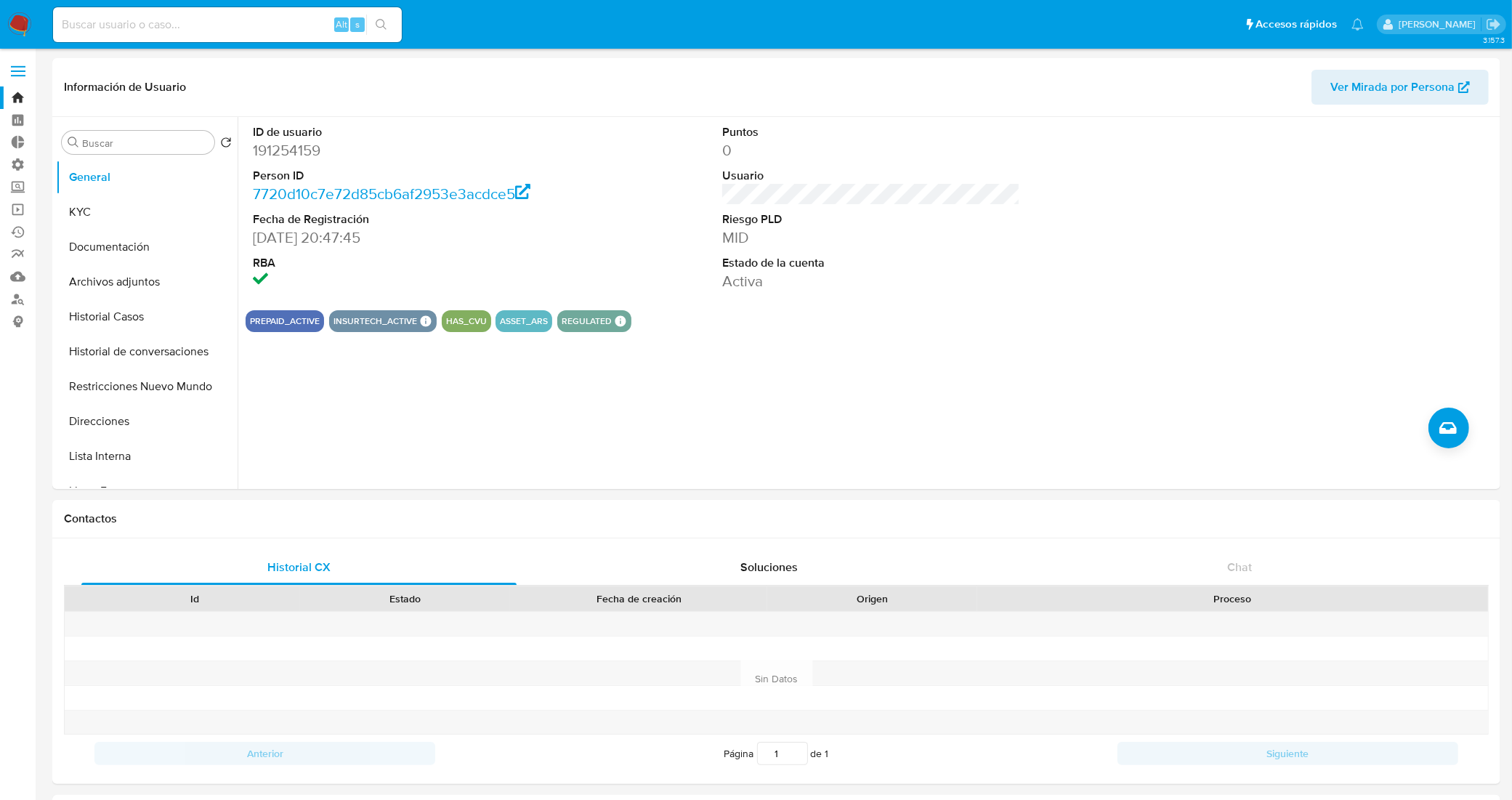
click at [9, 96] on link "Bandeja" at bounding box center [87, 97] width 173 height 23
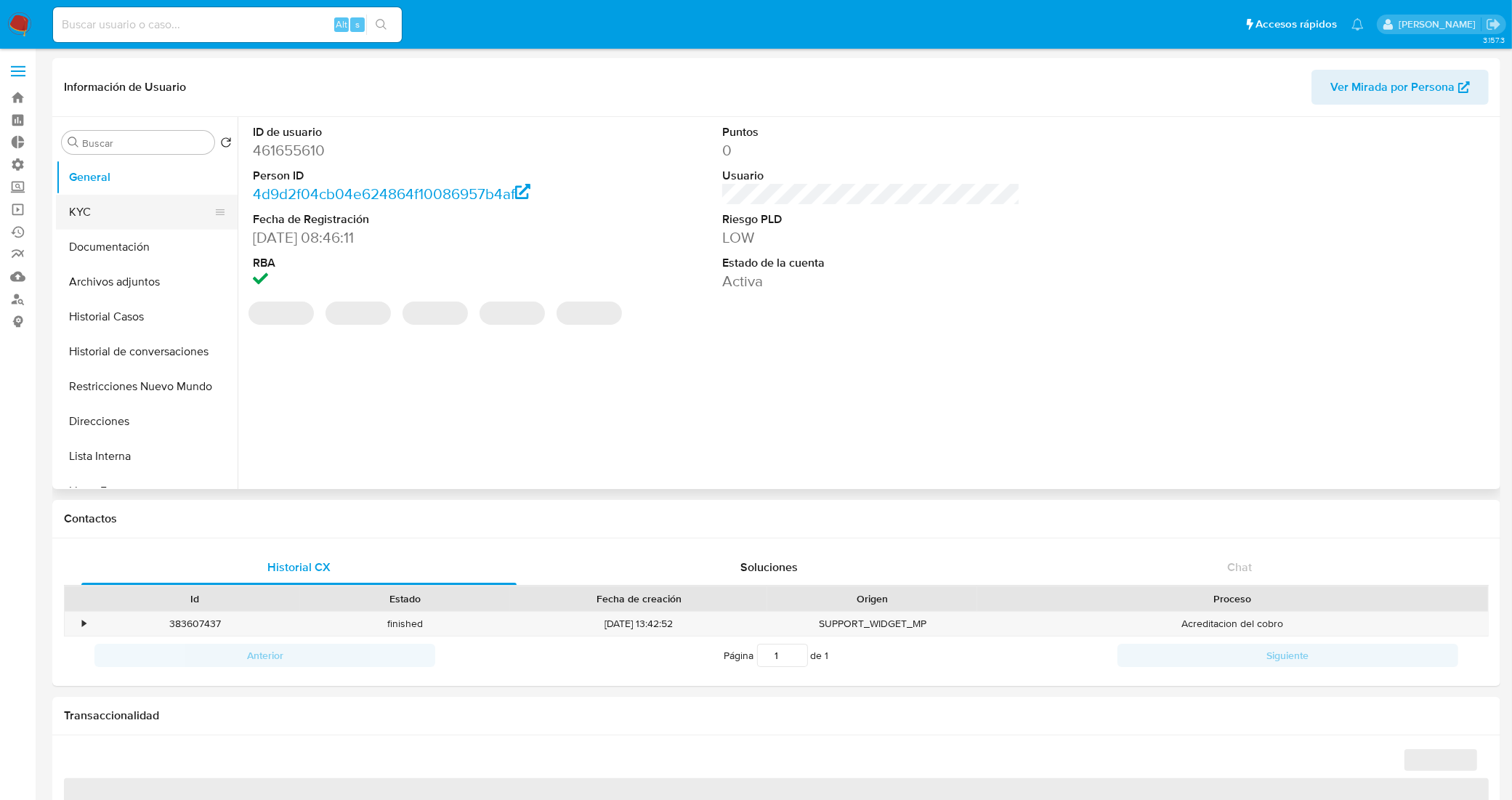
select select "10"
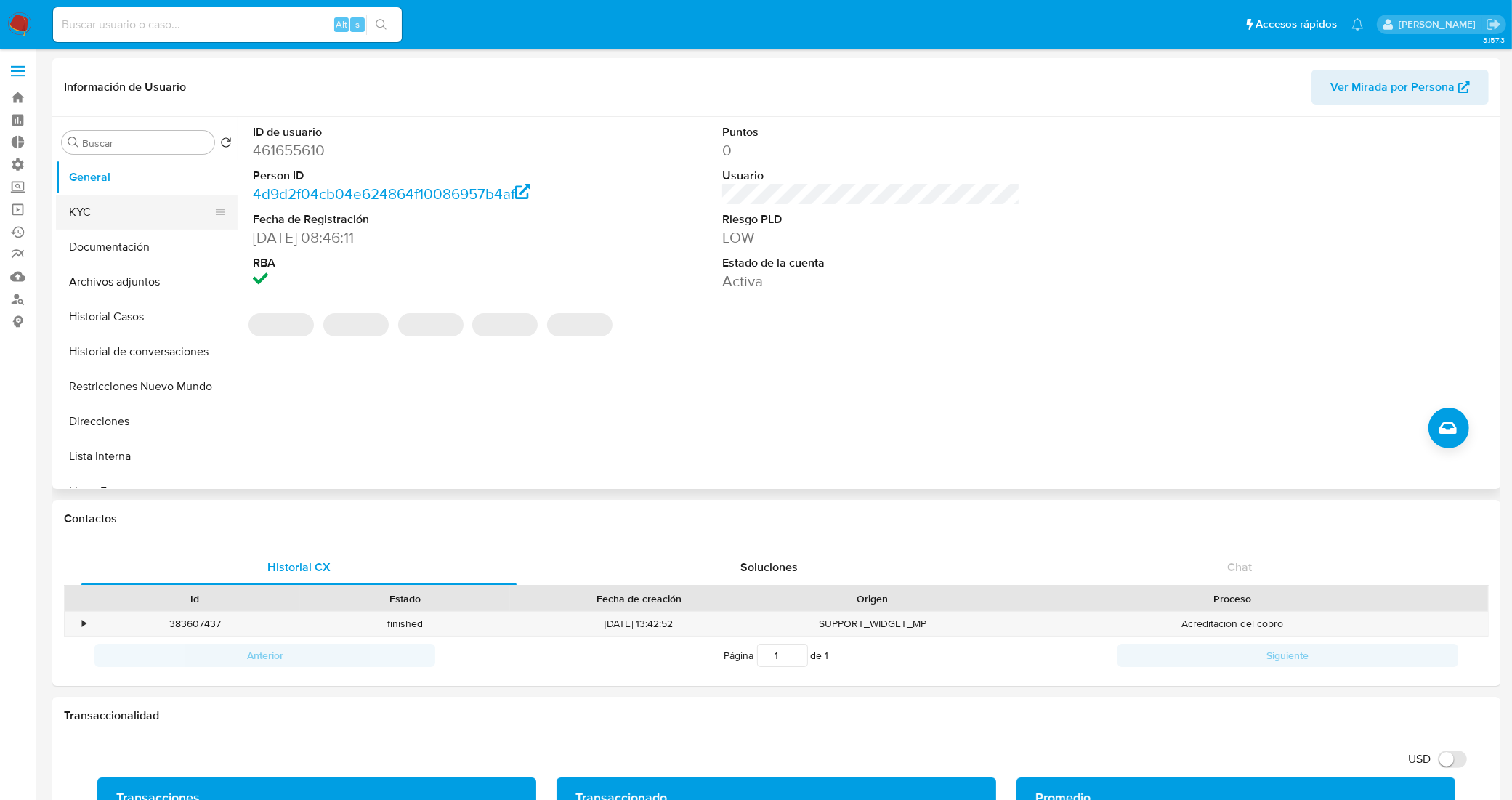
click at [124, 200] on button "KYC" at bounding box center [140, 212] width 170 height 35
